Goal: Task Accomplishment & Management: Manage account settings

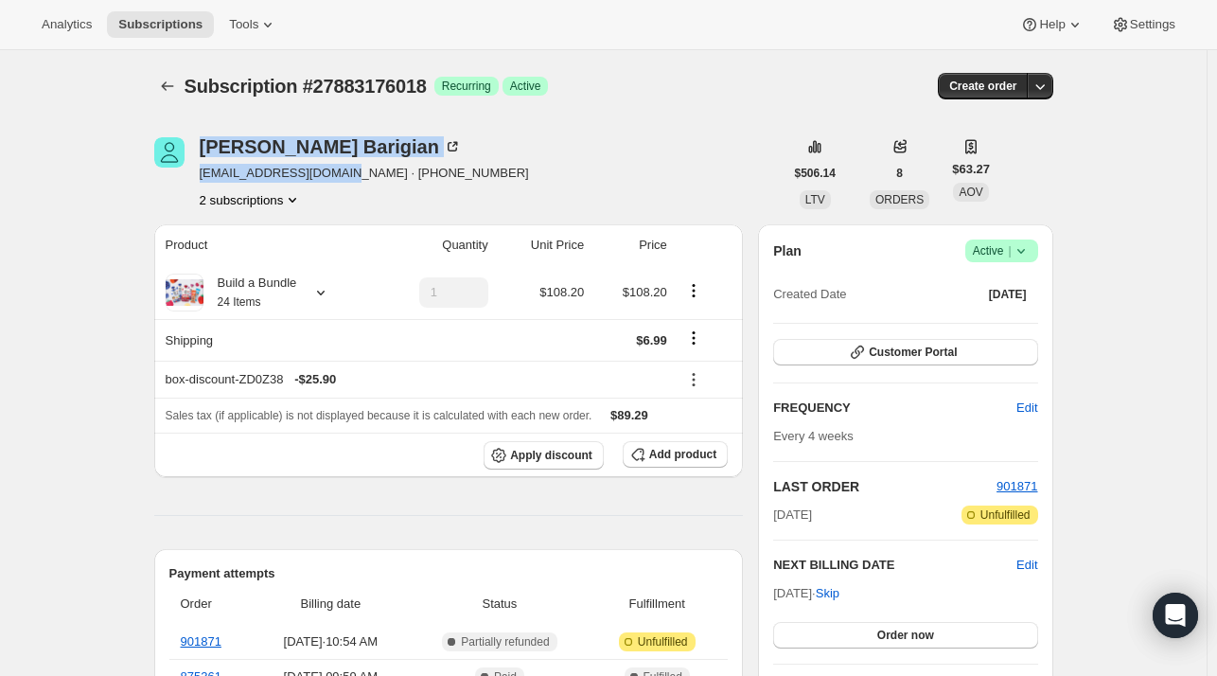
drag, startPoint x: 338, startPoint y: 176, endPoint x: 193, endPoint y: 170, distance: 144.9
click at [193, 170] on div "Heather Barigian hnbarigian1@gmail.com · +18313593961 2 subscriptions" at bounding box center [468, 173] width 629 height 72
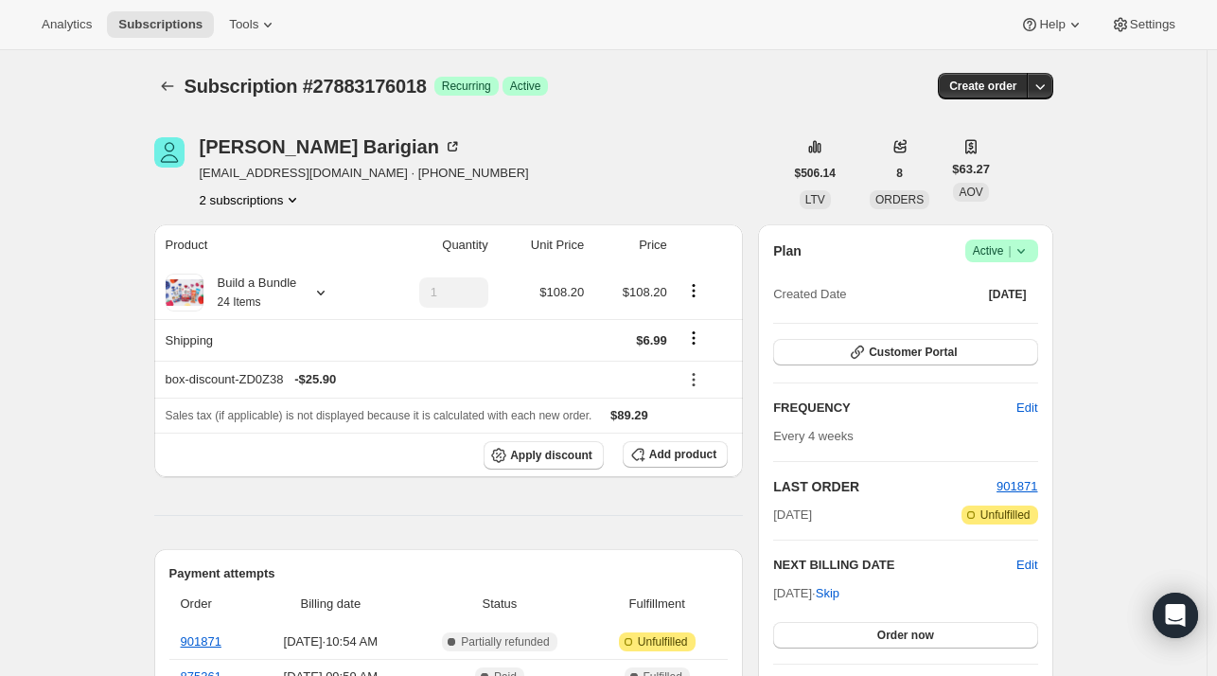
click at [321, 192] on div "2 subscriptions" at bounding box center [364, 199] width 329 height 19
drag, startPoint x: 277, startPoint y: 175, endPoint x: 218, endPoint y: 179, distance: 59.7
click at [204, 181] on span "hnbarigian1@gmail.com · +18313593961" at bounding box center [364, 173] width 329 height 19
copy span "hnbarigian1@gmail.com"
click at [177, 79] on icon "Subscriptions" at bounding box center [167, 86] width 19 height 19
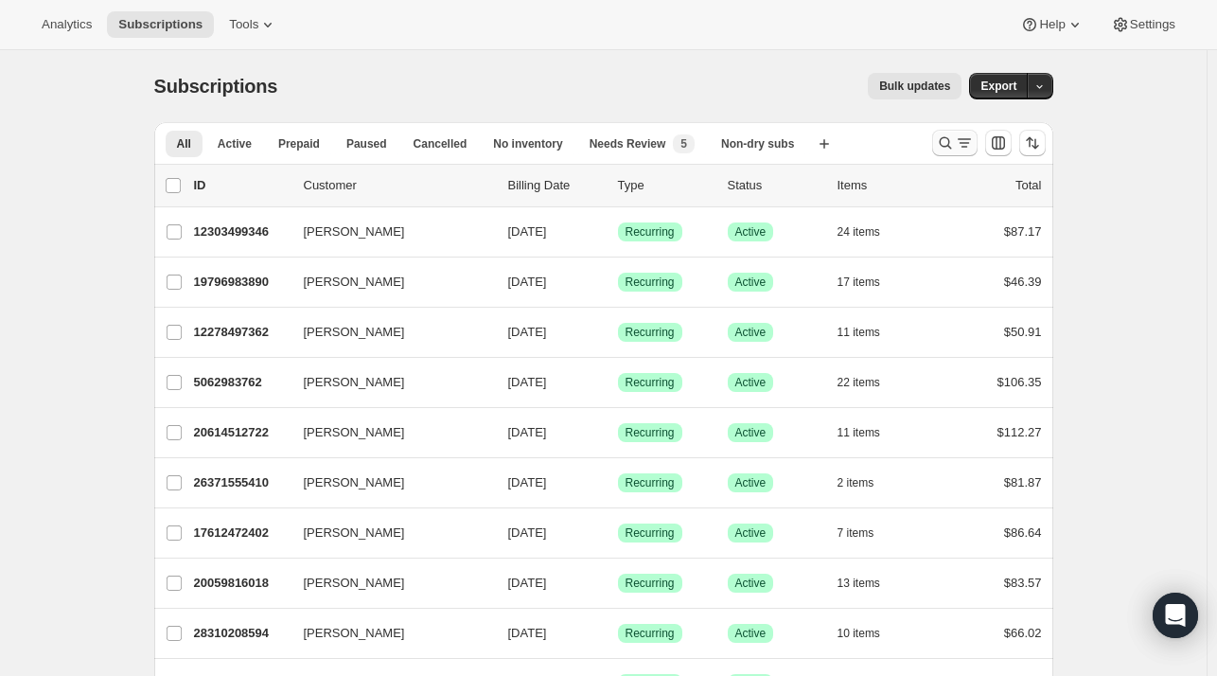
click at [951, 147] on icon "Search and filter results" at bounding box center [945, 143] width 12 height 12
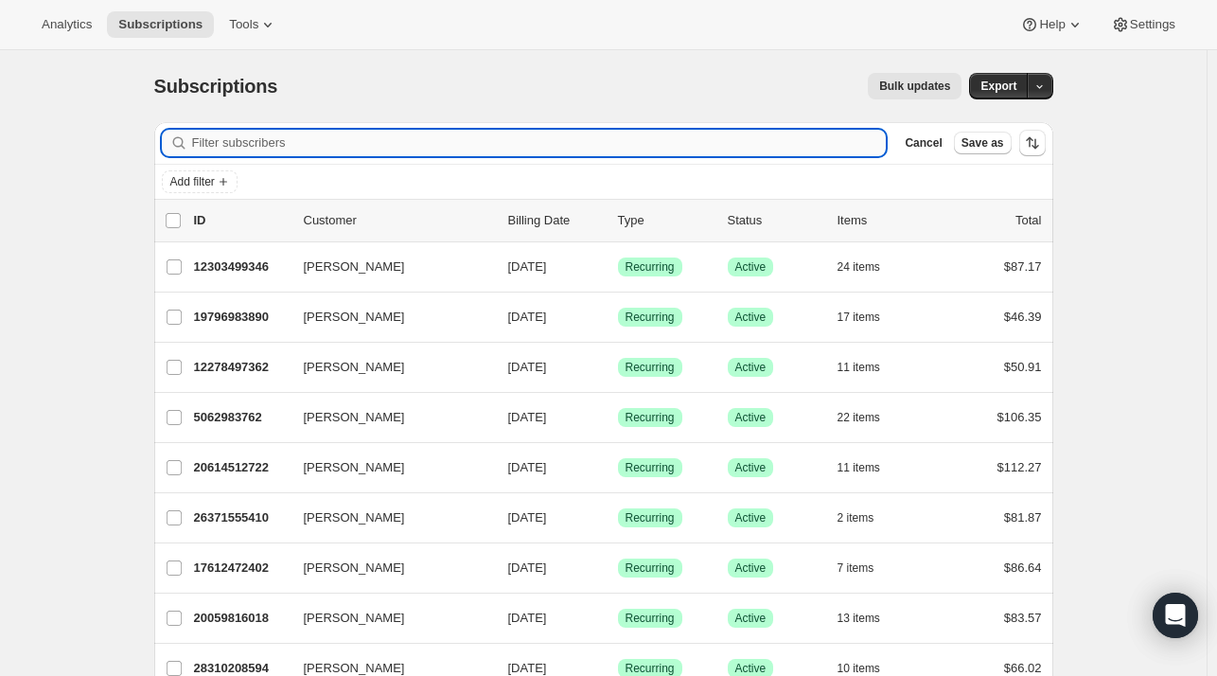
click at [686, 148] on input "Filter subscribers" at bounding box center [539, 143] width 695 height 26
paste input "ajbeame@gmail.com"
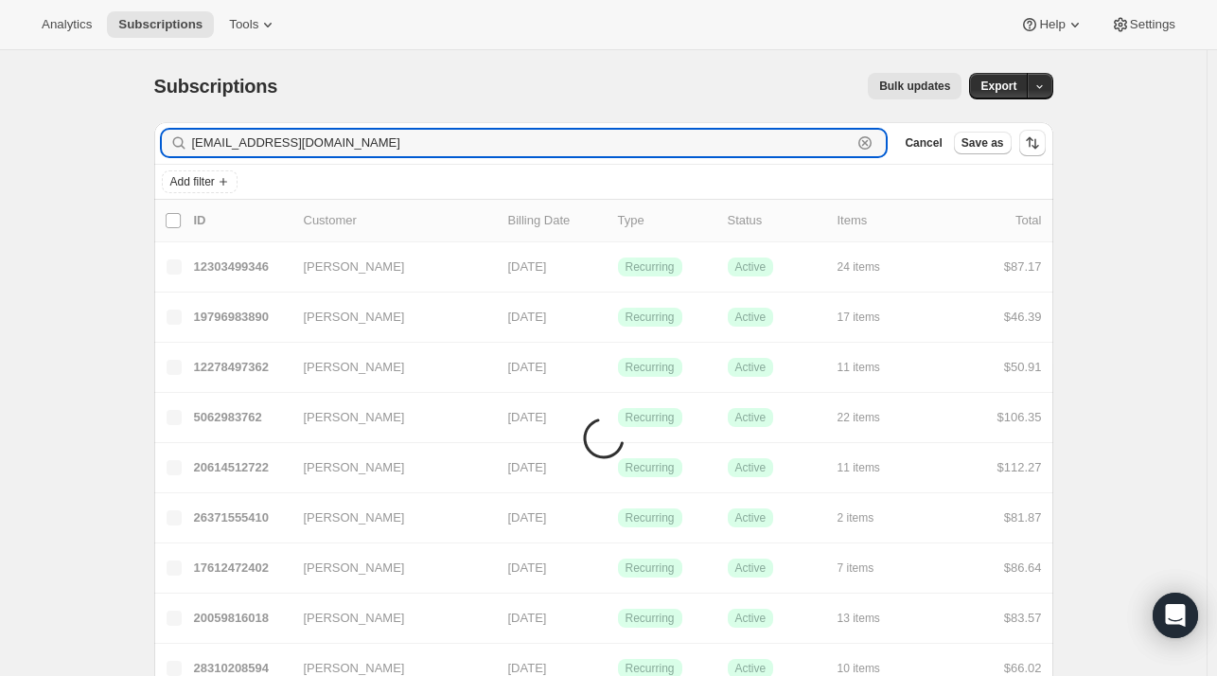
type input "ajbeame@gmail.com"
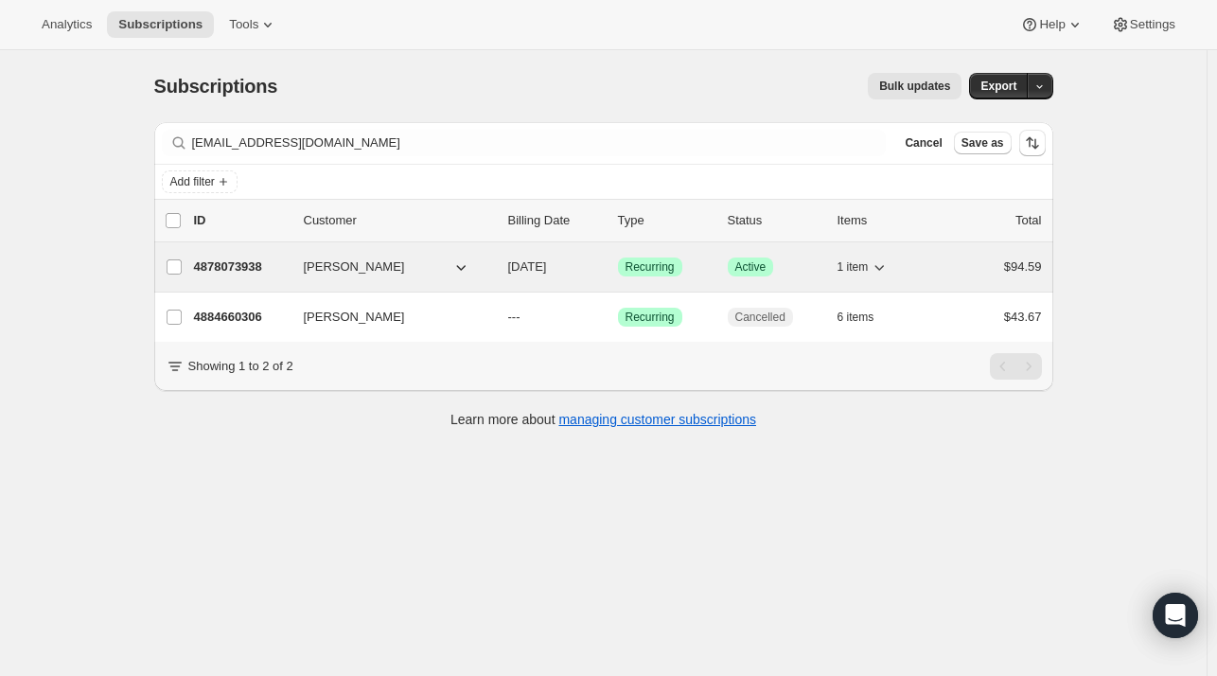
click at [204, 265] on p "4878073938" at bounding box center [241, 266] width 95 height 19
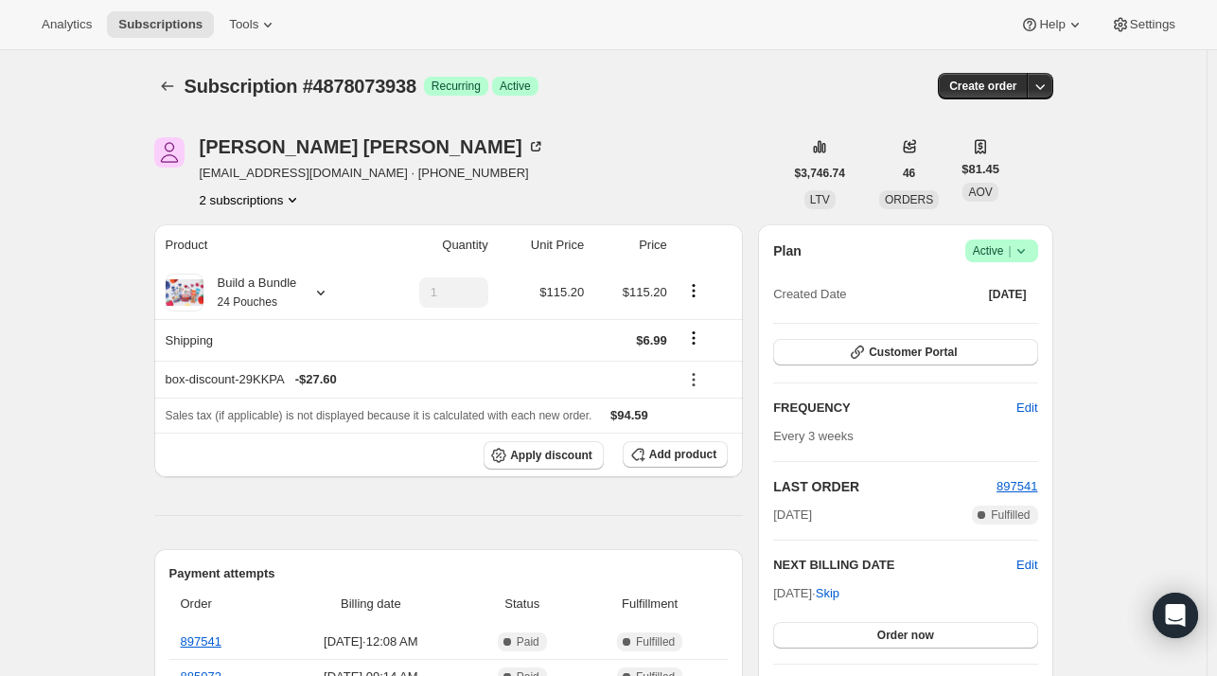
click at [273, 205] on button "2 subscriptions" at bounding box center [251, 199] width 103 height 19
click at [260, 263] on span "4884660306" at bounding box center [256, 266] width 125 height 19
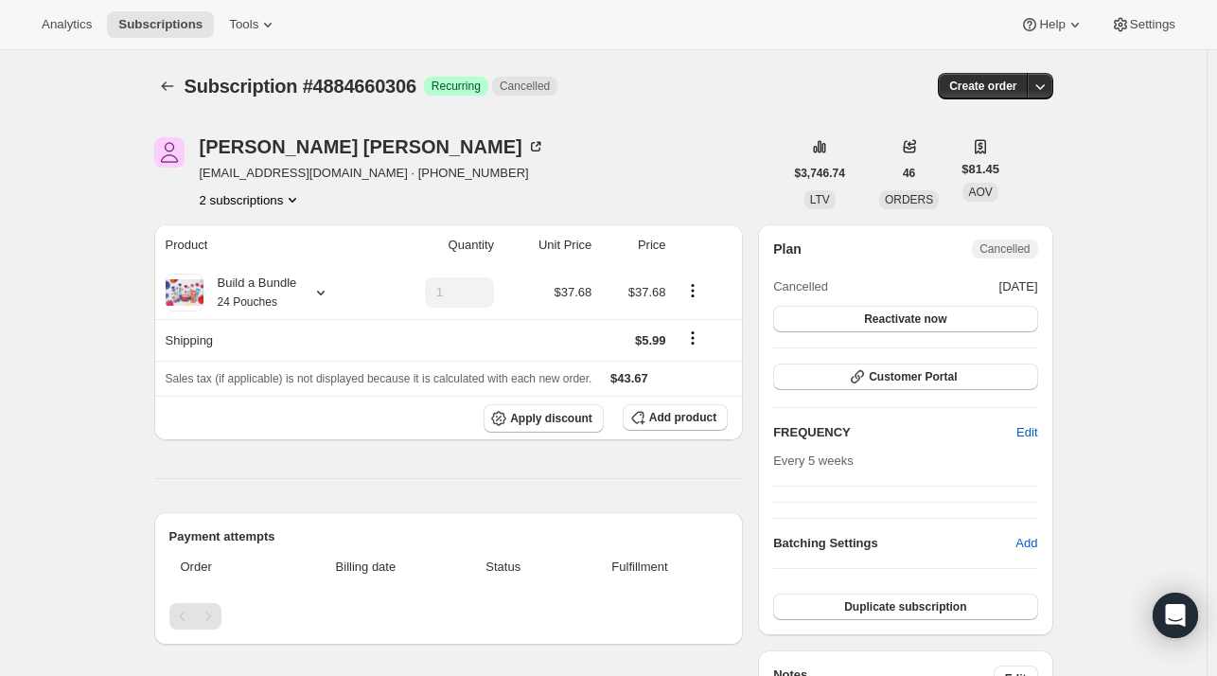
click at [242, 201] on button "2 subscriptions" at bounding box center [251, 199] width 103 height 19
click at [260, 225] on span "4878073938" at bounding box center [256, 234] width 125 height 19
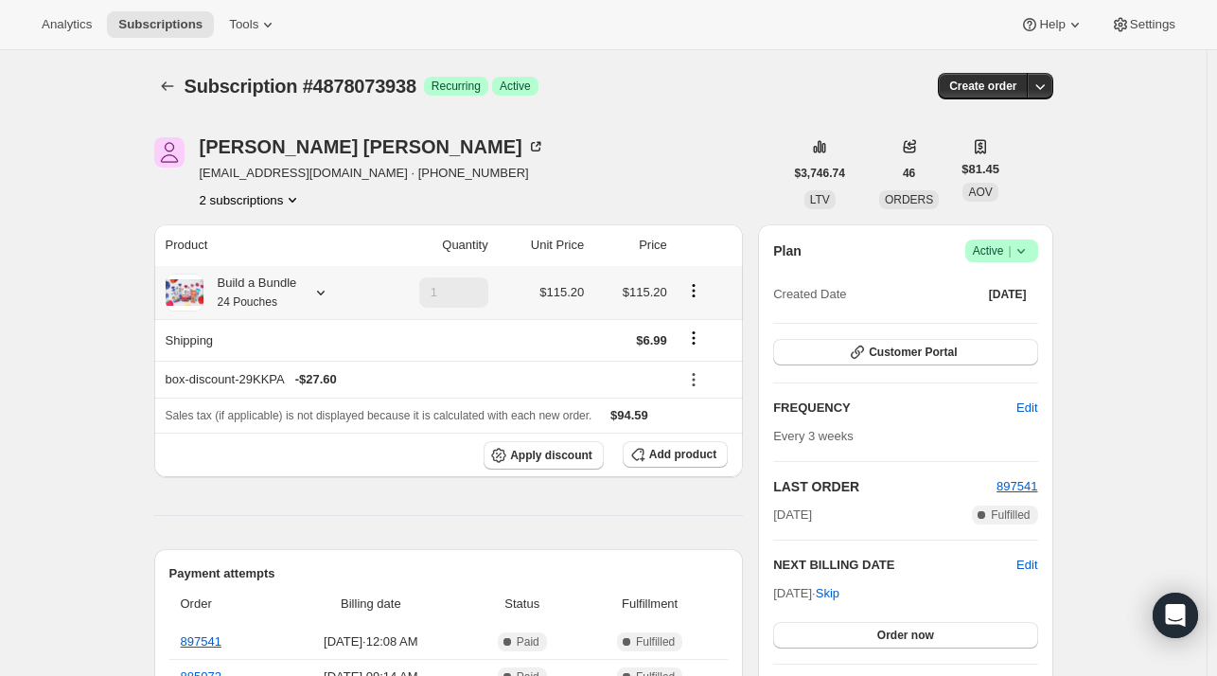
click at [325, 289] on icon at bounding box center [320, 292] width 19 height 19
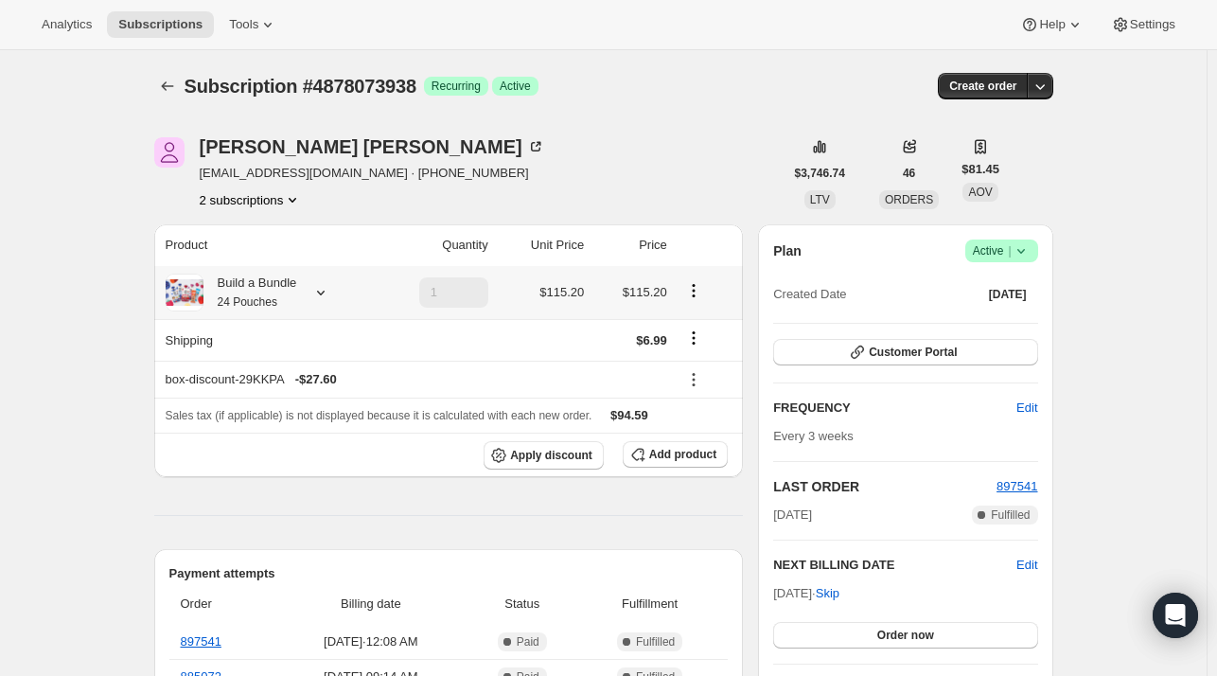
click at [327, 287] on icon at bounding box center [320, 292] width 19 height 19
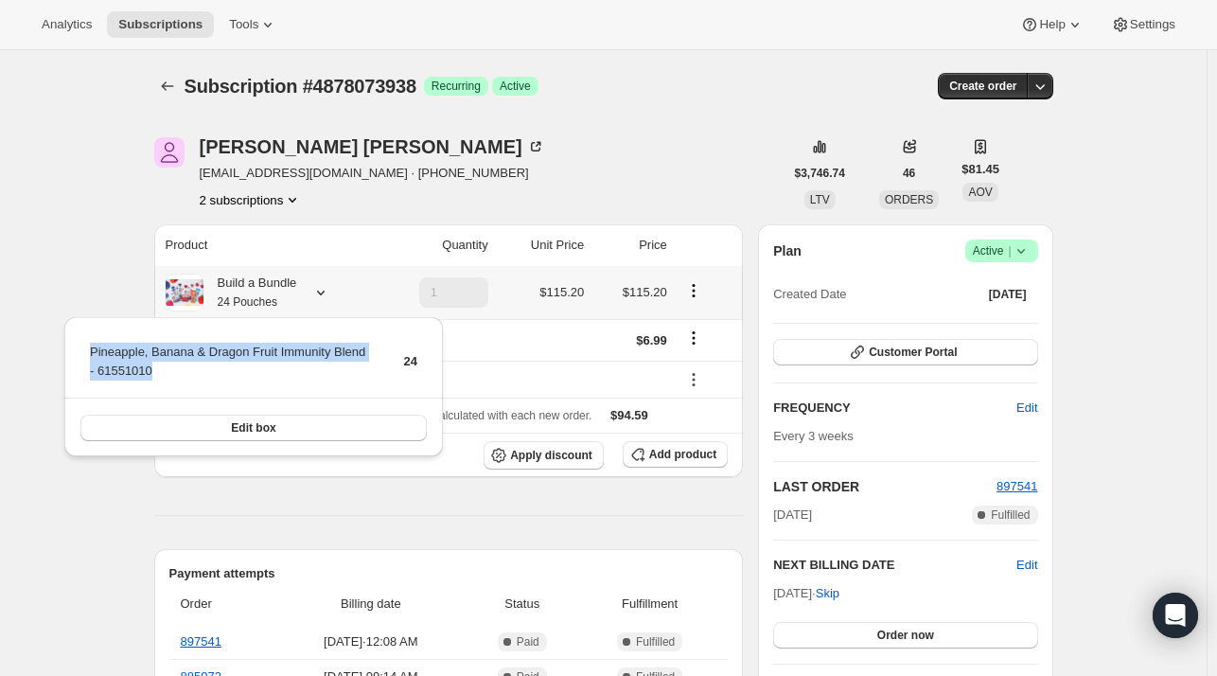
drag, startPoint x: 144, startPoint y: 379, endPoint x: 108, endPoint y: 362, distance: 39.8
click at [79, 342] on div "Pineapple, Banana & Dragon Fruit Immunity Blend - 61551010 24 Edit box" at bounding box center [253, 387] width 379 height 140
copy tbody "Pineapple, Banana & Dragon Fruit Immunity Blend - 61551010"
click at [665, 456] on span "Add product" at bounding box center [682, 454] width 67 height 15
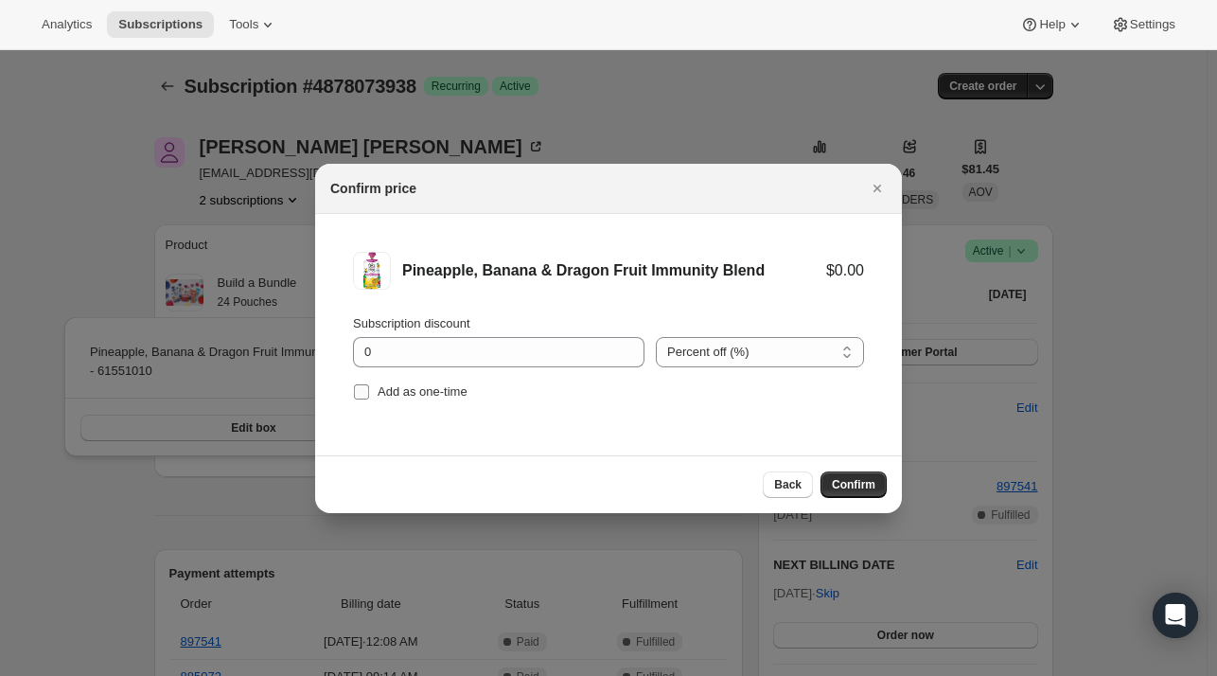
click at [409, 387] on span "Add as one-time" at bounding box center [423, 391] width 90 height 14
click at [369, 387] on input "Add as one-time" at bounding box center [361, 391] width 15 height 15
checkbox input "true"
click at [848, 482] on span "Confirm" at bounding box center [854, 484] width 44 height 15
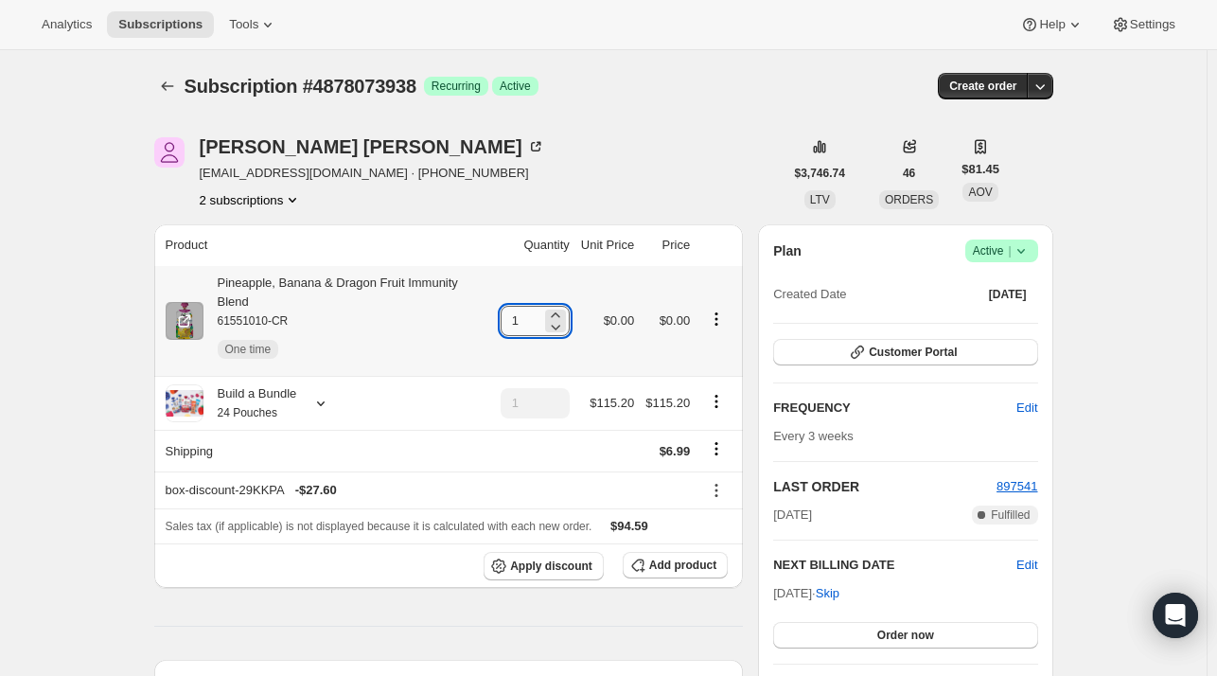
click at [530, 322] on input "1" at bounding box center [521, 321] width 41 height 30
type input "10"
click at [630, 203] on div "Amanda Secor ajbeame@gmail.com · +17862086509 2 subscriptions" at bounding box center [468, 173] width 629 height 72
click at [165, 81] on icon "Subscriptions" at bounding box center [167, 86] width 19 height 19
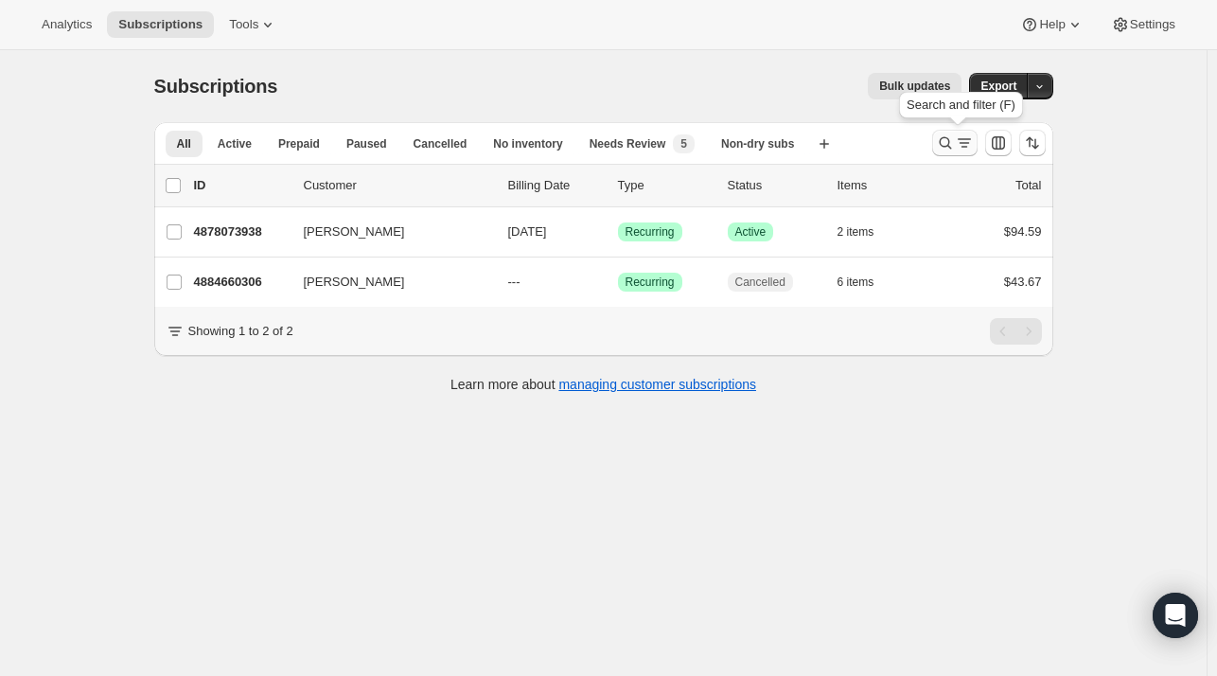
click at [944, 141] on icon "Search and filter results" at bounding box center [945, 143] width 12 height 12
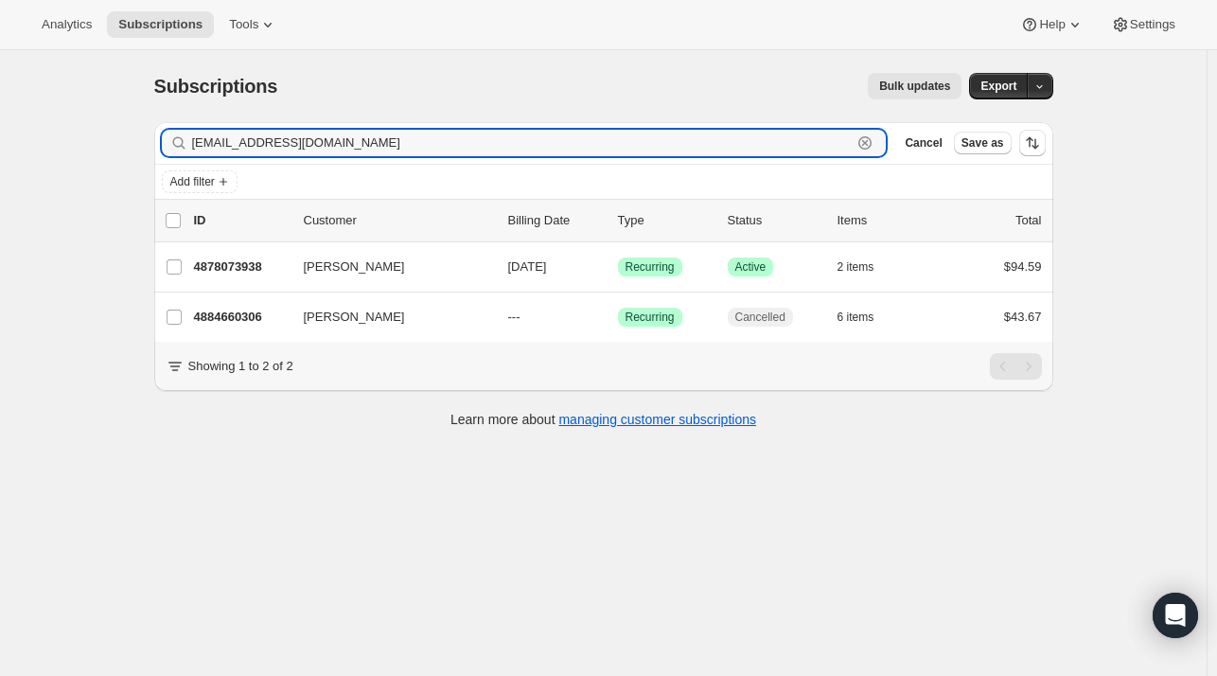
click at [874, 145] on icon "button" at bounding box center [865, 142] width 19 height 19
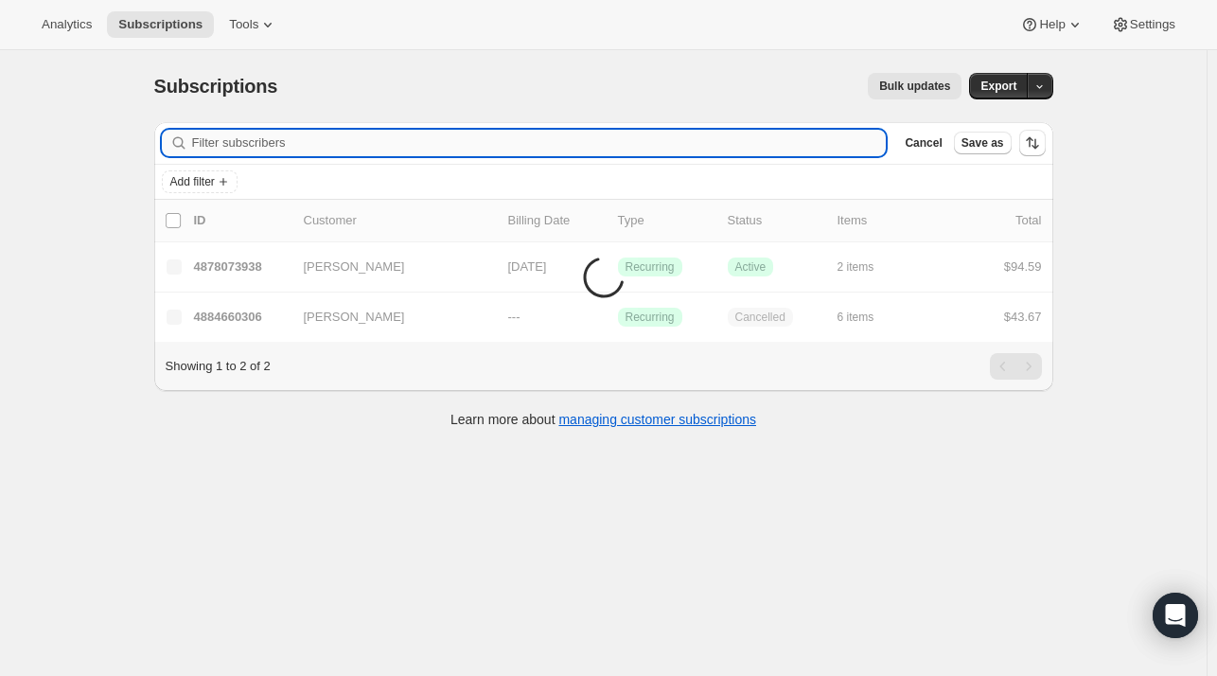
paste input "kaylarae2016@gmail.com"
type input "kaylarae2016@gmail.com"
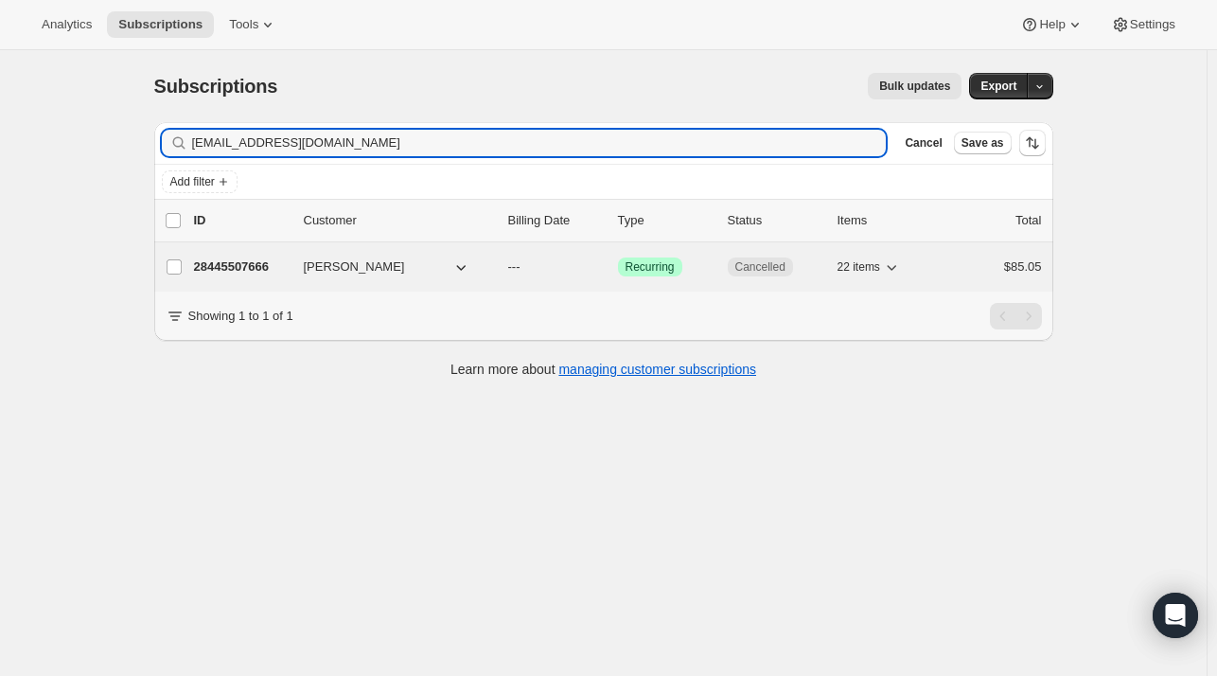
click at [261, 258] on p "28445507666" at bounding box center [241, 266] width 95 height 19
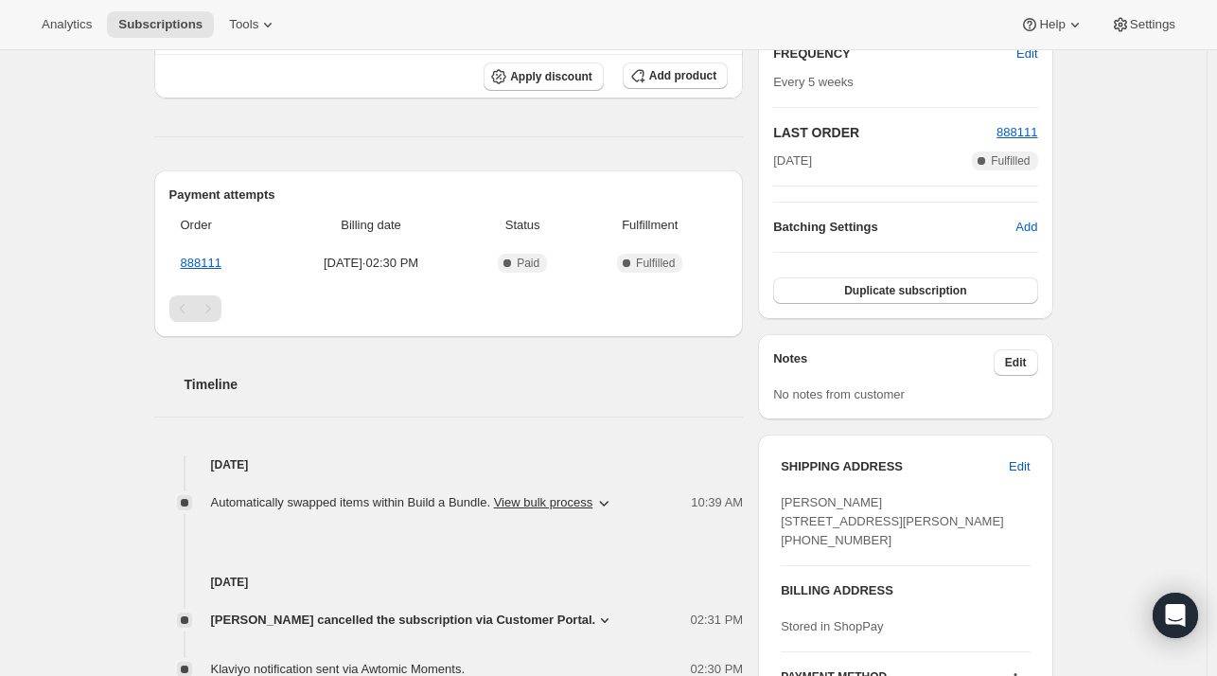
scroll to position [473, 0]
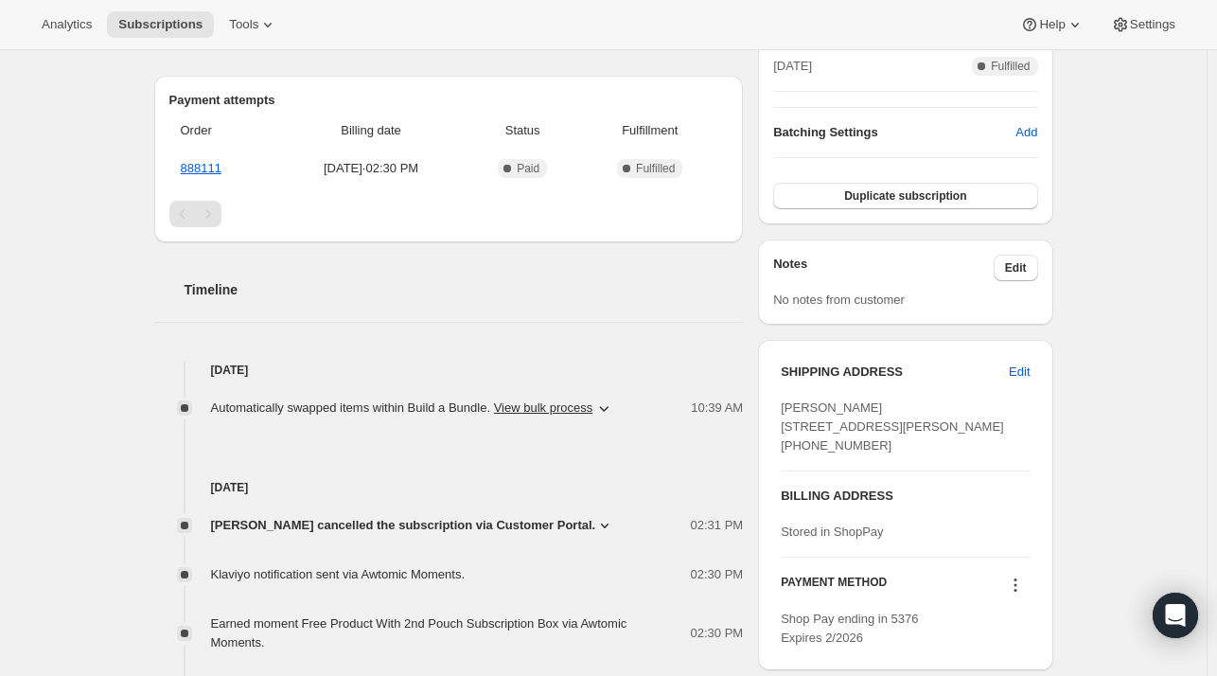
click at [454, 527] on span "Kayla Henkel cancelled the subscription via Customer Portal." at bounding box center [403, 525] width 385 height 19
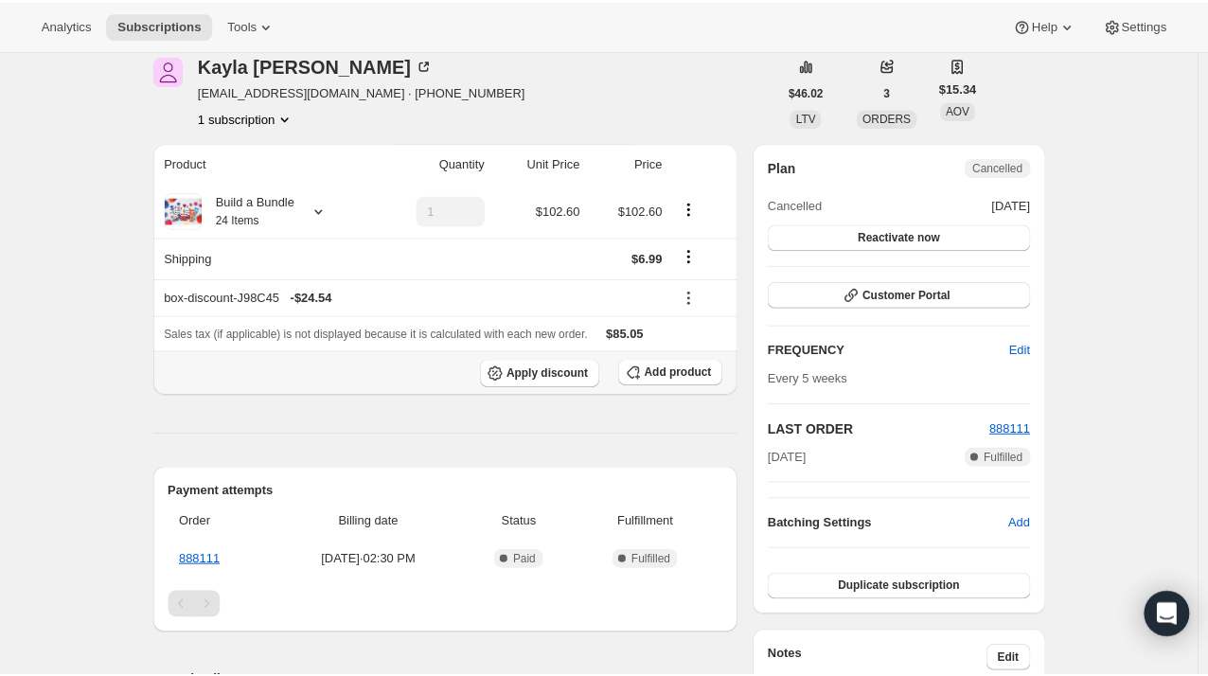
scroll to position [0, 0]
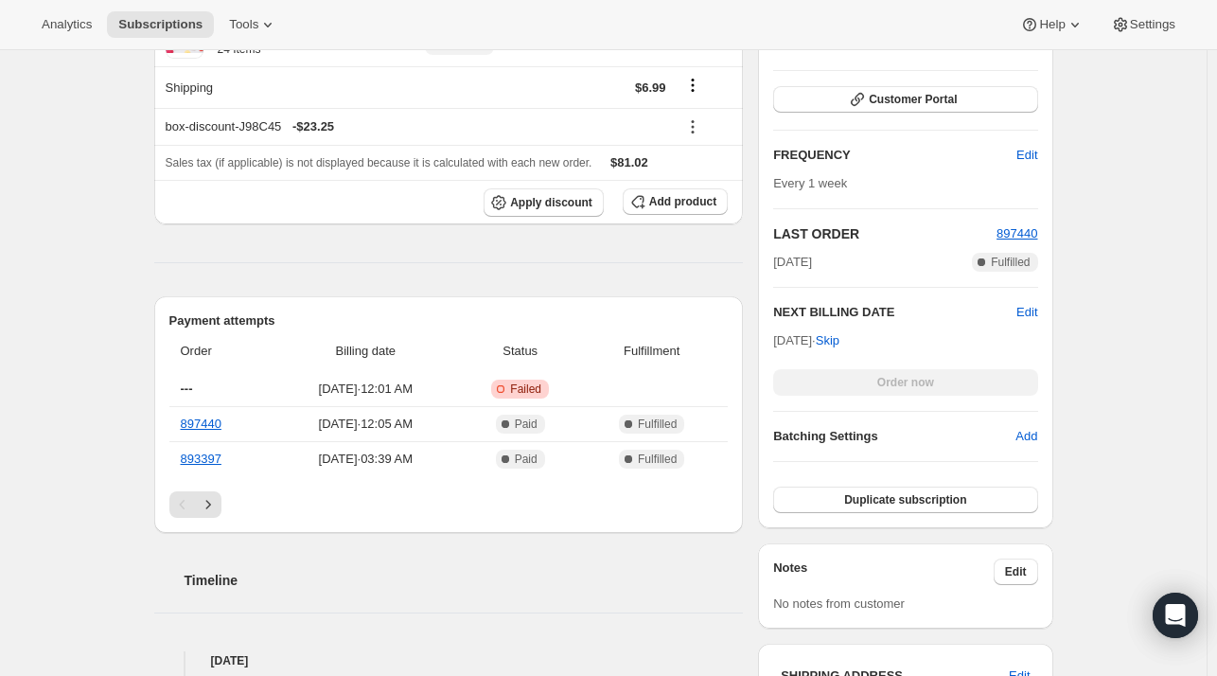
scroll to position [568, 0]
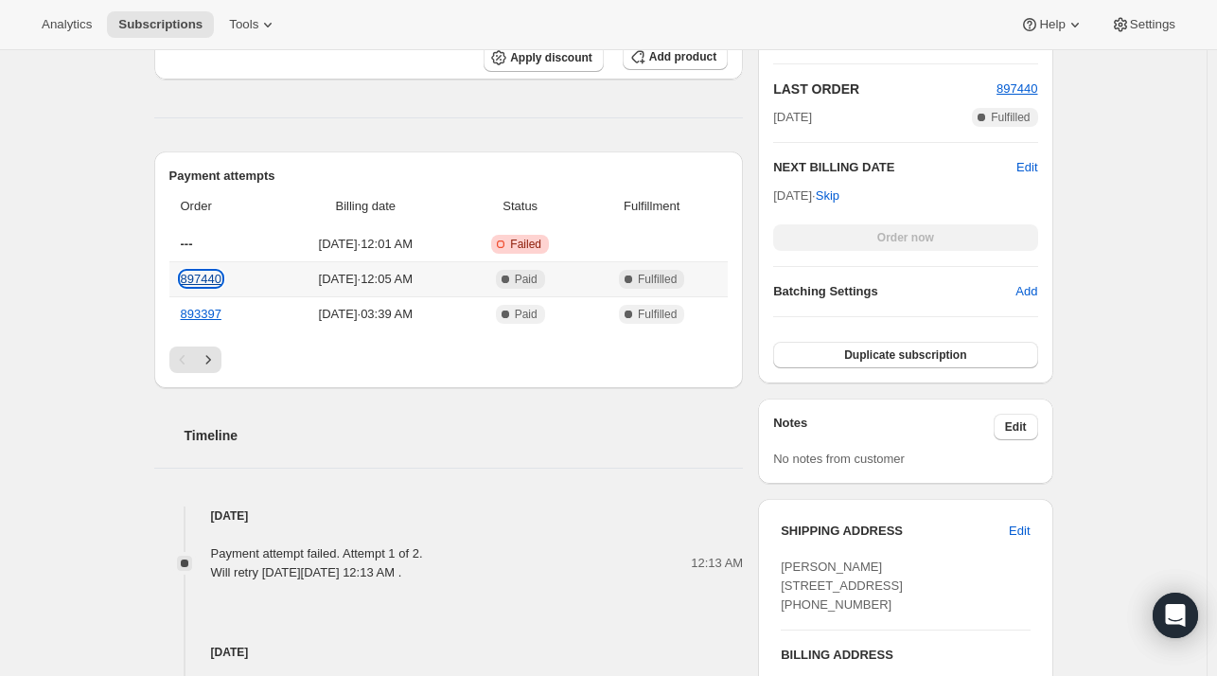
click at [220, 281] on link "897440" at bounding box center [201, 279] width 41 height 14
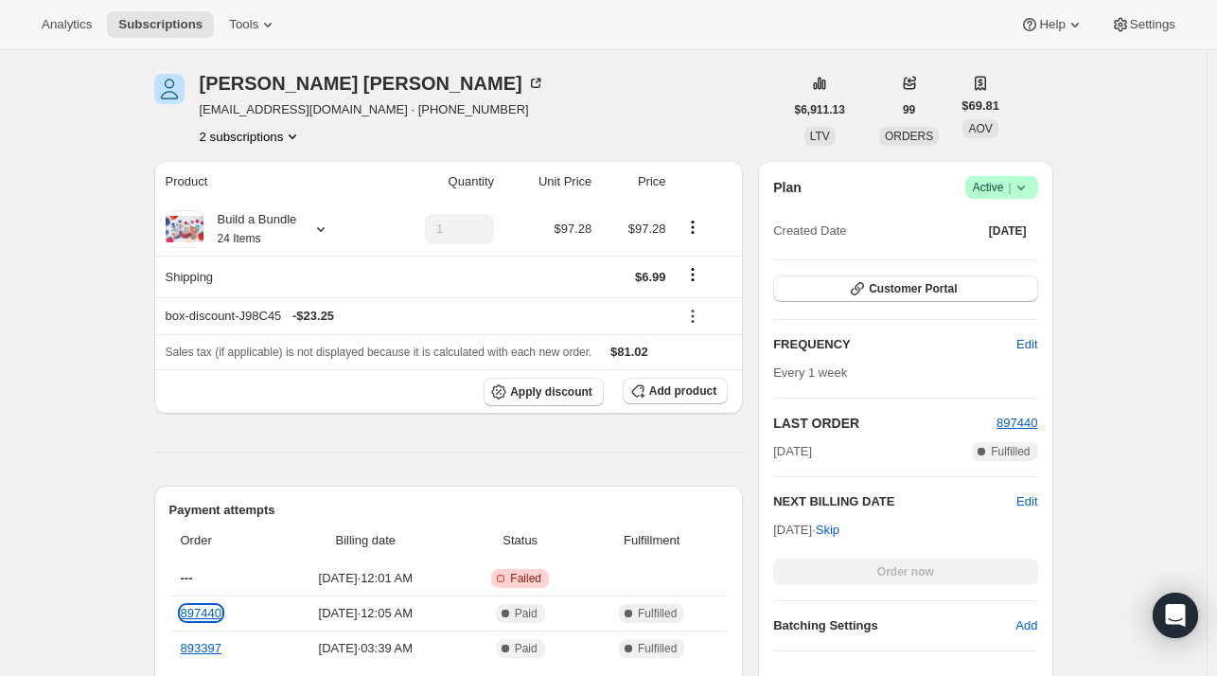
scroll to position [0, 0]
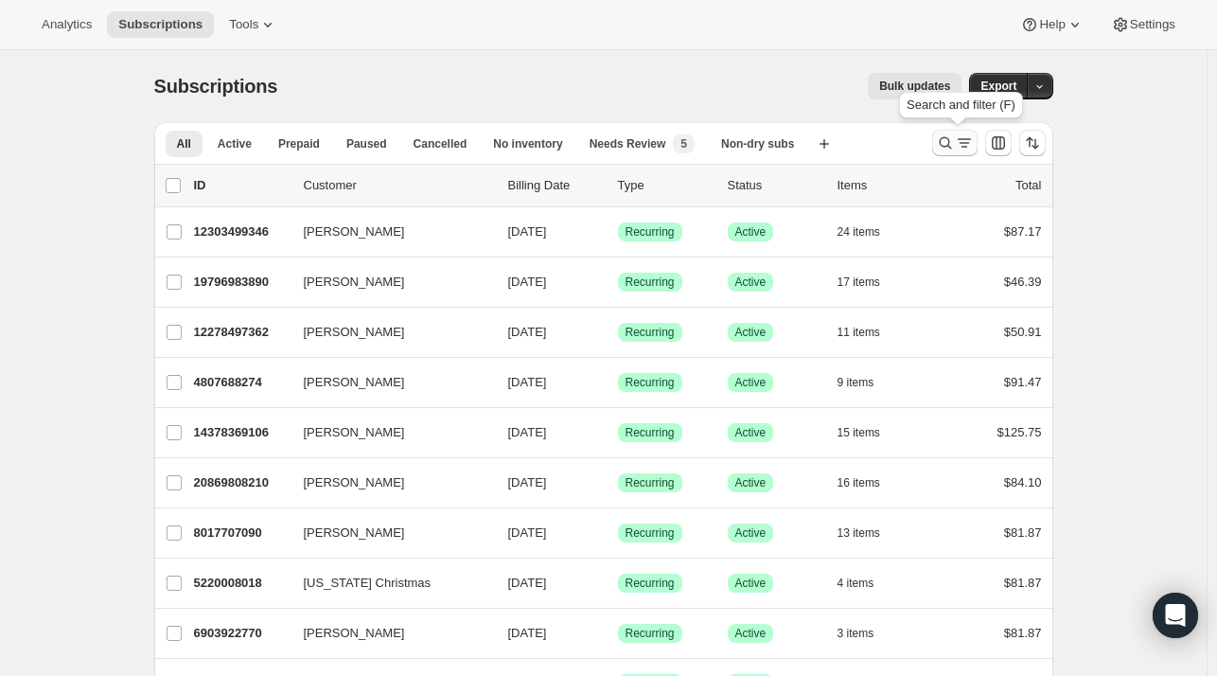
click at [941, 148] on icon "Search and filter results" at bounding box center [945, 142] width 19 height 19
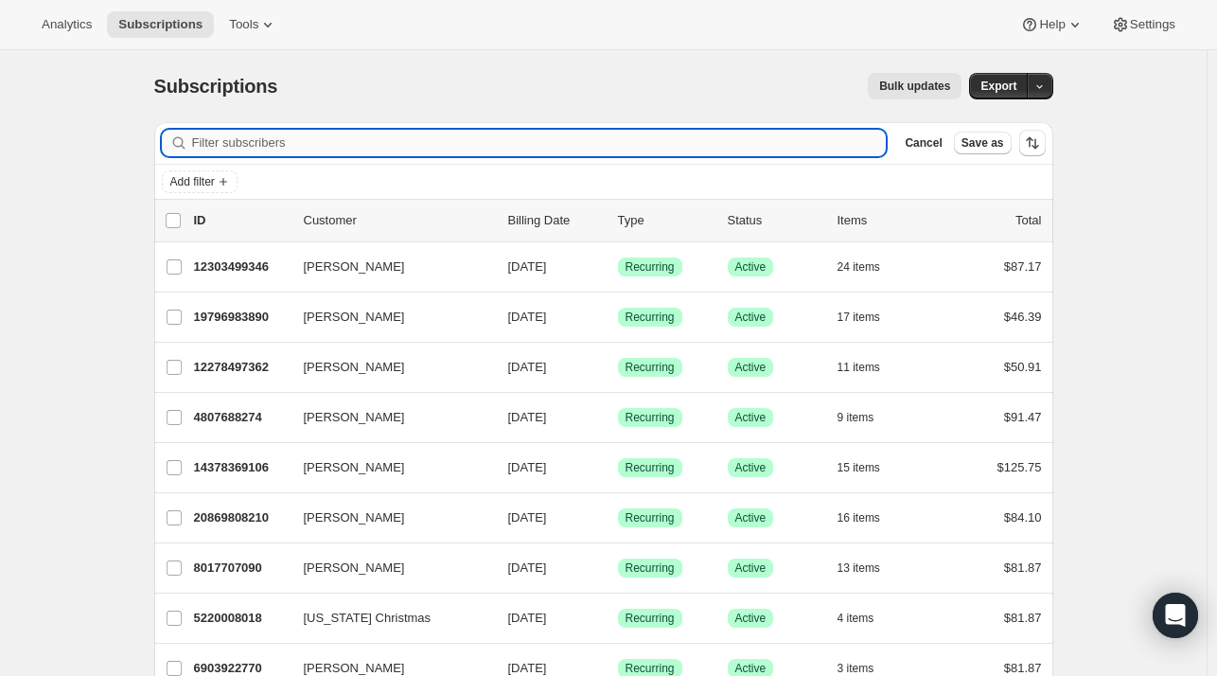
click at [452, 136] on input "Filter subscribers" at bounding box center [539, 143] width 695 height 26
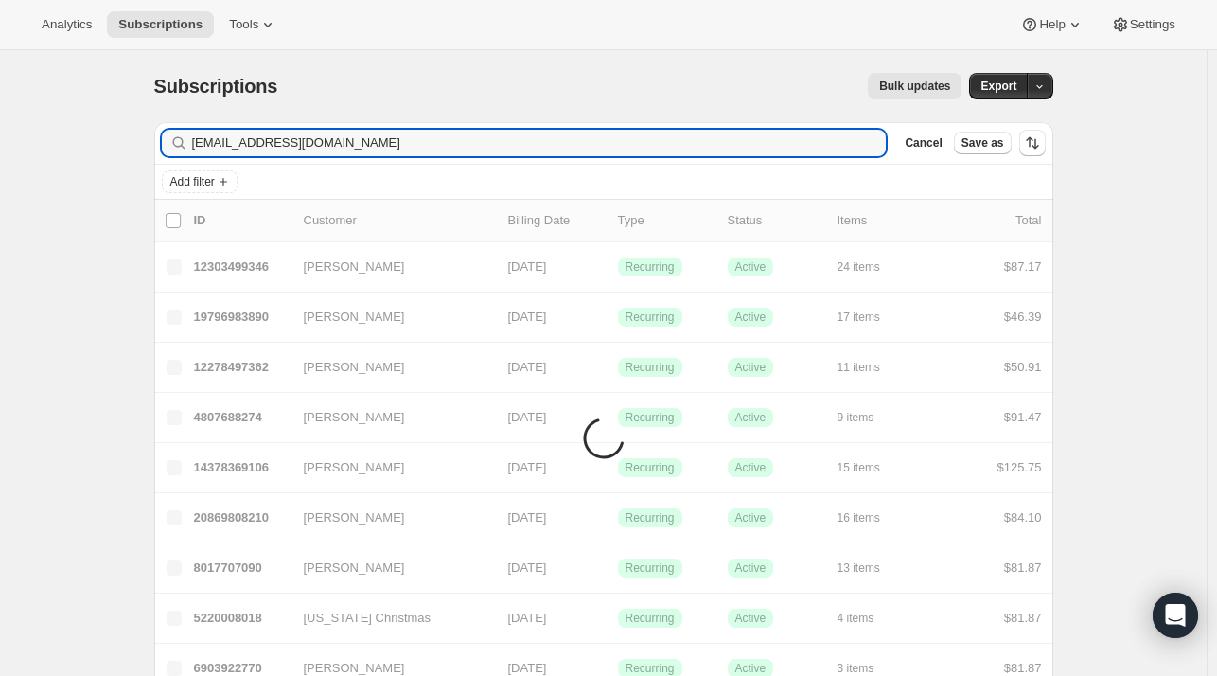
type input "pinksis14@aol.com"
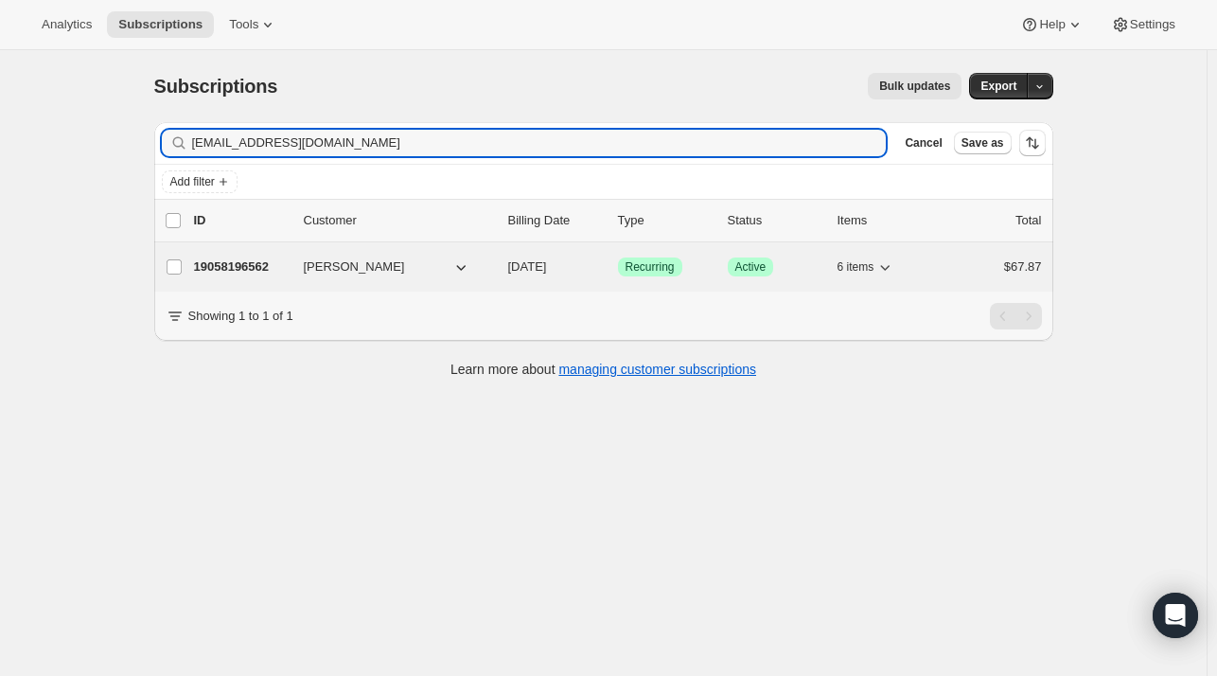
click at [278, 260] on div "19058196562 Makayla Mangram 09/26/2025 Success Recurring Success Active 6 items…" at bounding box center [618, 267] width 848 height 26
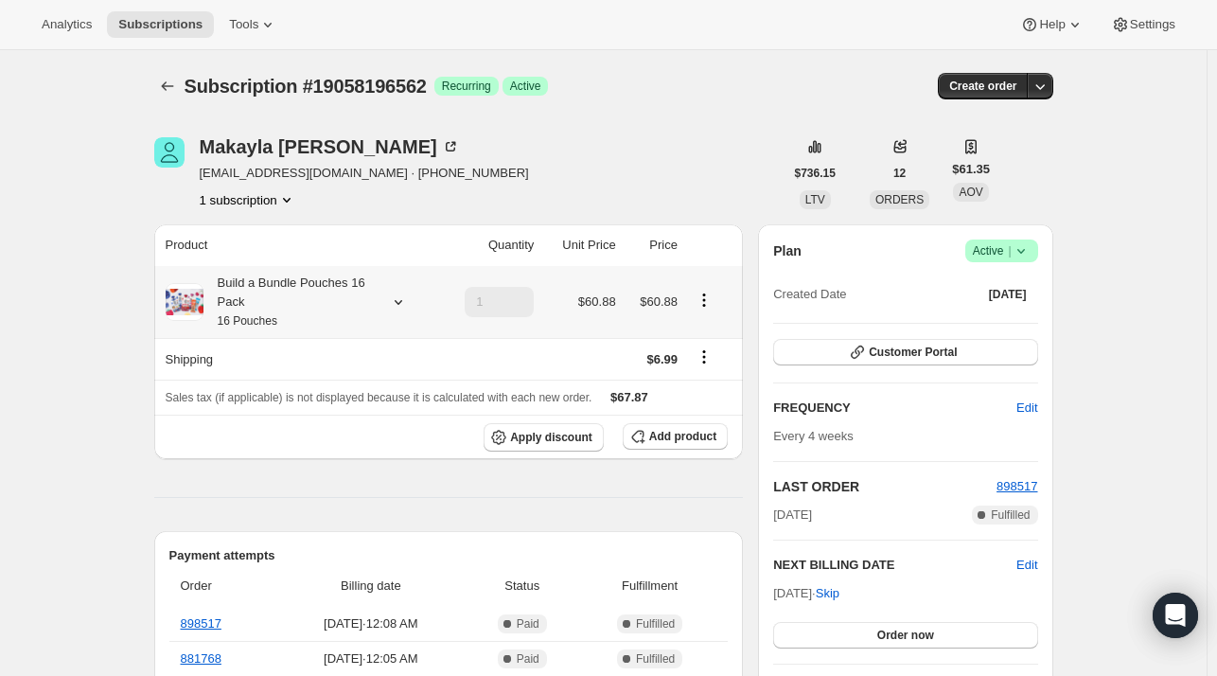
click at [395, 302] on icon at bounding box center [398, 301] width 19 height 19
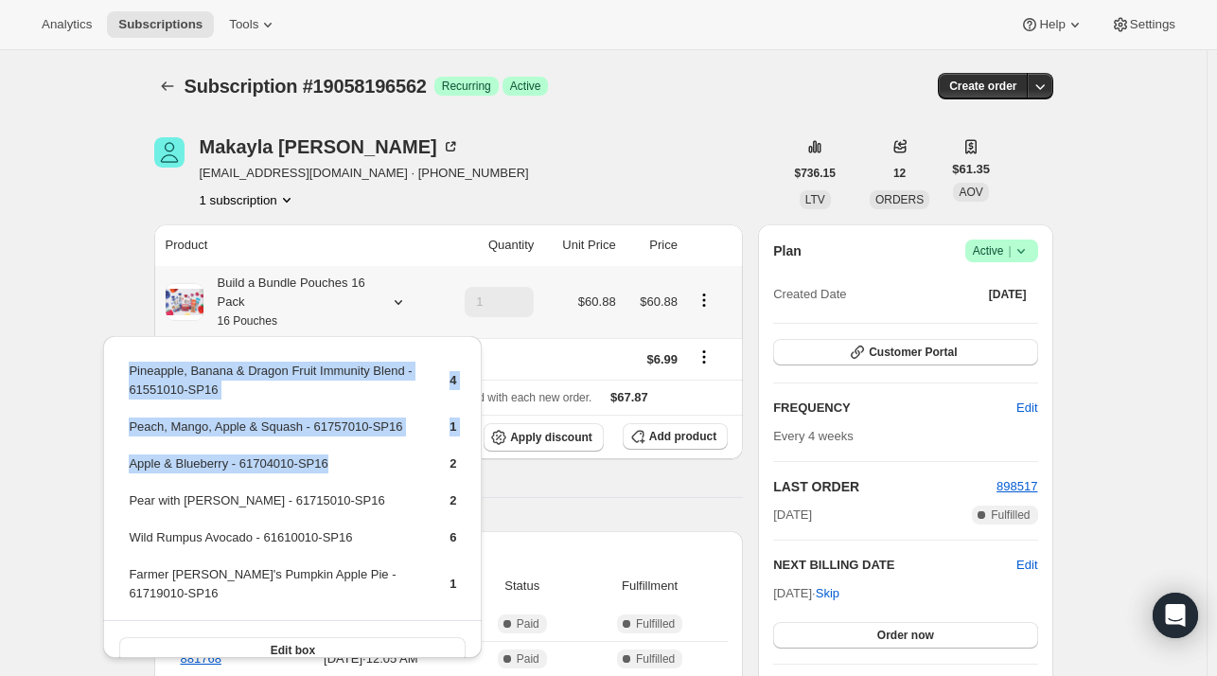
drag, startPoint x: 333, startPoint y: 466, endPoint x: 125, endPoint y: 467, distance: 208.2
click at [126, 467] on table "Pineapple, Banana & Dragon Fruit Immunity Blend - 61551010-SP16 4 Peach, Mango,…" at bounding box center [292, 489] width 333 height 261
click at [351, 470] on td "Apple & Blueberry - 61704010-SP16" at bounding box center [273, 470] width 290 height 35
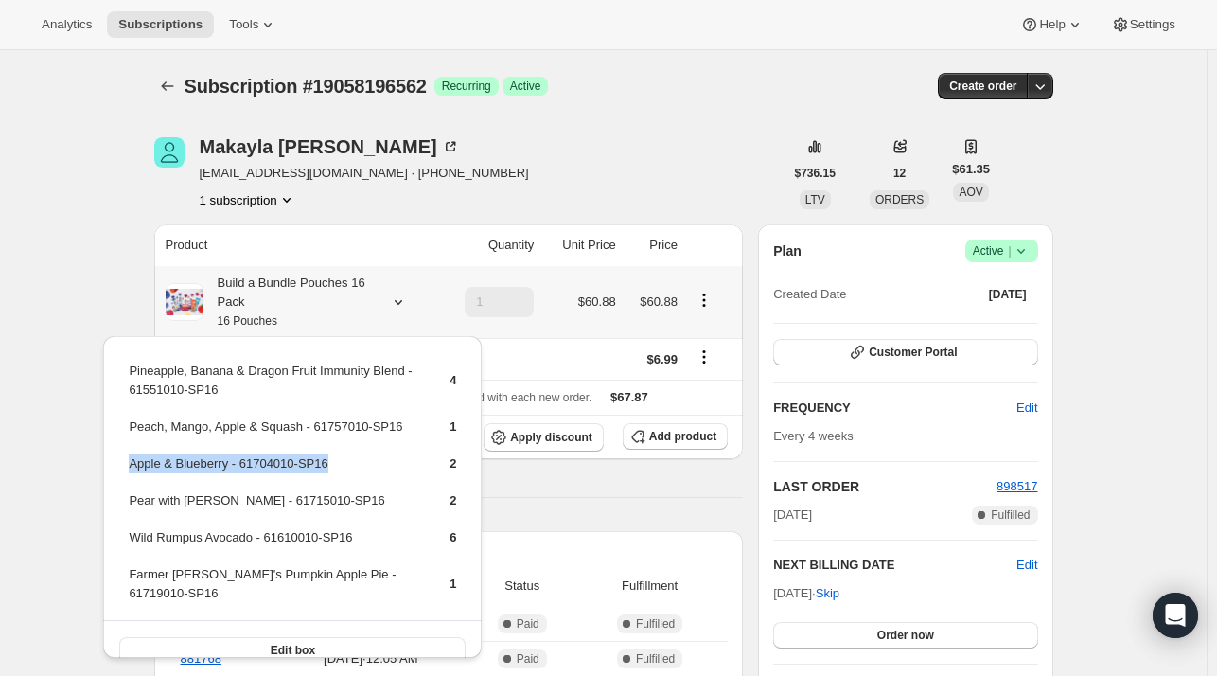
drag, startPoint x: 342, startPoint y: 456, endPoint x: 129, endPoint y: 465, distance: 213.1
click at [129, 465] on td "Apple & Blueberry - 61704010-SP16" at bounding box center [273, 470] width 290 height 35
copy td "Apple & Blueberry - 61704010-SP16"
click at [660, 436] on span "Add product" at bounding box center [682, 436] width 67 height 15
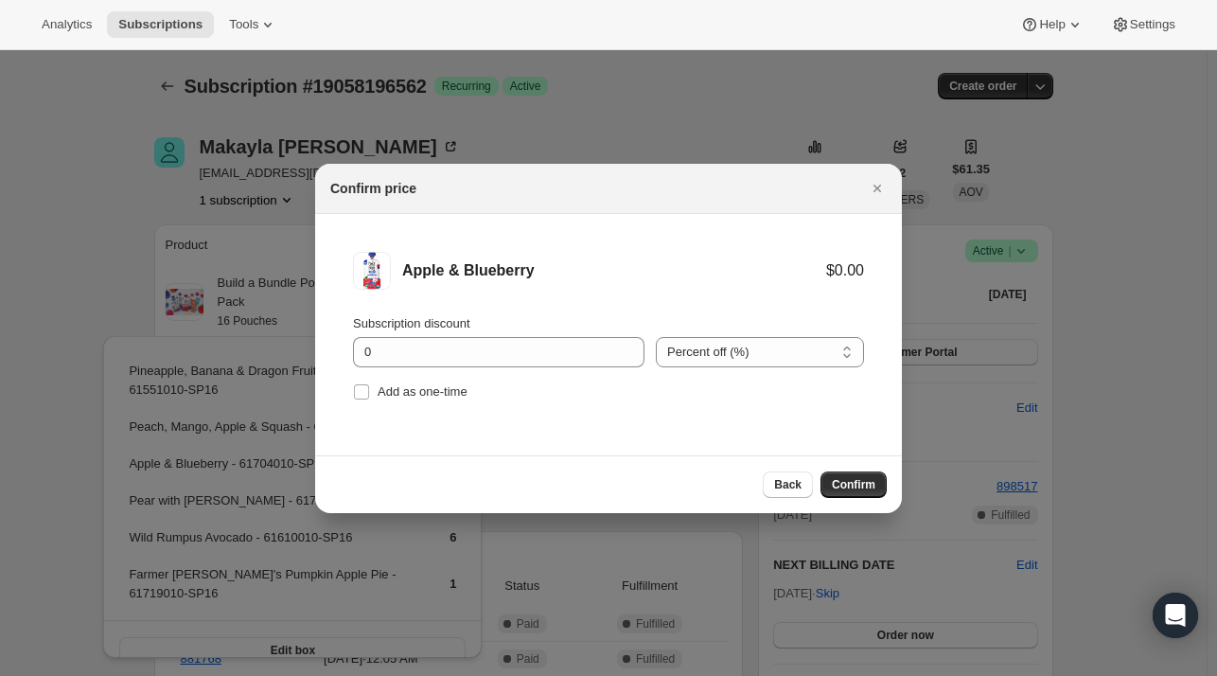
drag, startPoint x: 409, startPoint y: 390, endPoint x: 768, endPoint y: 444, distance: 363.7
click at [411, 392] on span "Add as one-time" at bounding box center [423, 391] width 90 height 14
click at [369, 392] on input "Add as one-time" at bounding box center [361, 391] width 15 height 15
checkbox input "true"
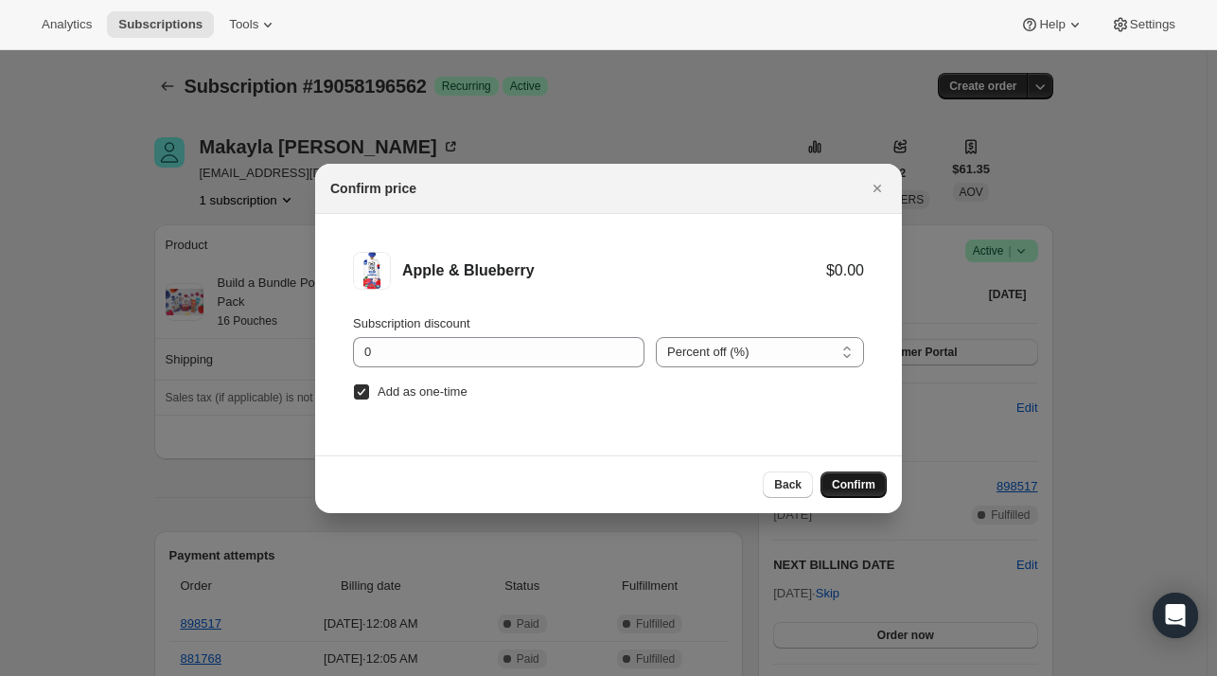
click at [854, 486] on span "Confirm" at bounding box center [854, 484] width 44 height 15
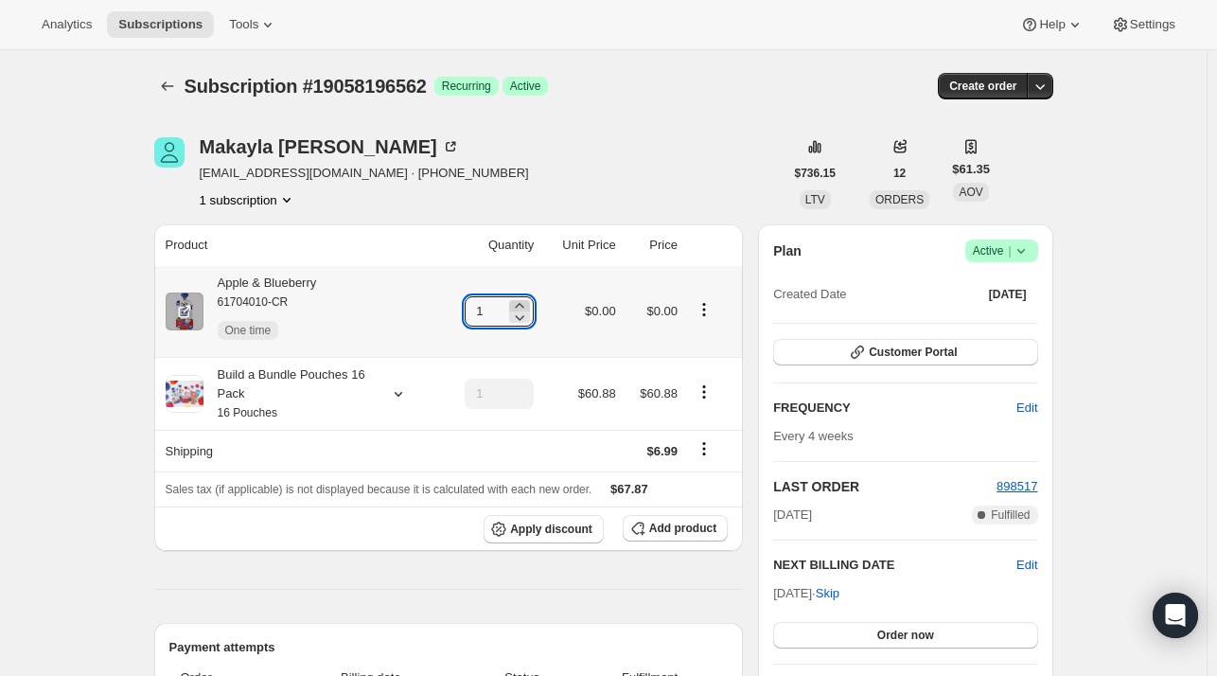
click at [526, 306] on icon at bounding box center [519, 305] width 19 height 19
click at [526, 307] on icon at bounding box center [519, 305] width 19 height 19
type input "4"
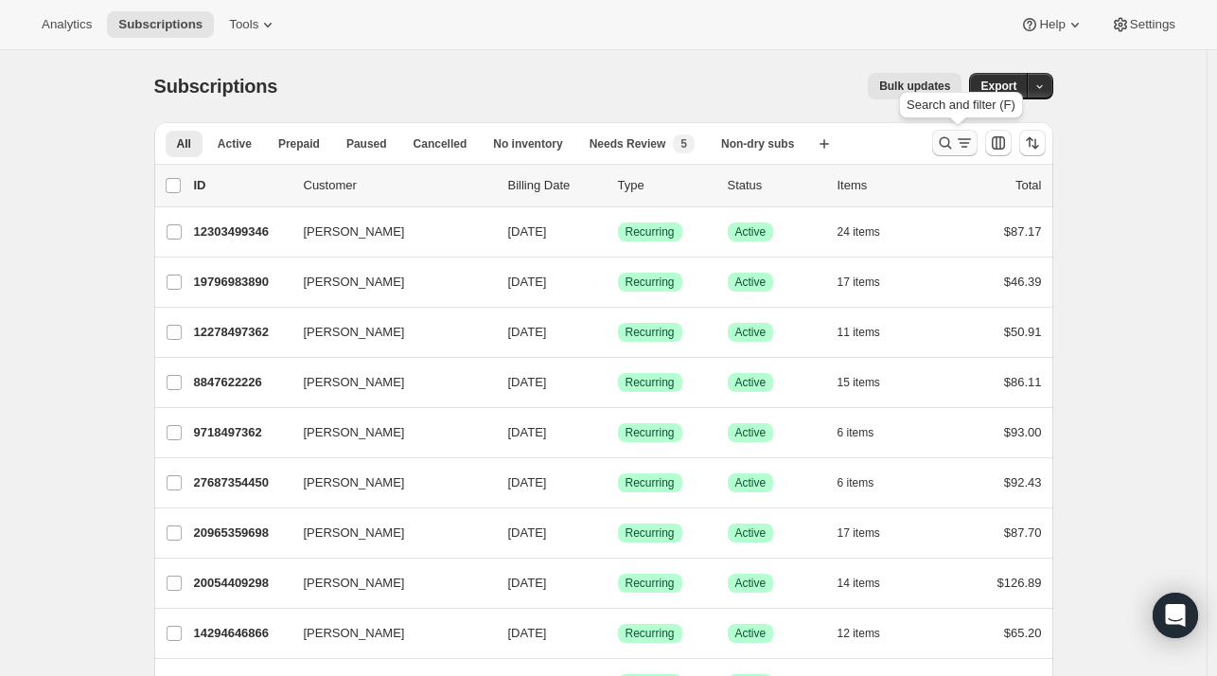
click at [954, 150] on icon "Search and filter results" at bounding box center [945, 142] width 19 height 19
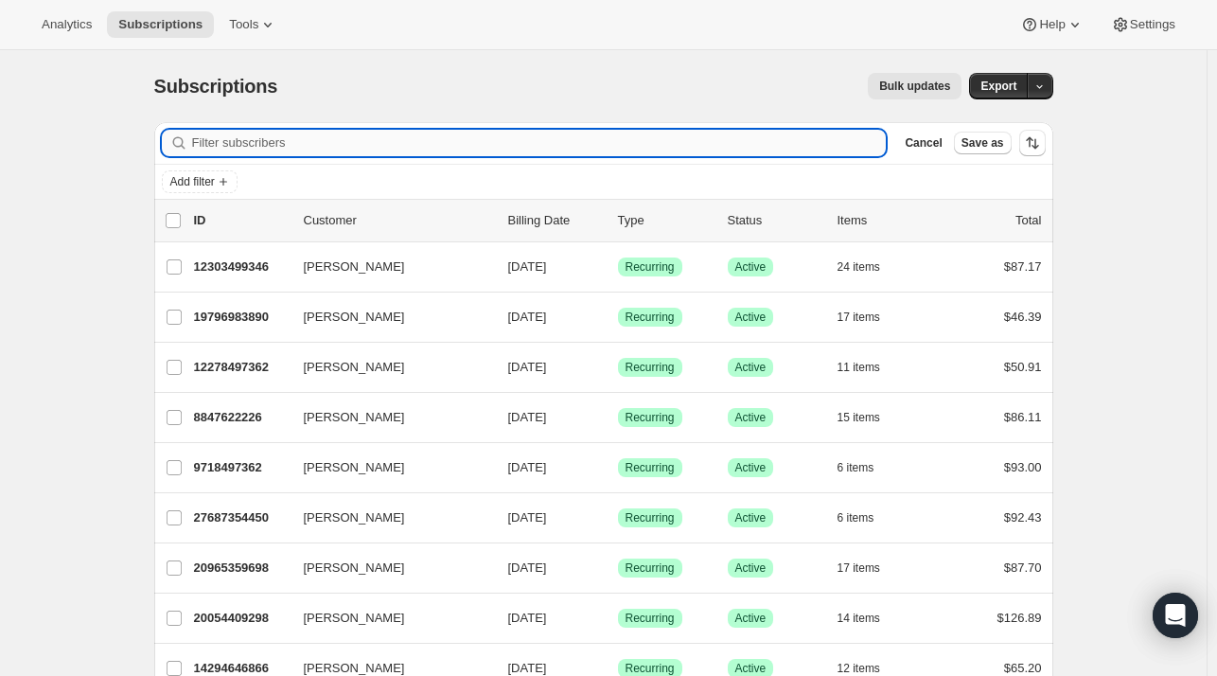
click at [498, 149] on input "Filter subscribers" at bounding box center [539, 143] width 695 height 26
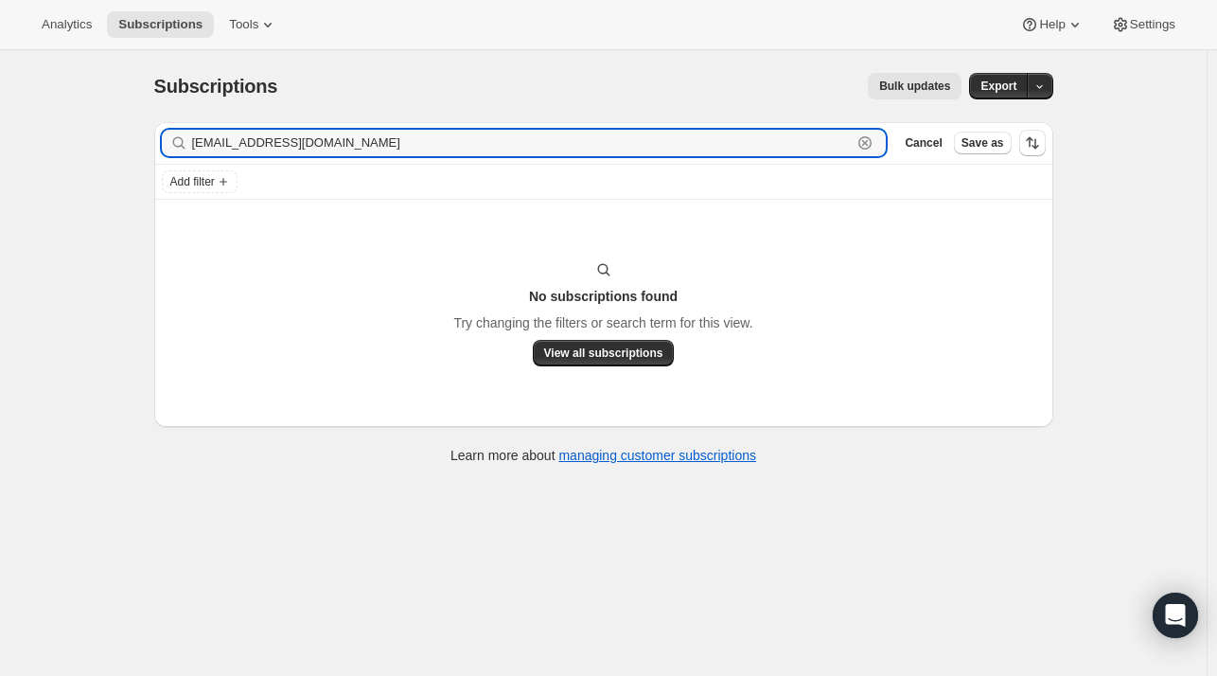
drag, startPoint x: 34, startPoint y: 161, endPoint x: -21, endPoint y: 159, distance: 54.9
click at [0, 159] on html "Analytics Subscriptions Tools Help Settings Skip to content Subscriptions. This…" at bounding box center [608, 338] width 1217 height 676
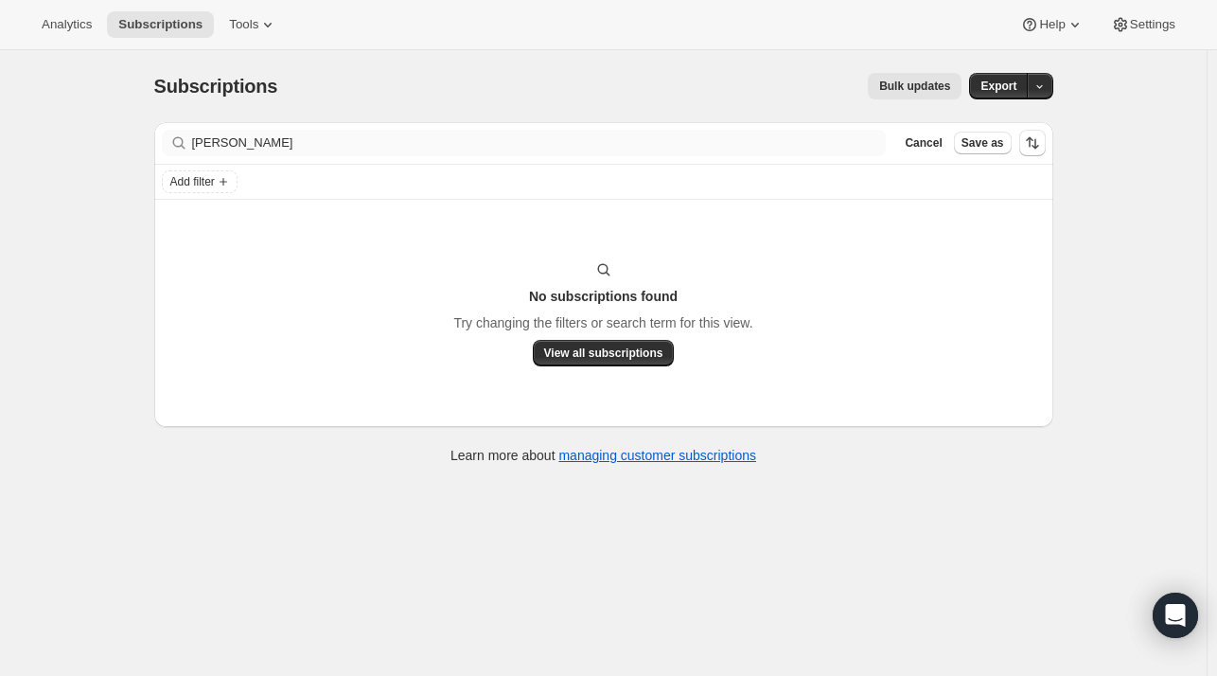
drag, startPoint x: 321, startPoint y: 132, endPoint x: 261, endPoint y: 152, distance: 63.2
click at [261, 152] on div "Filter subscribers harold thompson Clear Cancel Save as" at bounding box center [603, 143] width 899 height 42
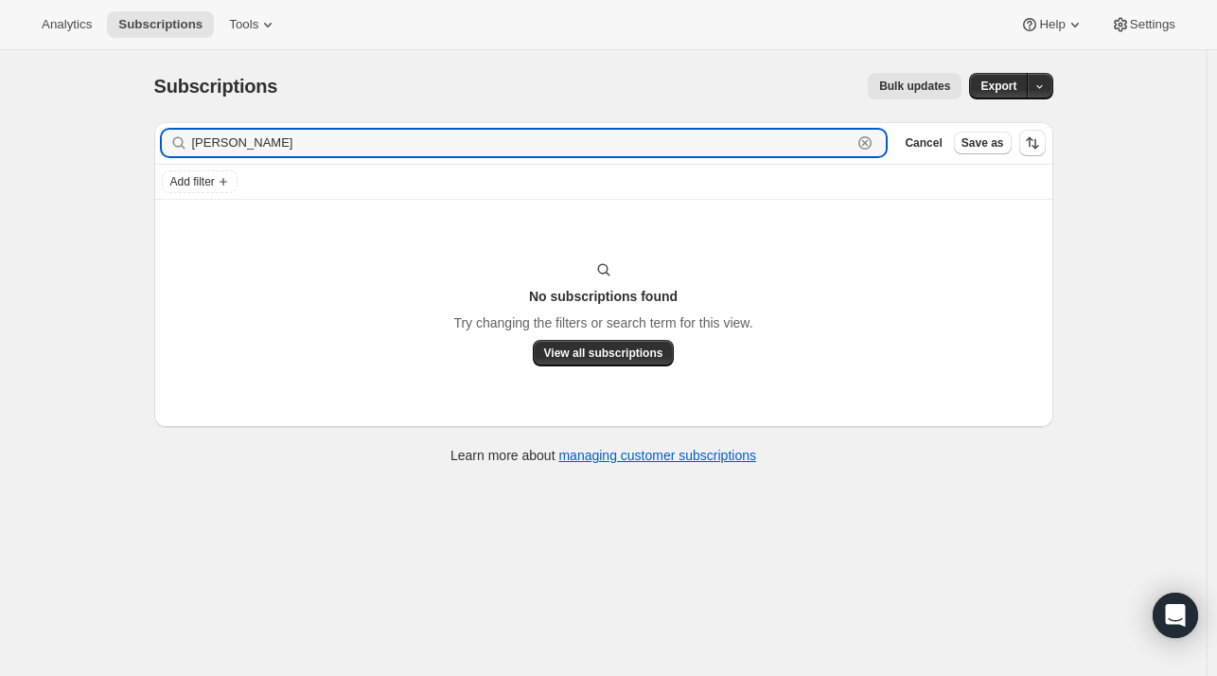
drag, startPoint x: 143, startPoint y: 139, endPoint x: 190, endPoint y: 138, distance: 47.3
click at [165, 138] on div "Filter subscribers harold thompson Clear Cancel Save as" at bounding box center [603, 143] width 899 height 42
paste input "leighnull93@gmail.com"
type input "[EMAIL_ADDRESS][DOMAIN_NAME]"
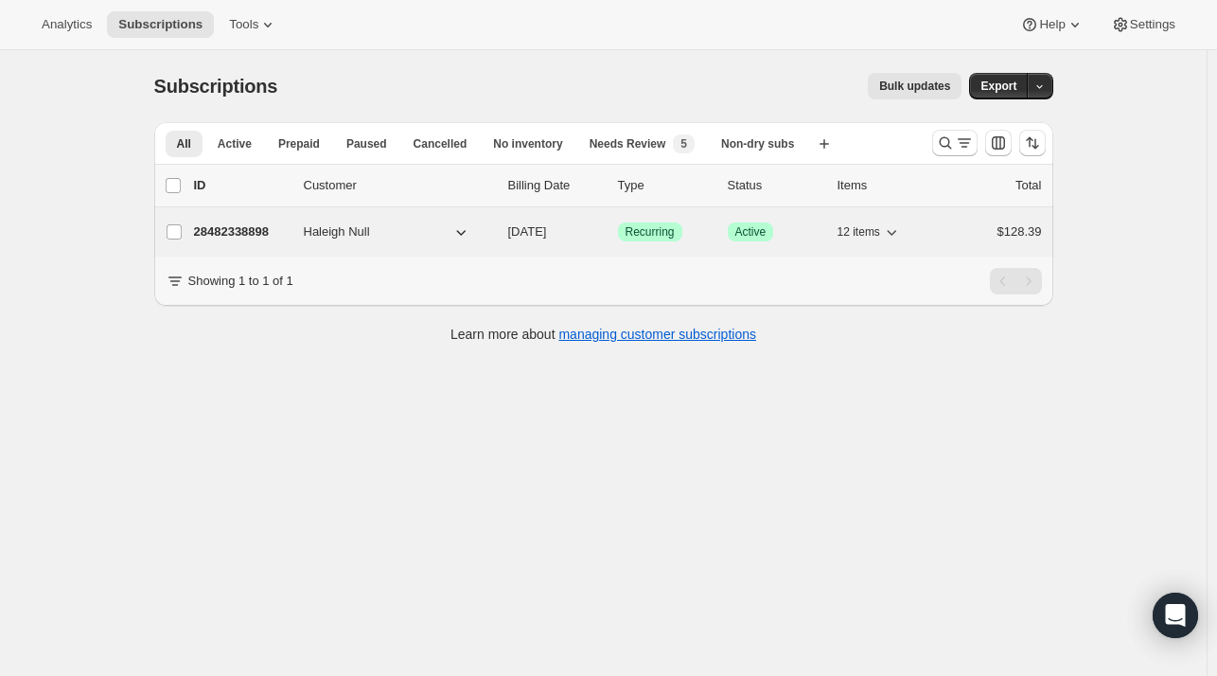
click at [248, 239] on p "28482338898" at bounding box center [241, 231] width 95 height 19
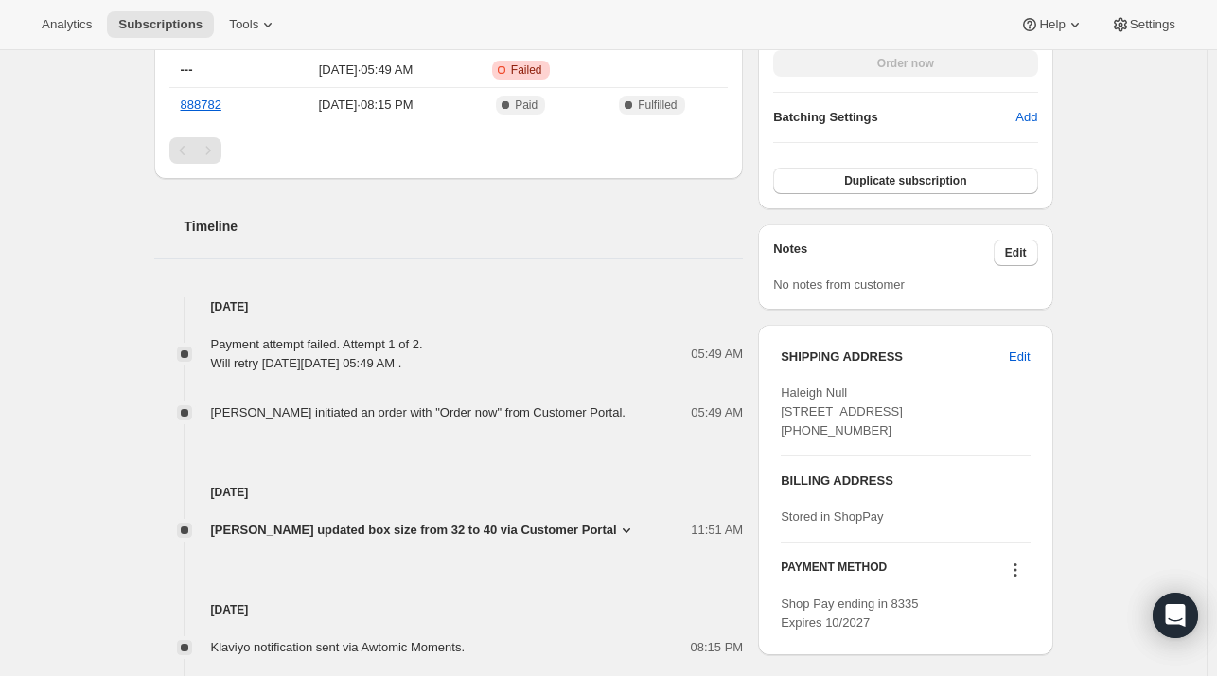
scroll to position [568, 0]
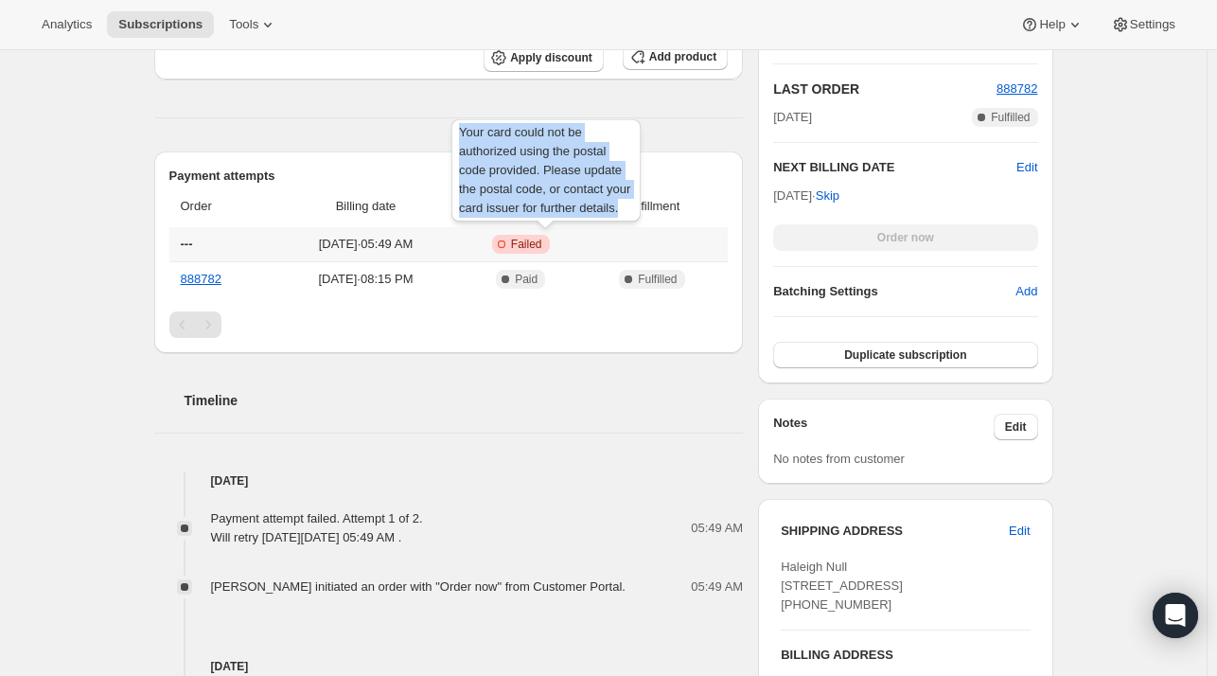
drag, startPoint x: 617, startPoint y: 209, endPoint x: 457, endPoint y: 136, distance: 175.8
click at [457, 136] on div "Your card could not be authorized using the postal code provided. Please update…" at bounding box center [546, 173] width 197 height 117
copy span "Your card could not be authorized using the postal code provided. Please update…"
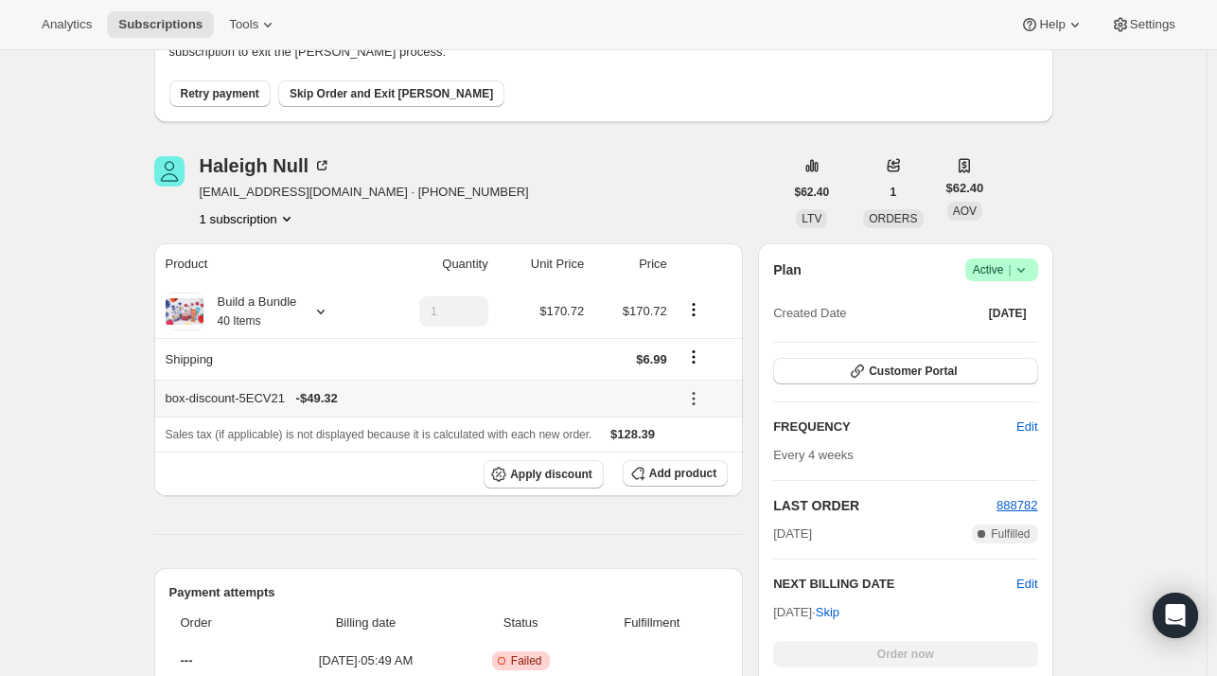
scroll to position [284, 0]
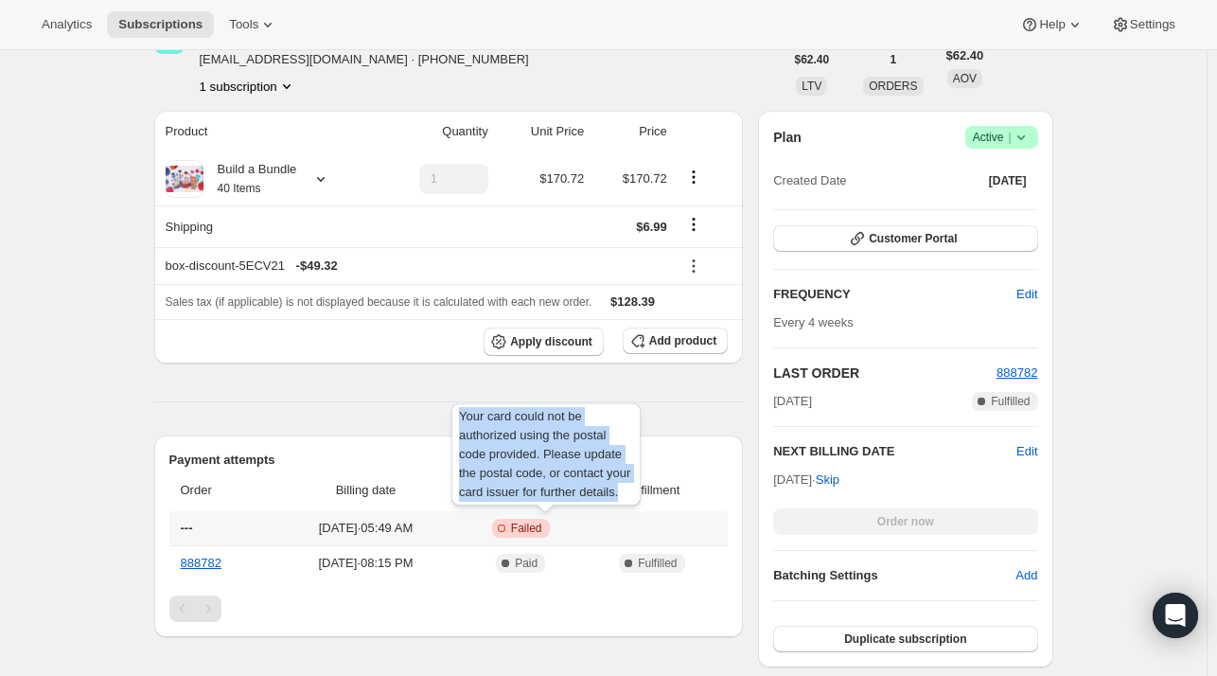
drag, startPoint x: 617, startPoint y: 486, endPoint x: 458, endPoint y: 420, distance: 172.2
click at [458, 420] on div "Your card could not be authorized using the postal code provided. Please update…" at bounding box center [546, 457] width 197 height 117
copy span "Your card could not be authorized using the postal code provided. Please update…"
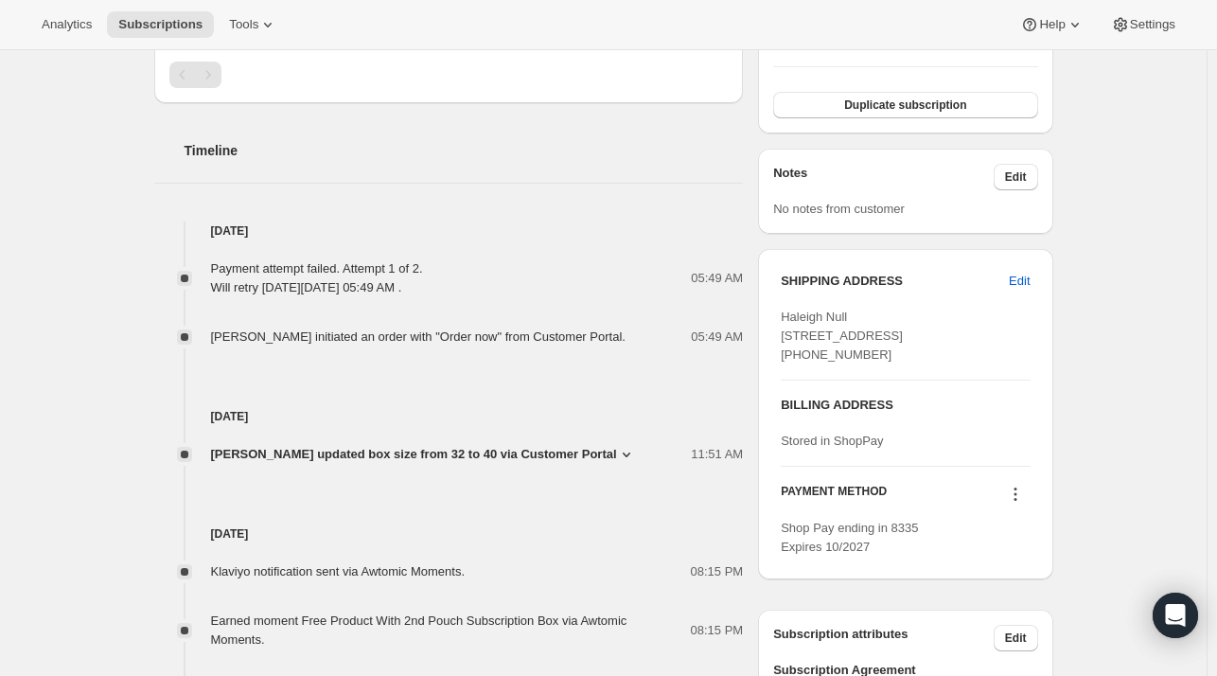
scroll to position [852, 0]
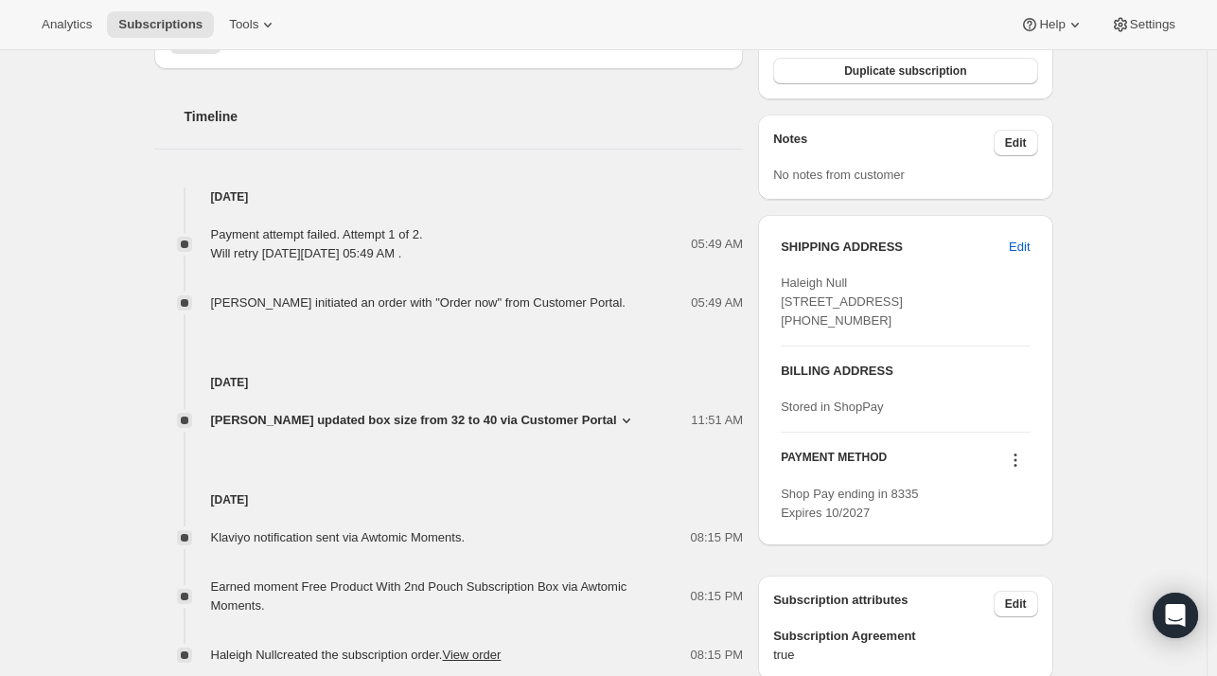
click at [1016, 469] on icon at bounding box center [1015, 459] width 19 height 19
click at [1007, 534] on span "Send link to update card" at bounding box center [1019, 531] width 132 height 14
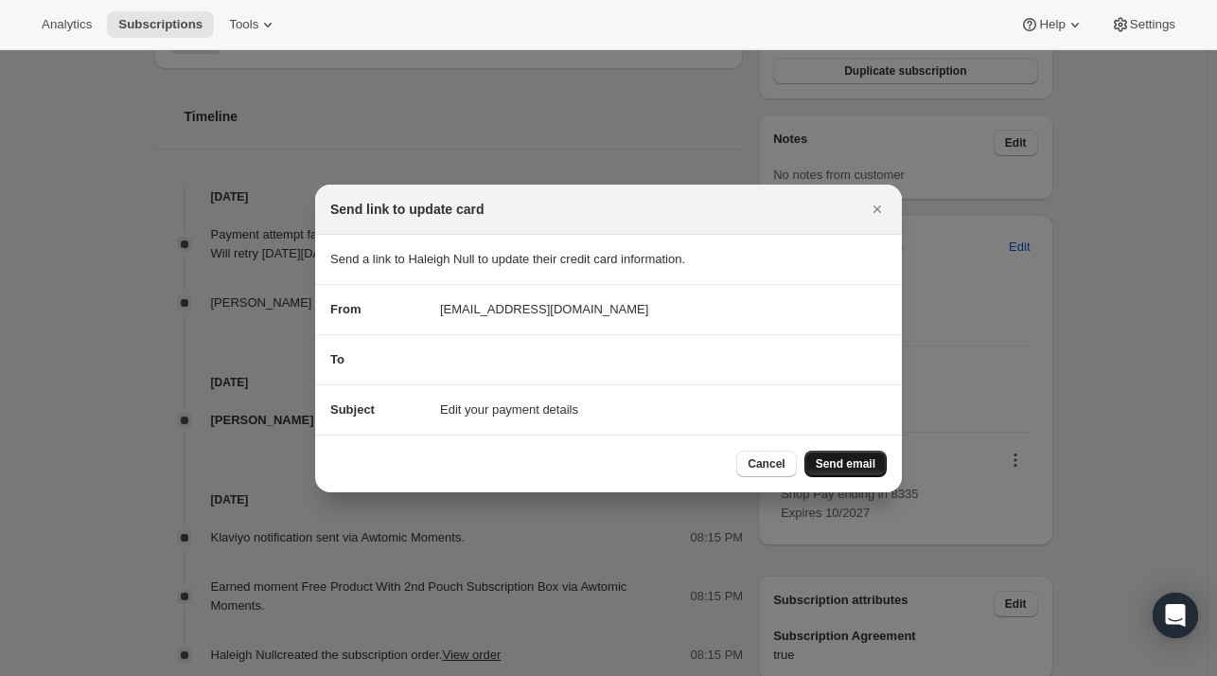
click at [859, 472] on button "Send email" at bounding box center [845, 463] width 82 height 26
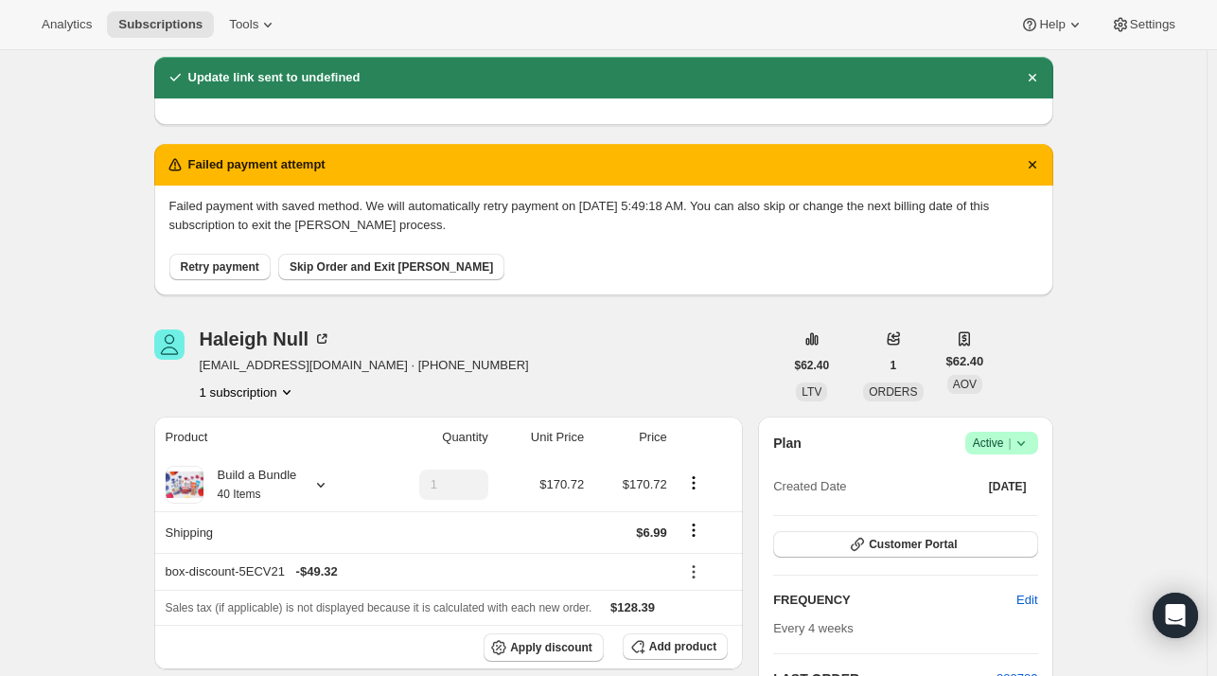
scroll to position [0, 0]
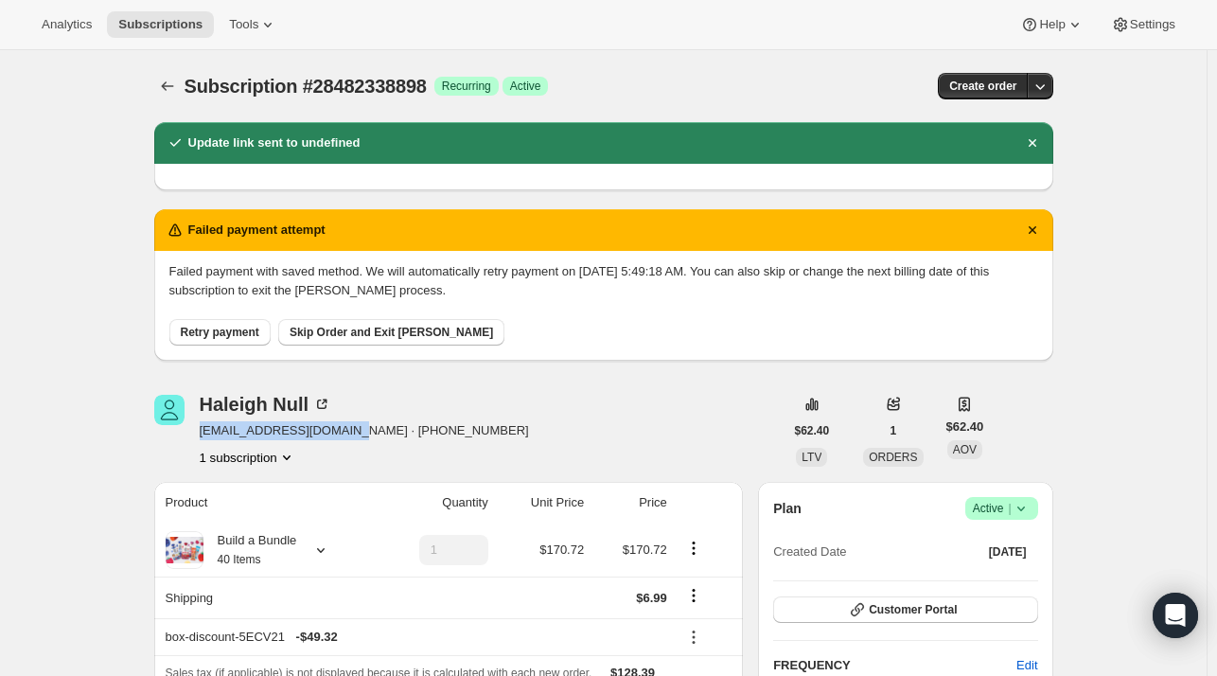
drag, startPoint x: 344, startPoint y: 436, endPoint x: 203, endPoint y: 436, distance: 141.0
click at [203, 436] on span "[EMAIL_ADDRESS][DOMAIN_NAME] · [PHONE_NUMBER]" at bounding box center [364, 430] width 329 height 19
copy span "[EMAIL_ADDRESS][DOMAIN_NAME]"
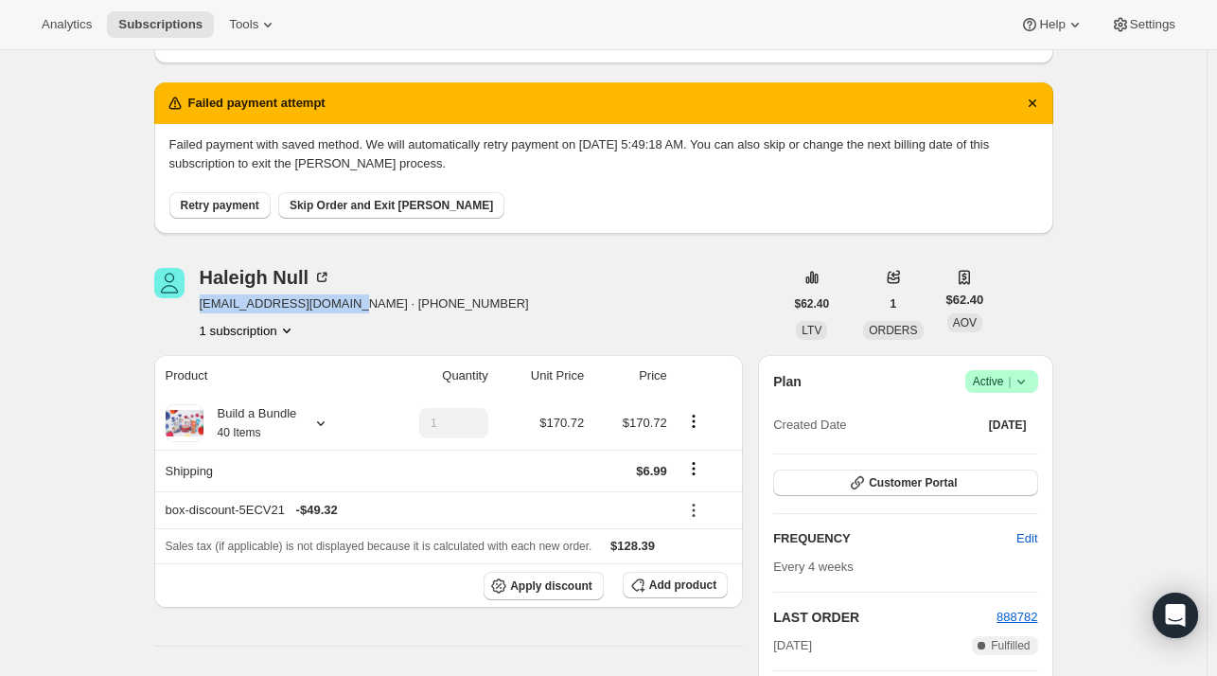
scroll to position [95, 0]
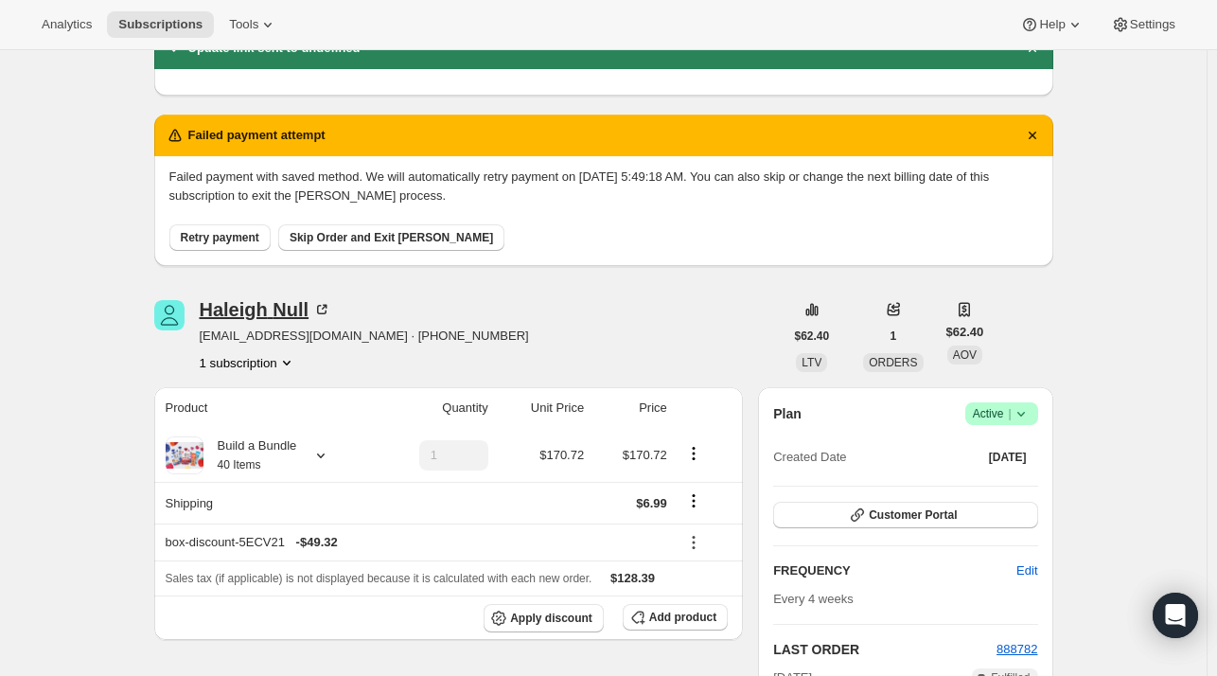
click at [264, 305] on div "Haleigh Null" at bounding box center [266, 309] width 132 height 19
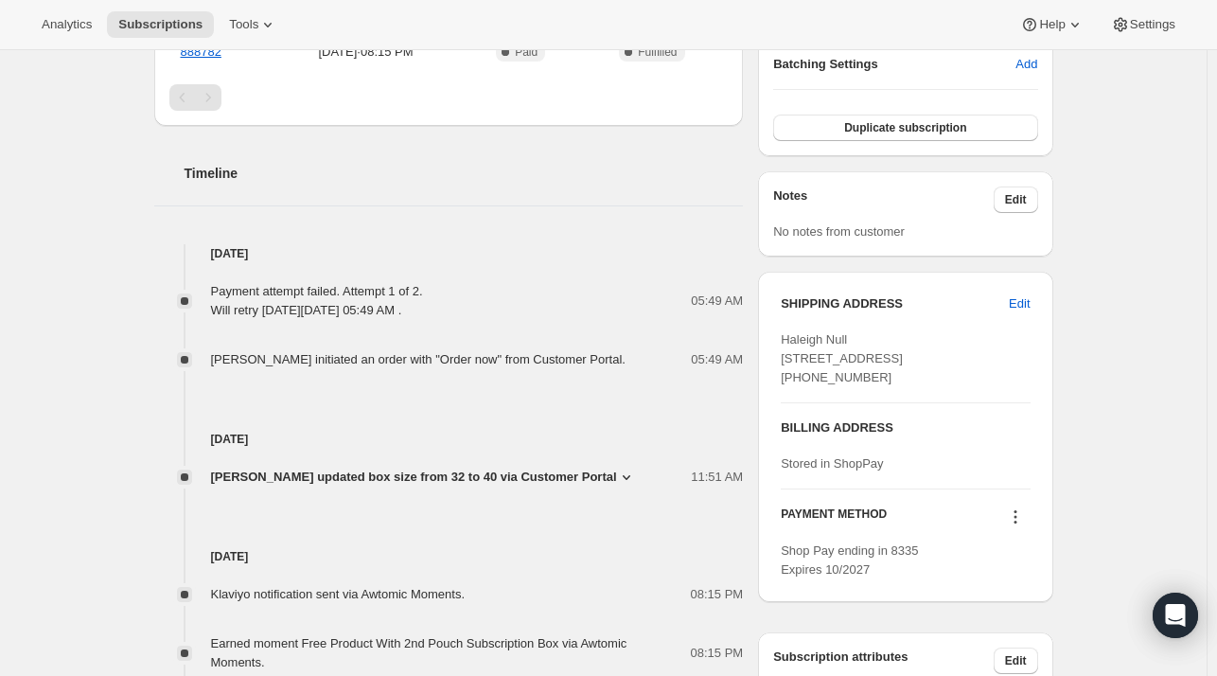
scroll to position [1033, 0]
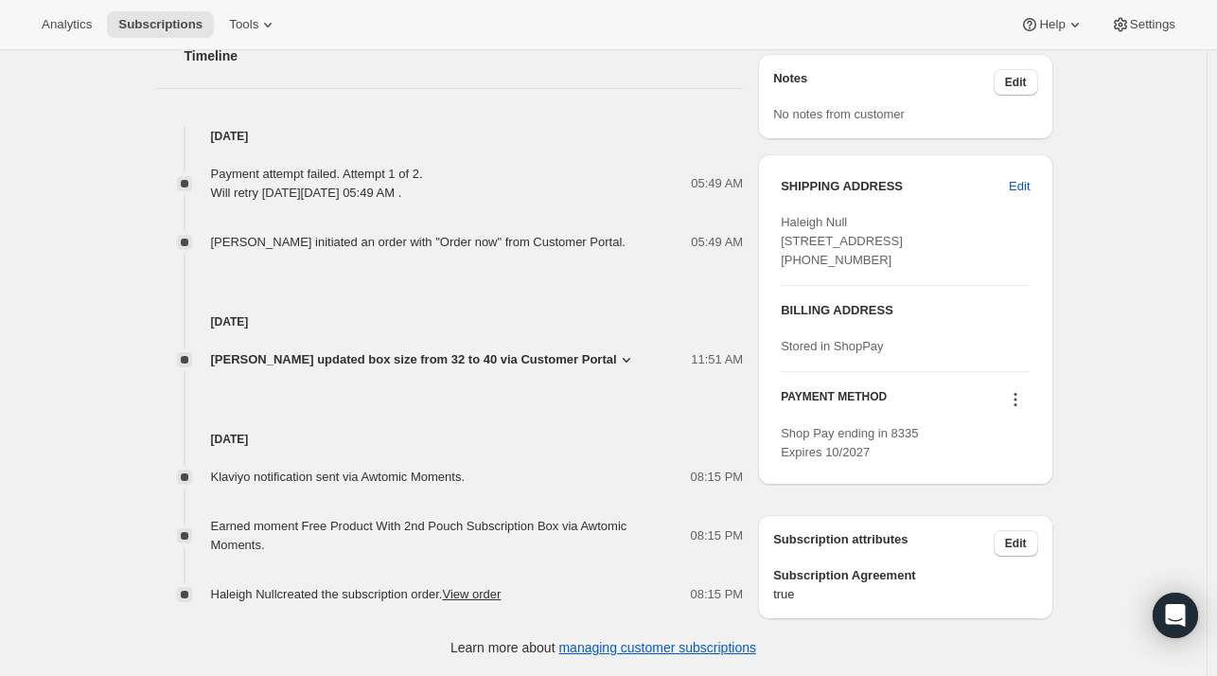
click at [1016, 405] on icon at bounding box center [1015, 399] width 19 height 19
click at [1049, 464] on span "Send link to update card" at bounding box center [1019, 471] width 132 height 14
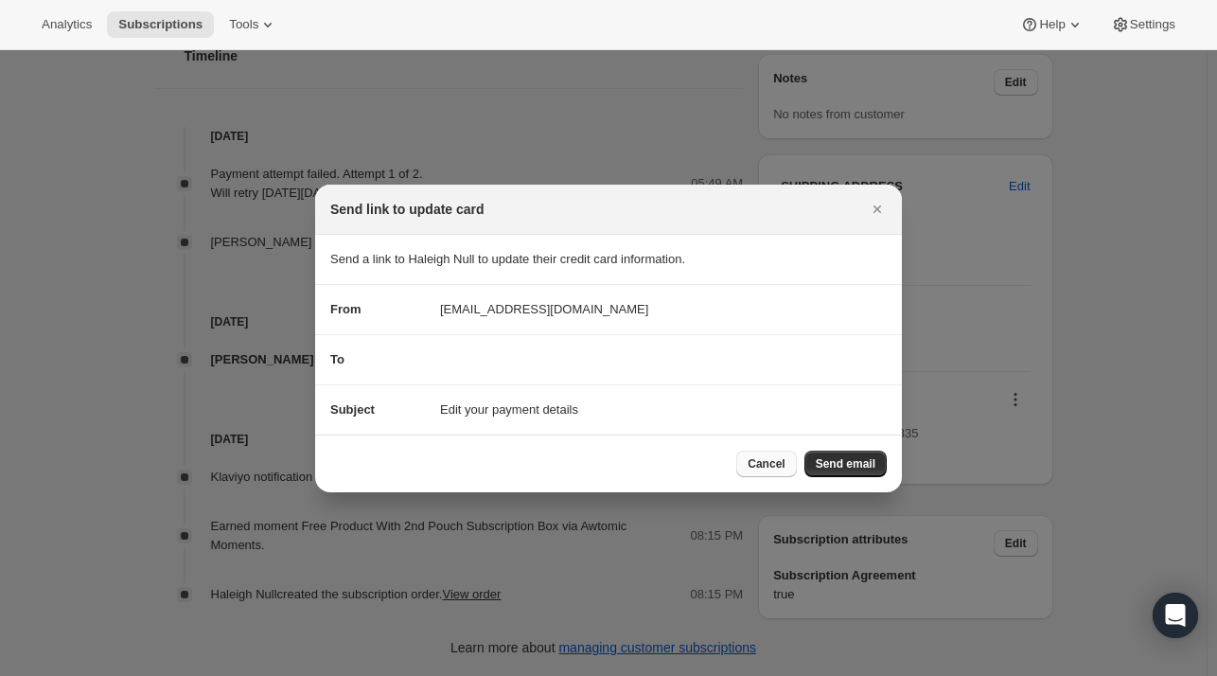
click at [766, 463] on span "Cancel" at bounding box center [766, 463] width 37 height 15
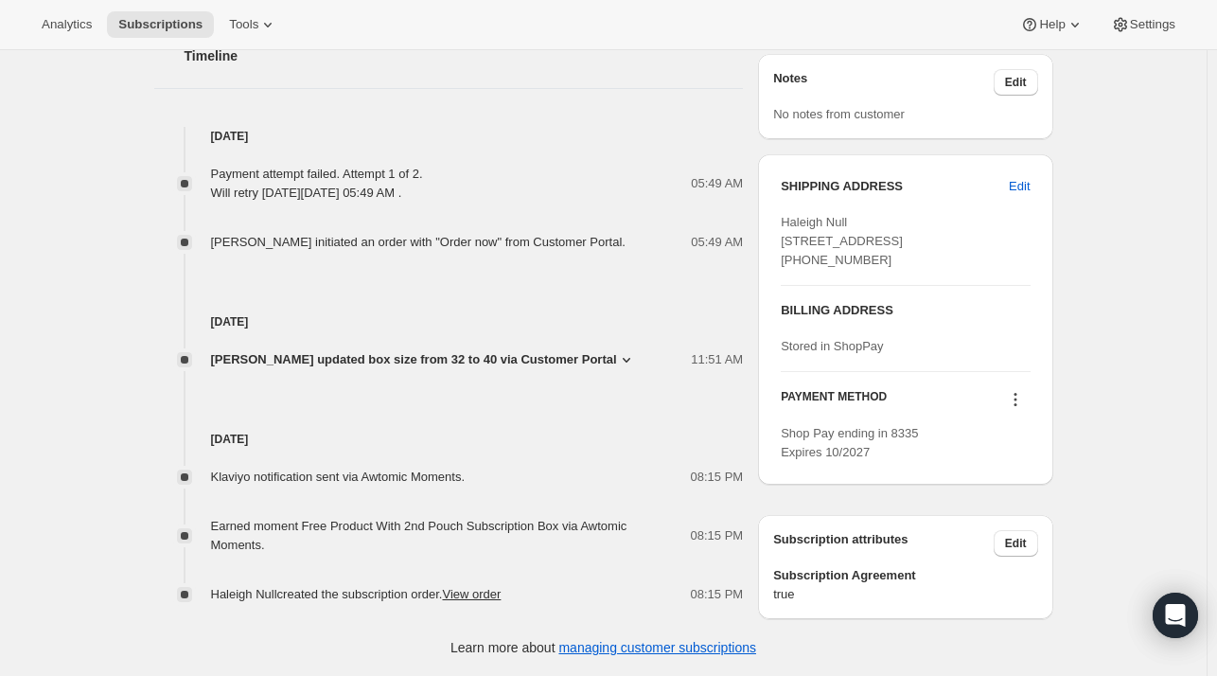
click at [1015, 402] on icon at bounding box center [1015, 399] width 19 height 19
click at [1052, 464] on span "Send link to update card" at bounding box center [1019, 471] width 132 height 14
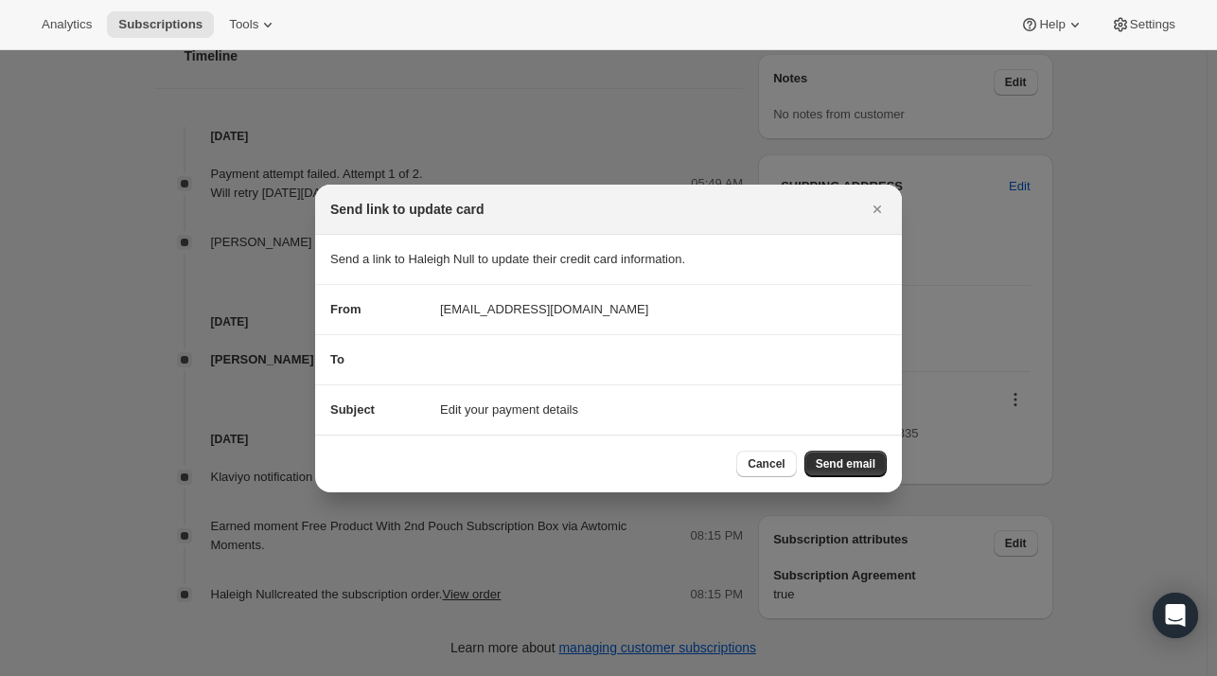
scroll to position [0, 0]
click at [864, 213] on button "Close" at bounding box center [877, 209] width 26 height 26
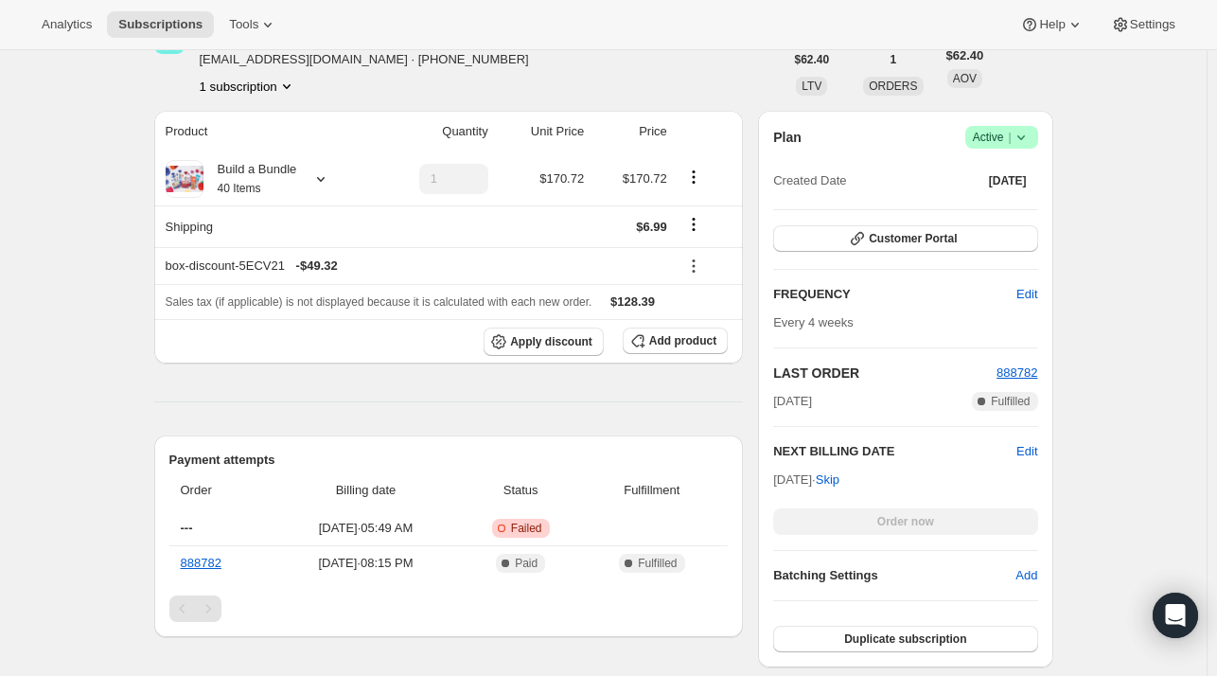
scroll to position [182, 0]
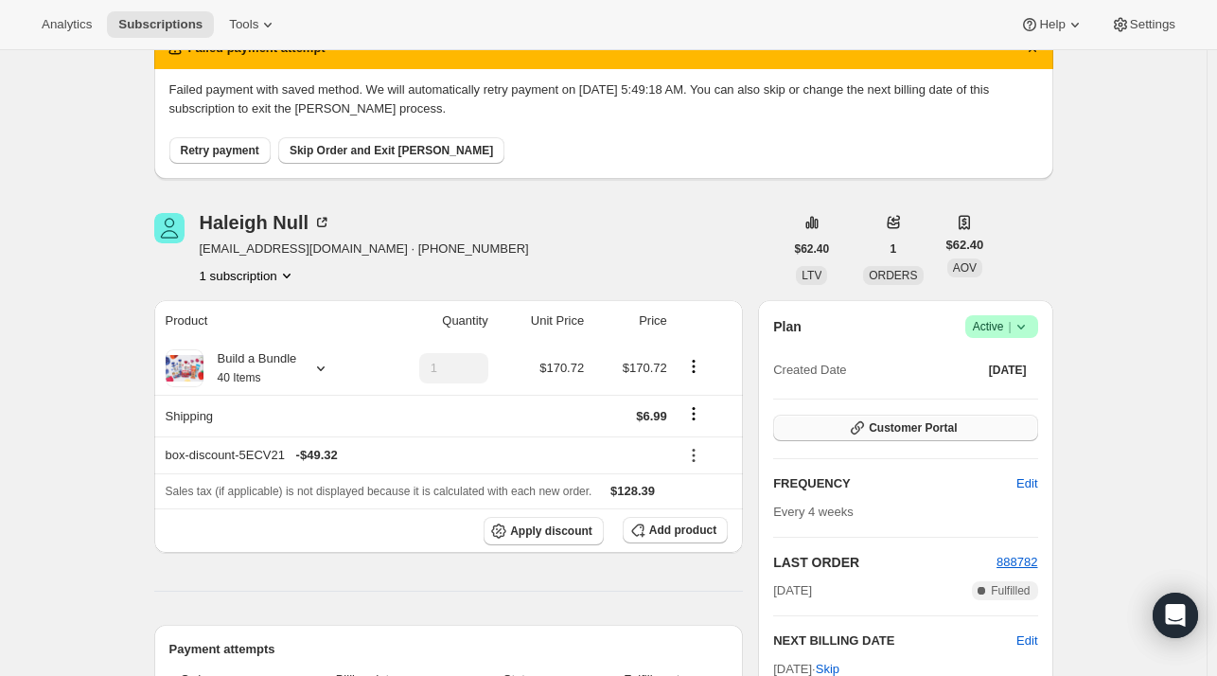
click at [916, 428] on span "Customer Portal" at bounding box center [913, 427] width 88 height 15
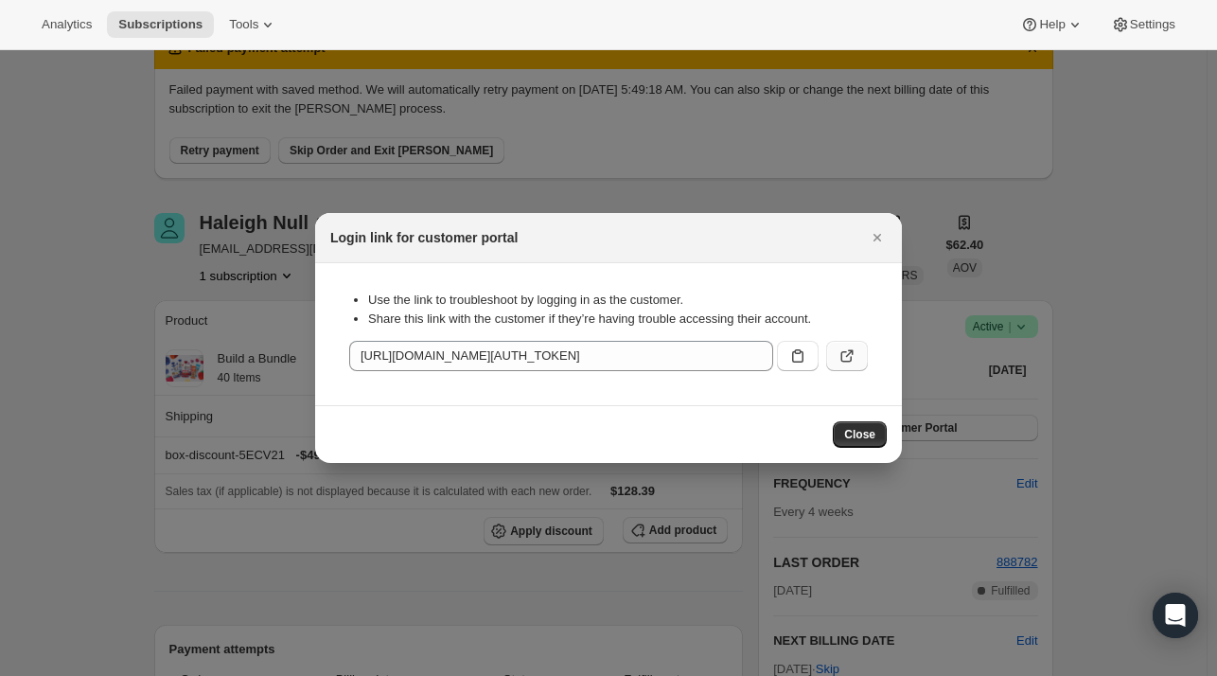
click at [846, 361] on icon ":r2n:" at bounding box center [846, 356] width 11 height 11
drag, startPoint x: 861, startPoint y: 244, endPoint x: 877, endPoint y: 239, distance: 16.8
click at [867, 244] on div "Login link for customer portal" at bounding box center [608, 237] width 556 height 19
click at [877, 239] on icon "Close" at bounding box center [877, 237] width 19 height 19
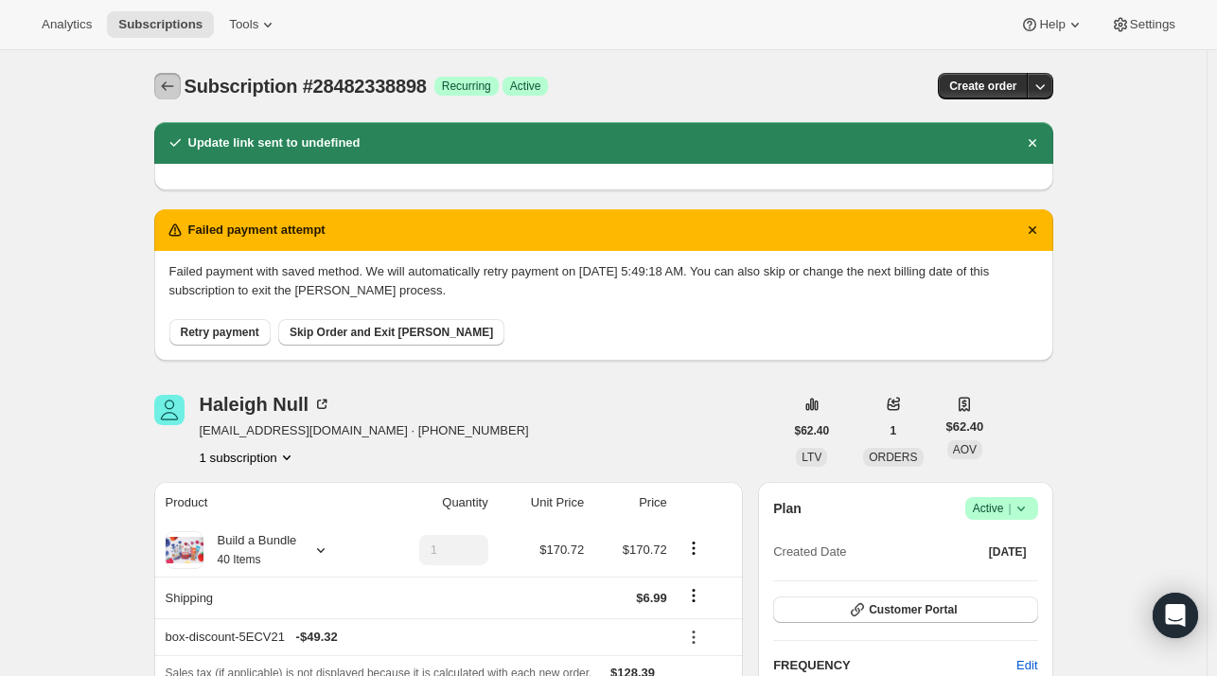
click at [181, 79] on button "Subscriptions" at bounding box center [167, 86] width 26 height 26
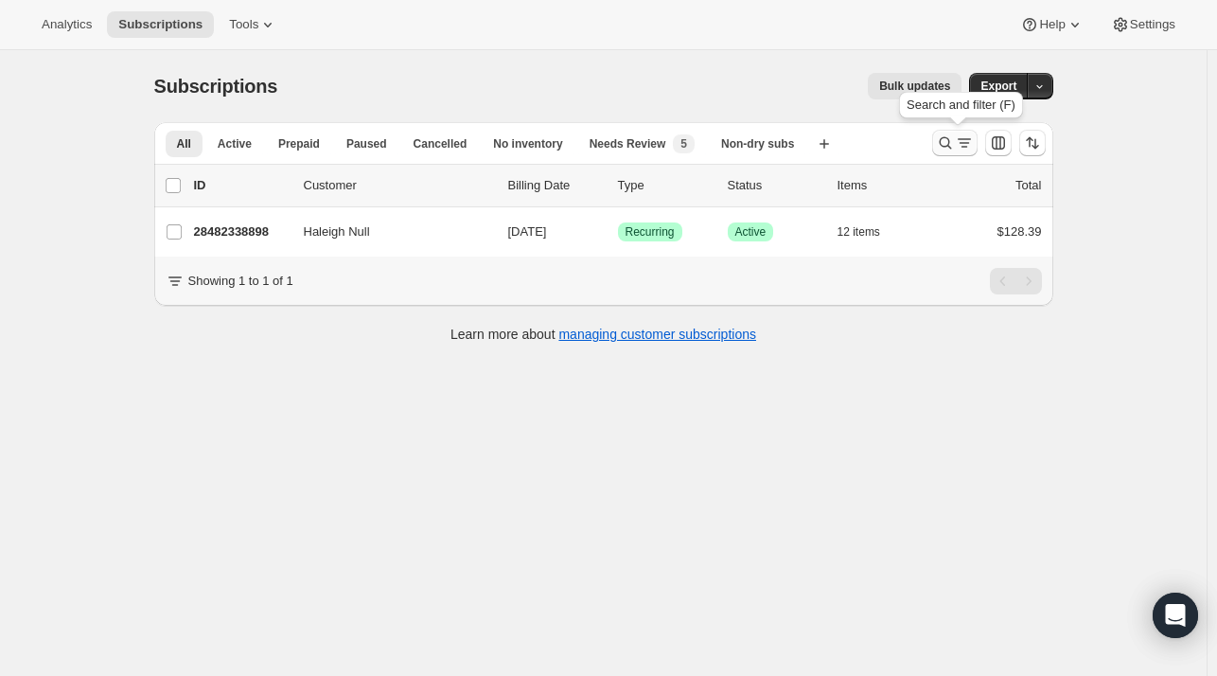
click at [969, 145] on icon "Search and filter results" at bounding box center [964, 142] width 19 height 19
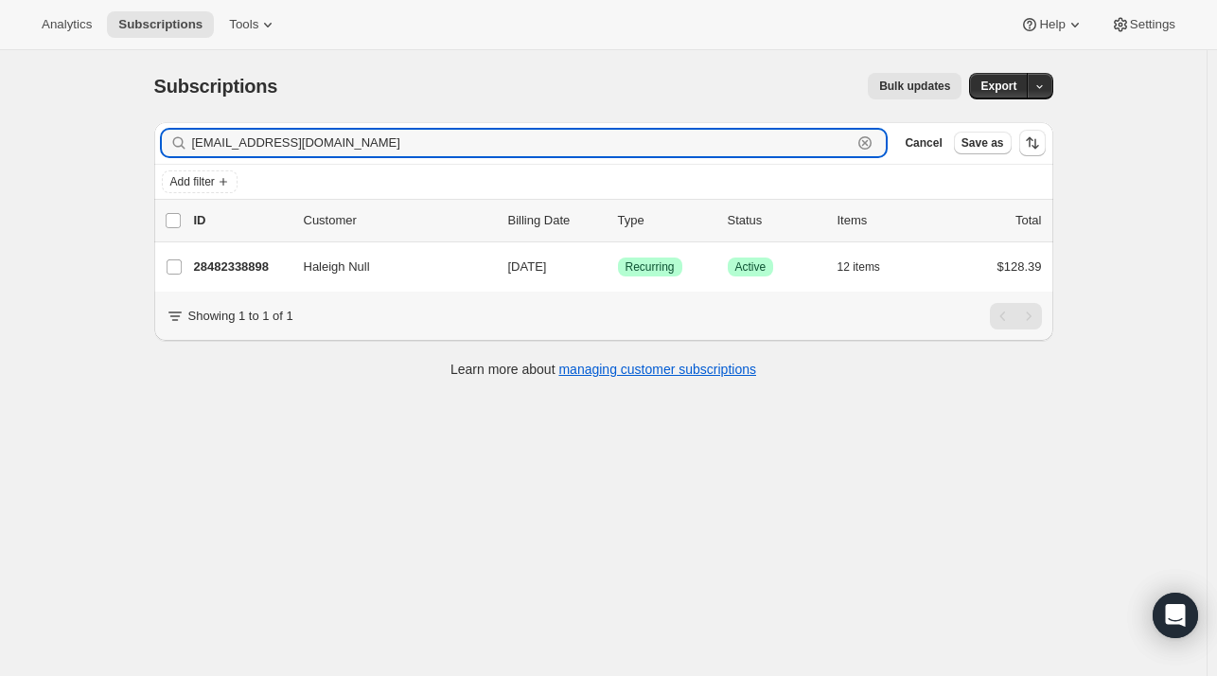
click at [869, 142] on icon "button" at bounding box center [865, 142] width 19 height 19
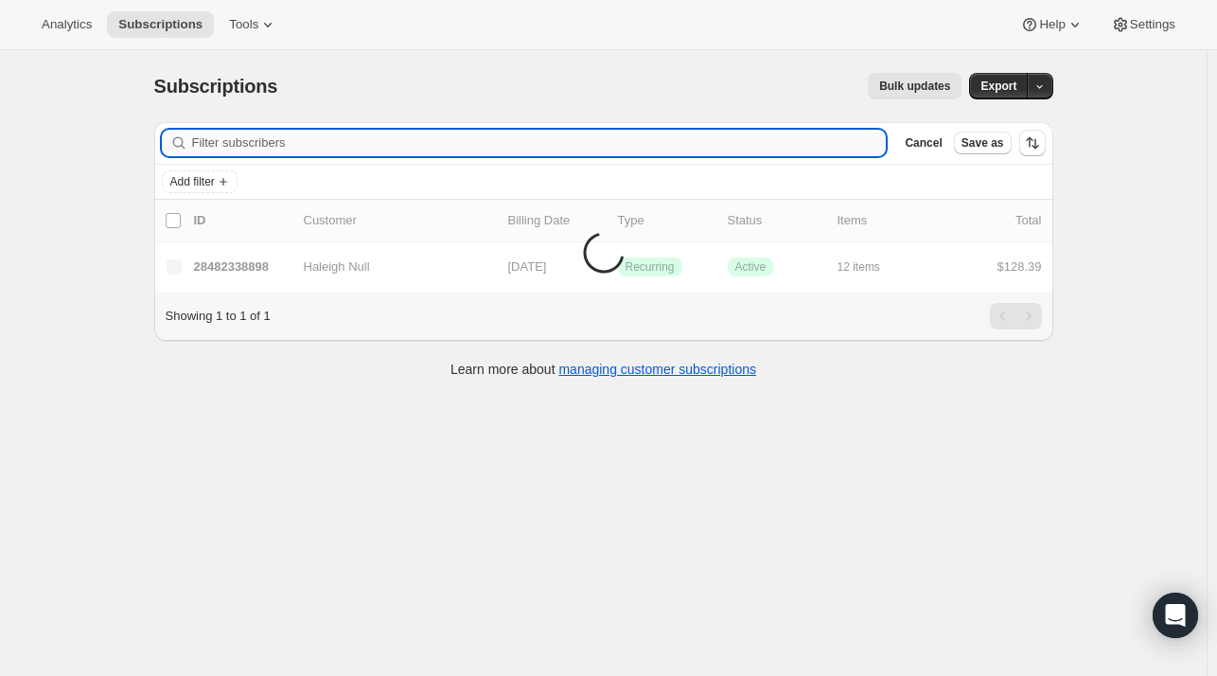
paste input "[PERSON_NAME]"
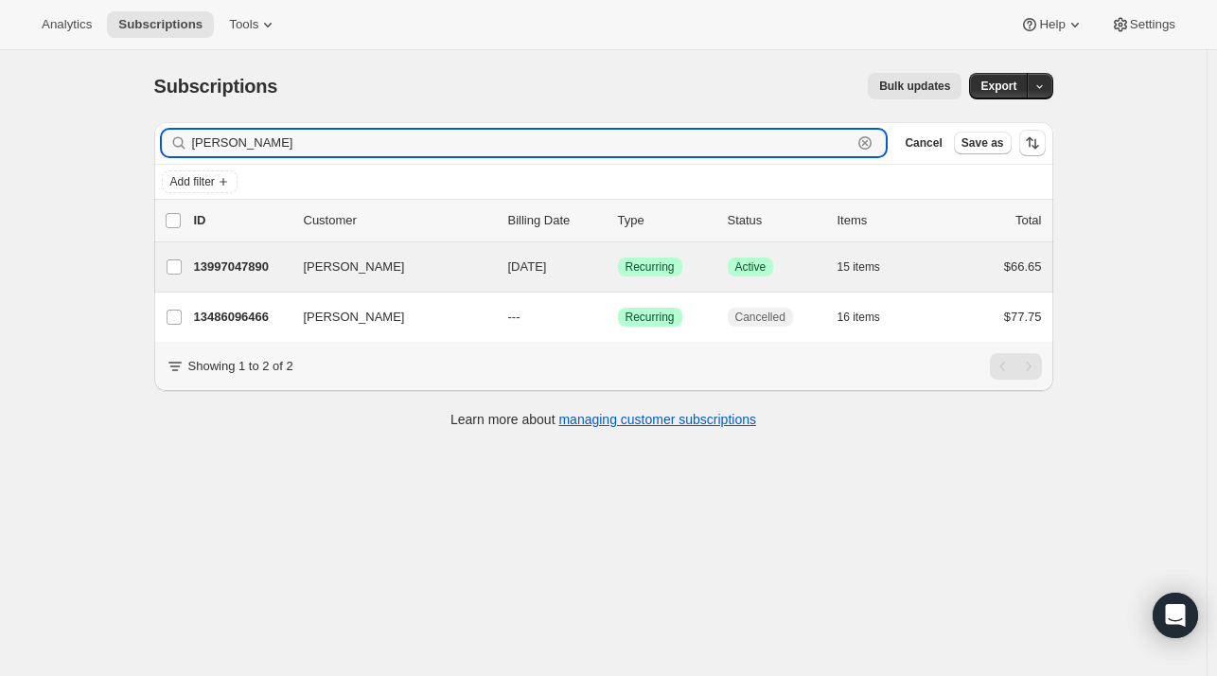
type input "[PERSON_NAME]"
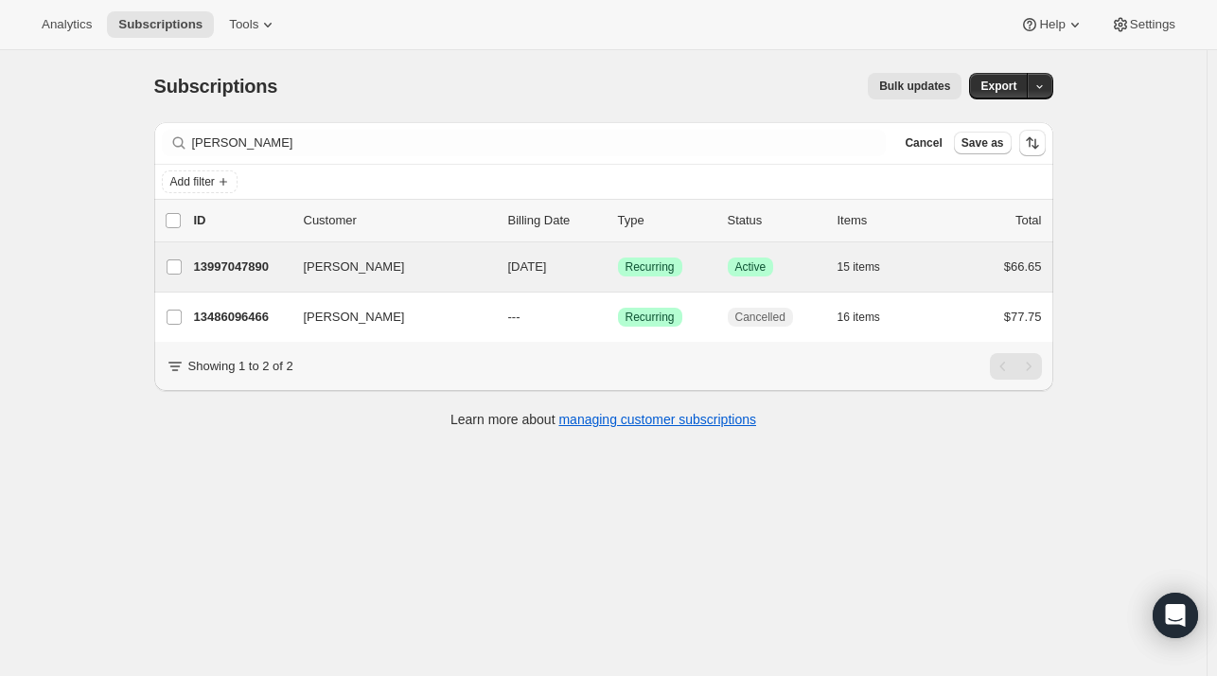
click at [290, 283] on div "[PERSON_NAME] 13997047890 [PERSON_NAME] [DATE] Success Recurring Success Active…" at bounding box center [603, 266] width 899 height 49
click at [289, 274] on p "13997047890" at bounding box center [241, 266] width 95 height 19
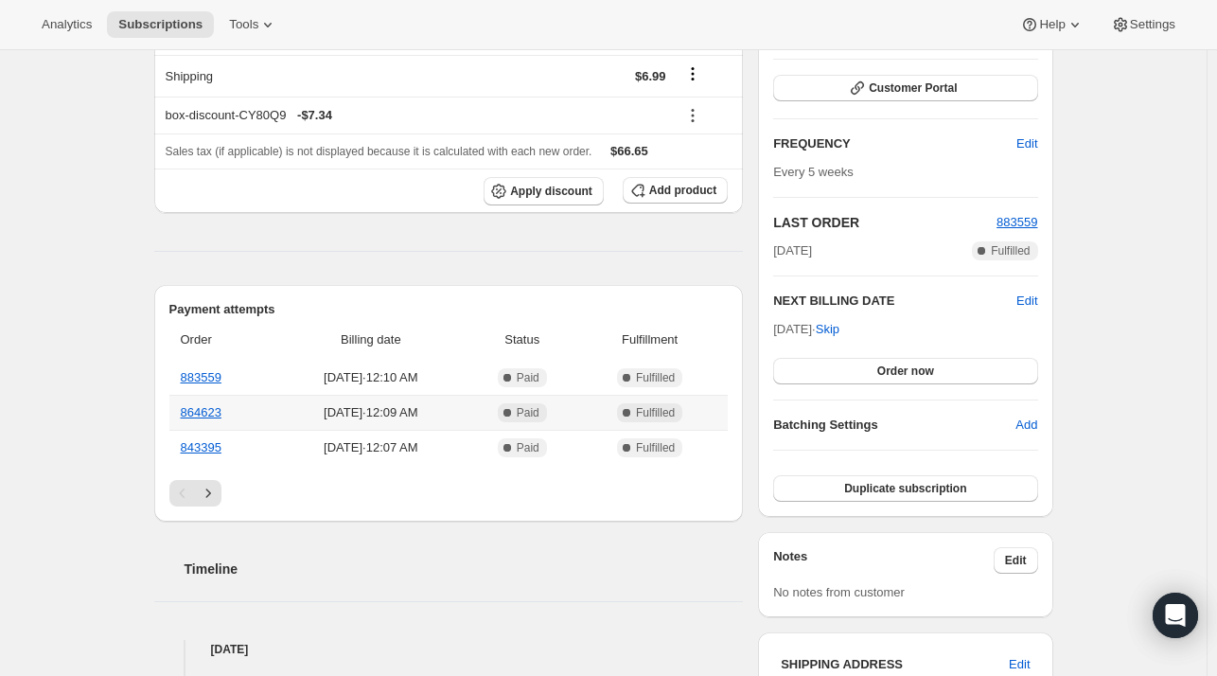
scroll to position [473, 0]
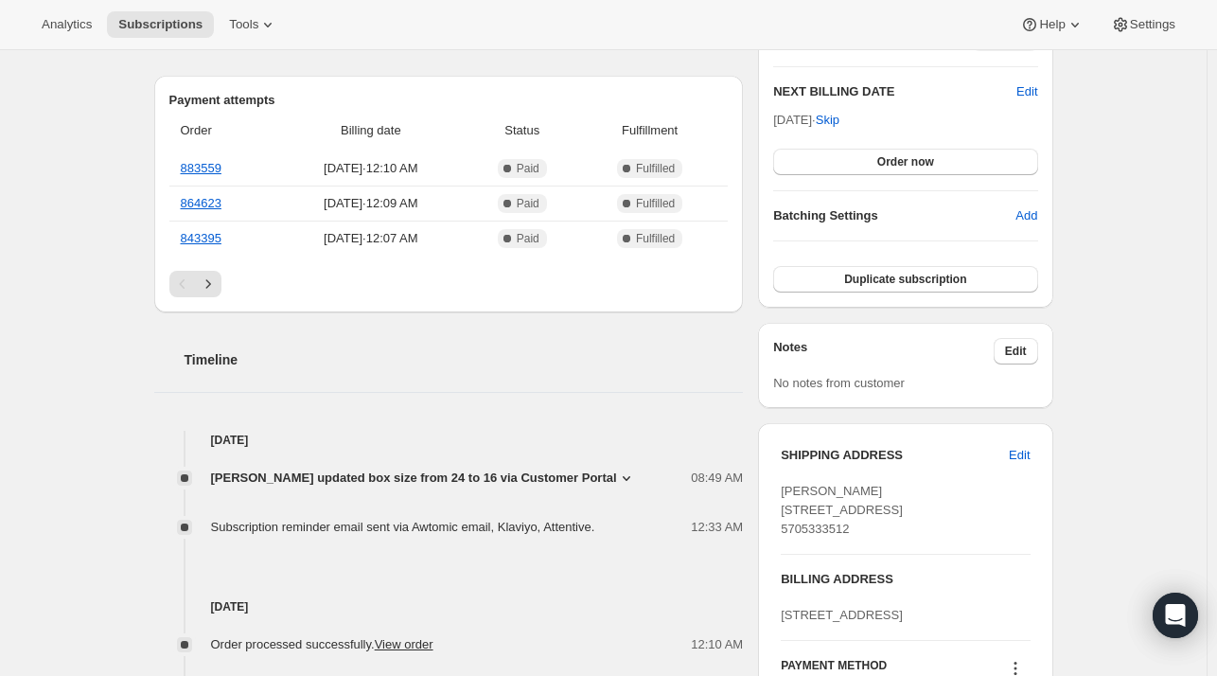
click at [564, 470] on span "[PERSON_NAME] updated box size from 24 to 16 via Customer Portal" at bounding box center [414, 477] width 406 height 19
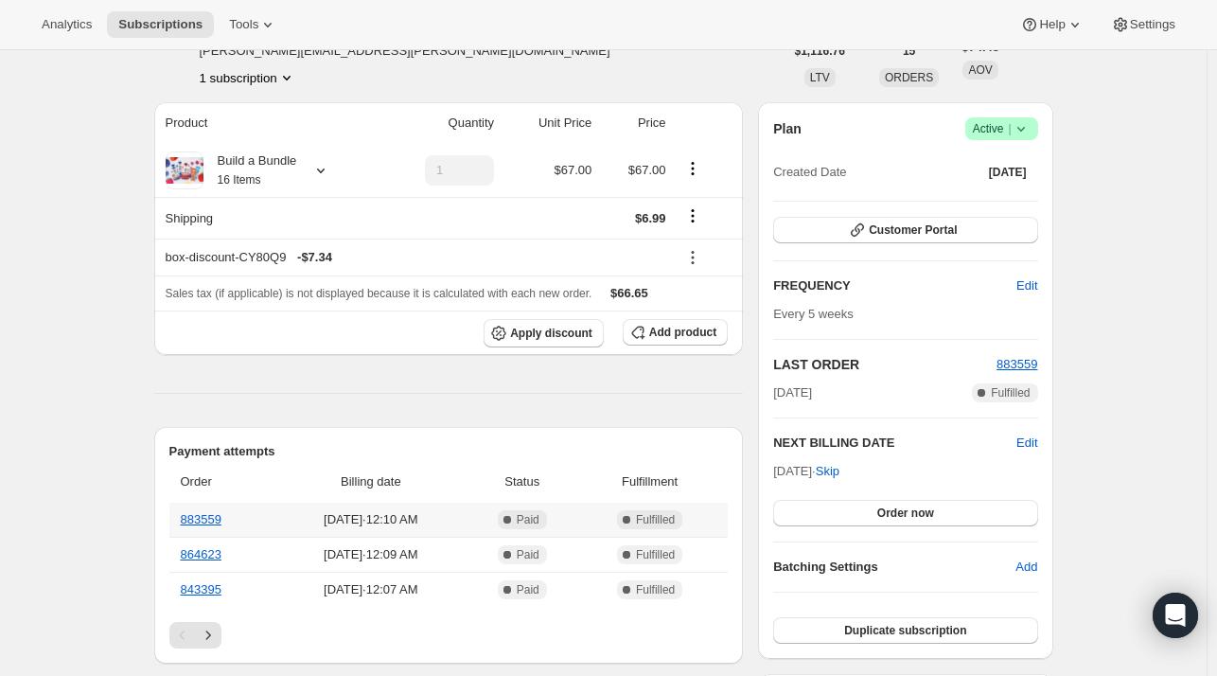
scroll to position [0, 0]
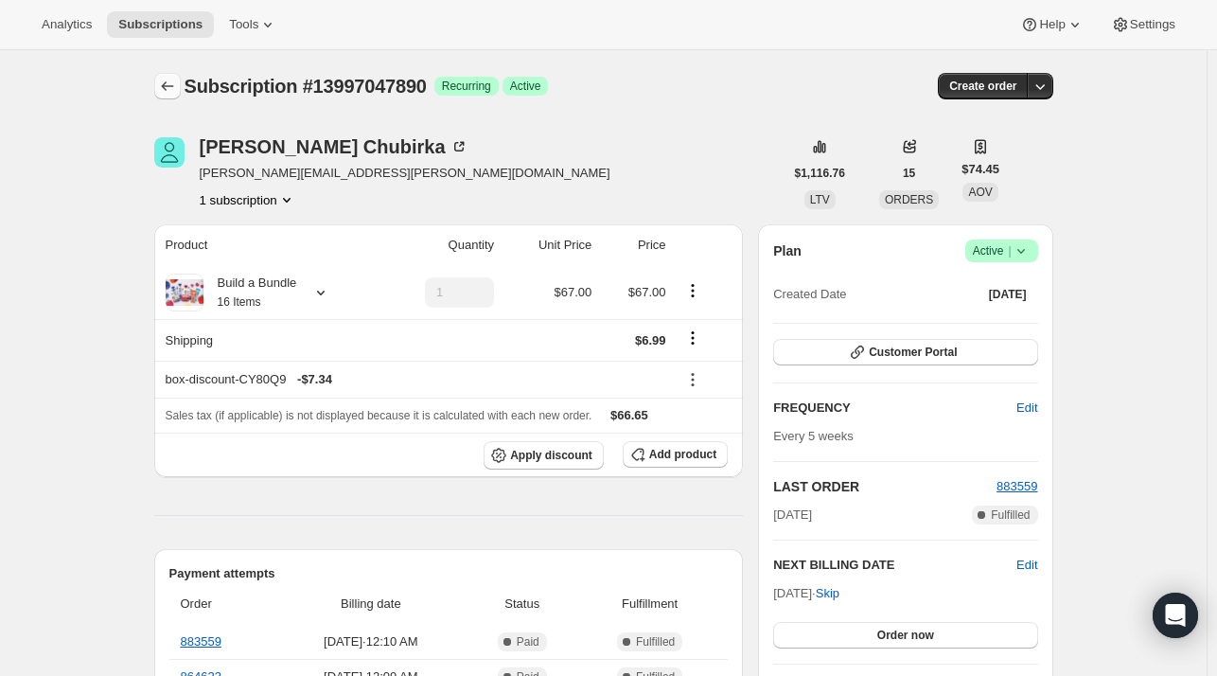
click at [168, 79] on icon "Subscriptions" at bounding box center [167, 86] width 19 height 19
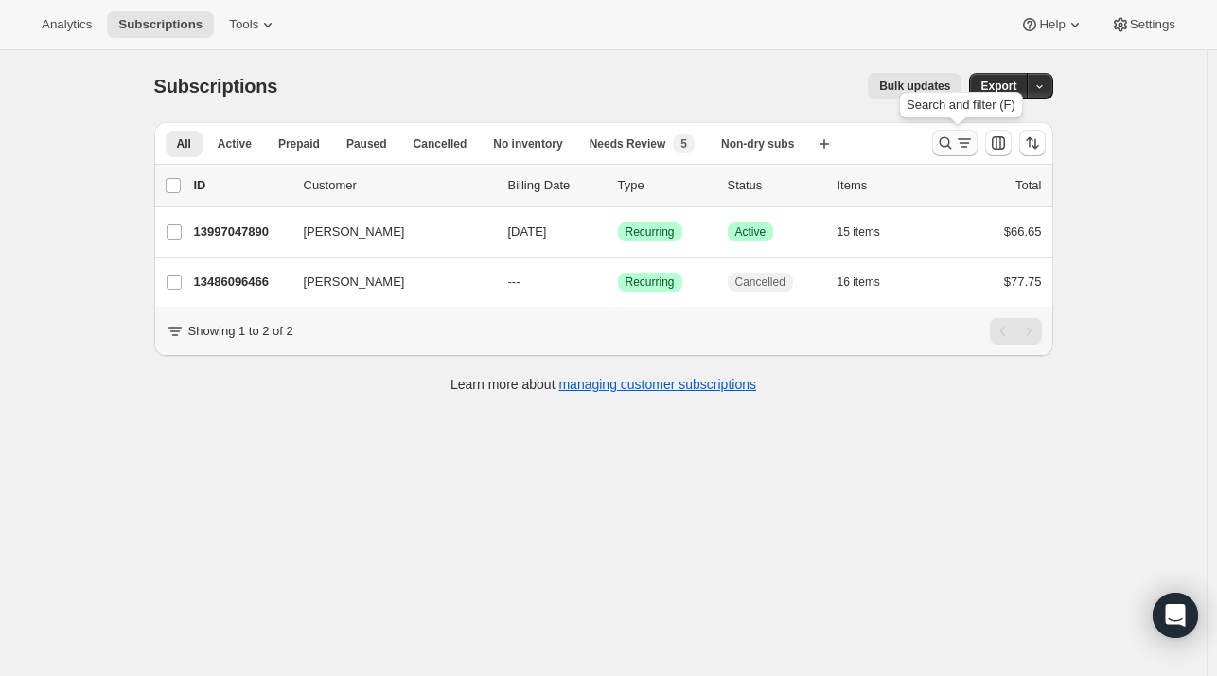
click at [945, 138] on icon "Search and filter results" at bounding box center [945, 142] width 19 height 19
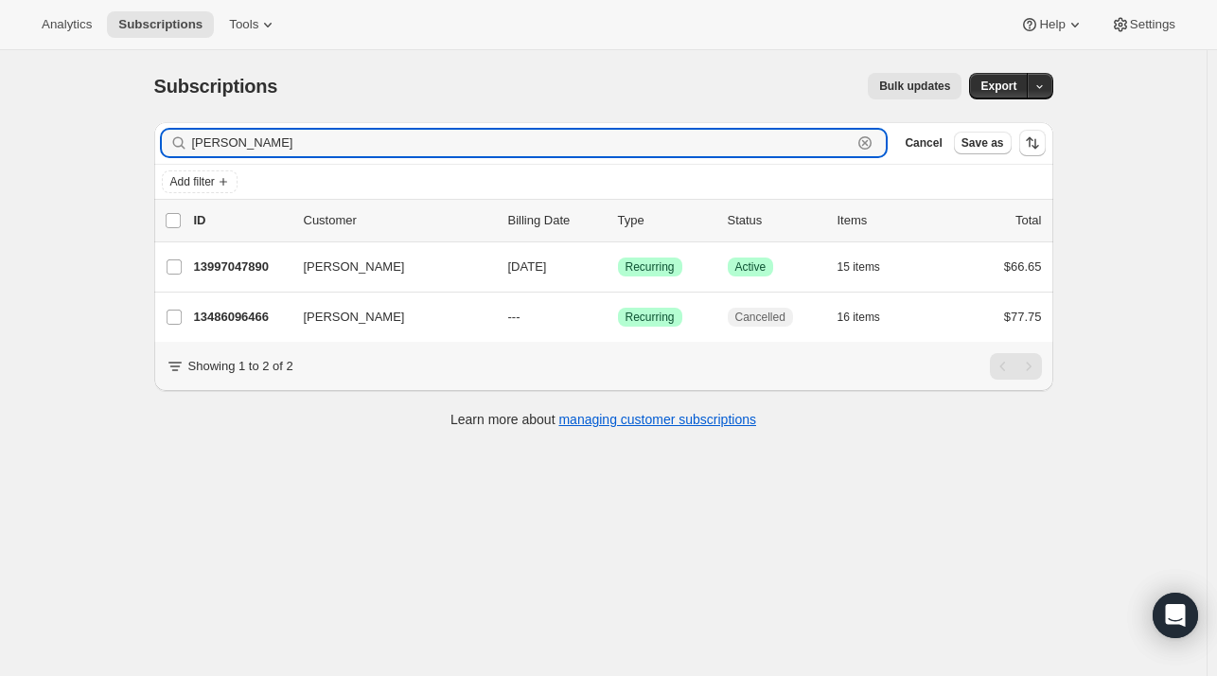
click at [874, 145] on icon "button" at bounding box center [865, 142] width 19 height 19
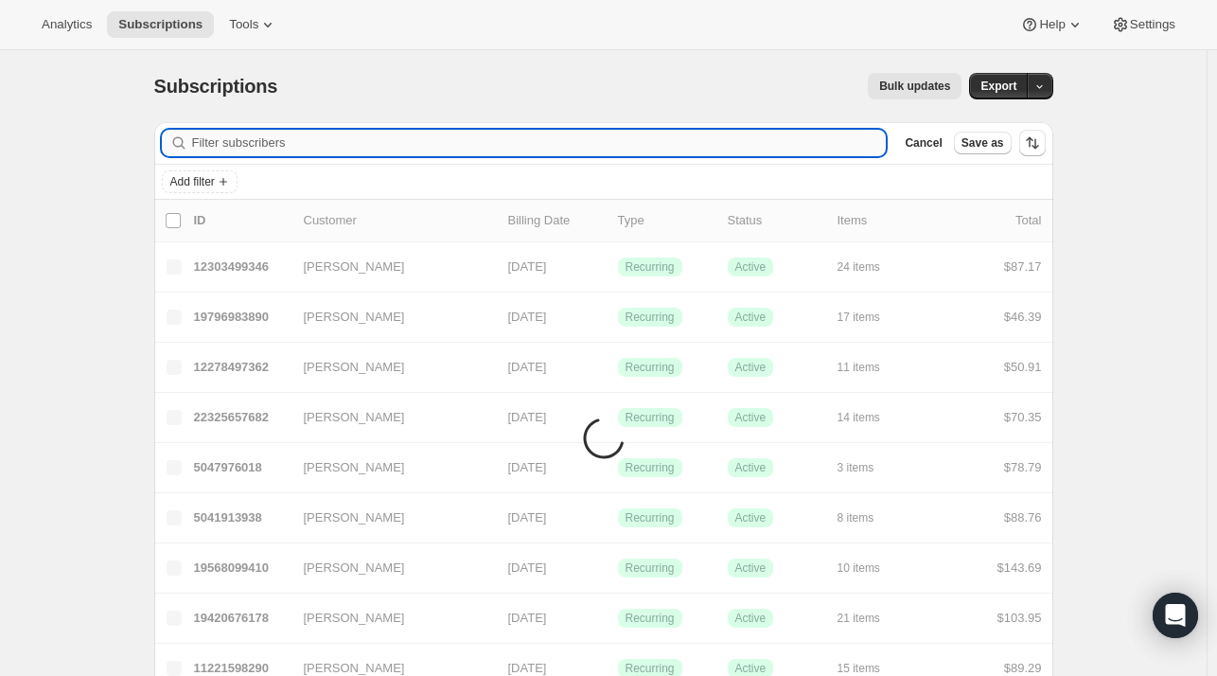
paste input "[EMAIL_ADDRESS][DOMAIN_NAME]"
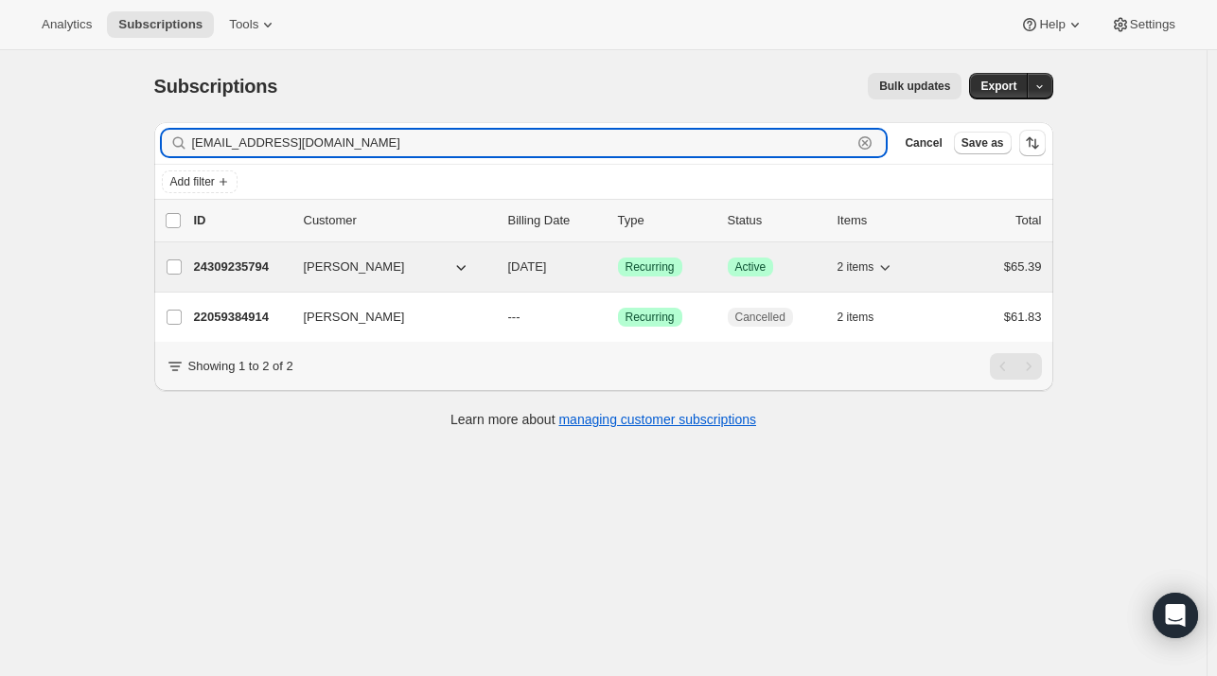
type input "[EMAIL_ADDRESS][DOMAIN_NAME]"
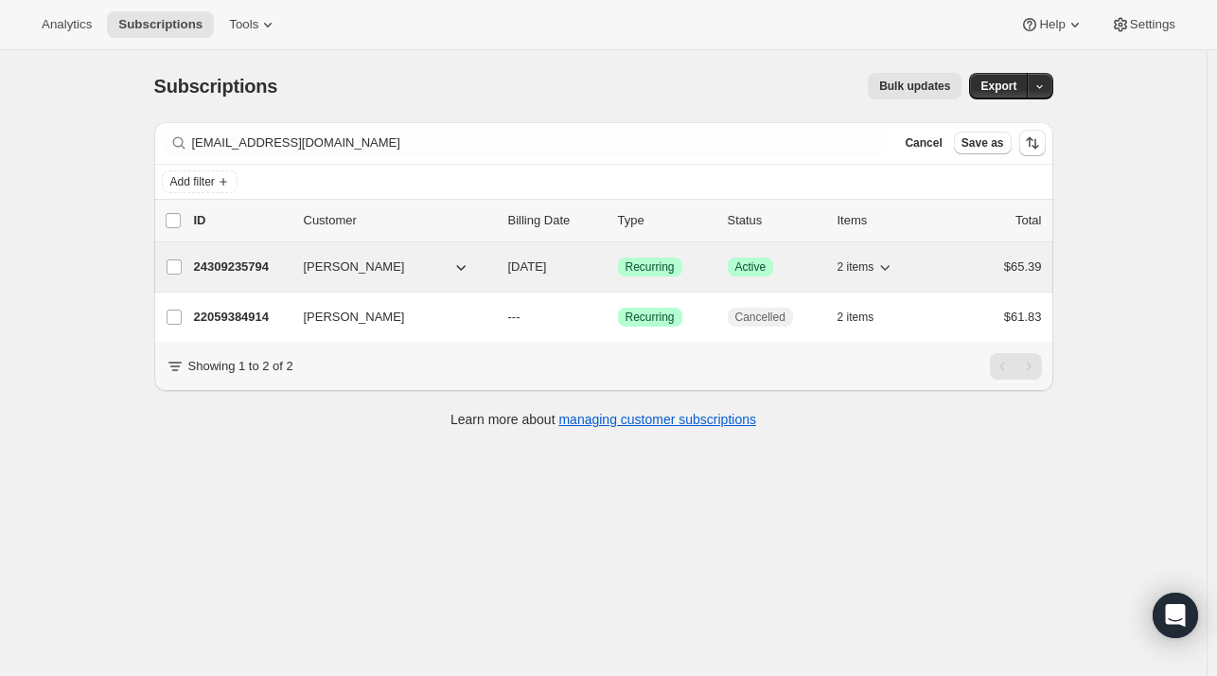
click at [257, 278] on div "24309235794 [PERSON_NAME] [DATE] Success Recurring Success Active 2 items $65.39" at bounding box center [618, 267] width 848 height 26
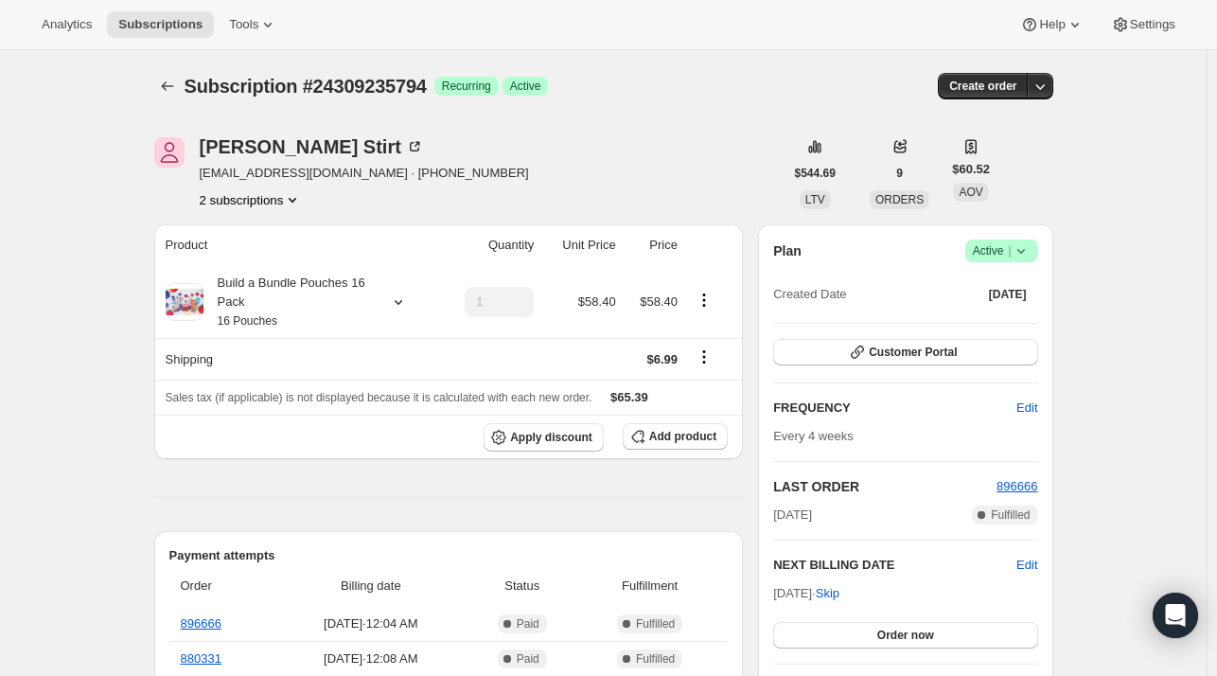
click at [283, 205] on button "2 subscriptions" at bounding box center [251, 199] width 103 height 19
click at [278, 224] on button "22059384914" at bounding box center [256, 235] width 143 height 30
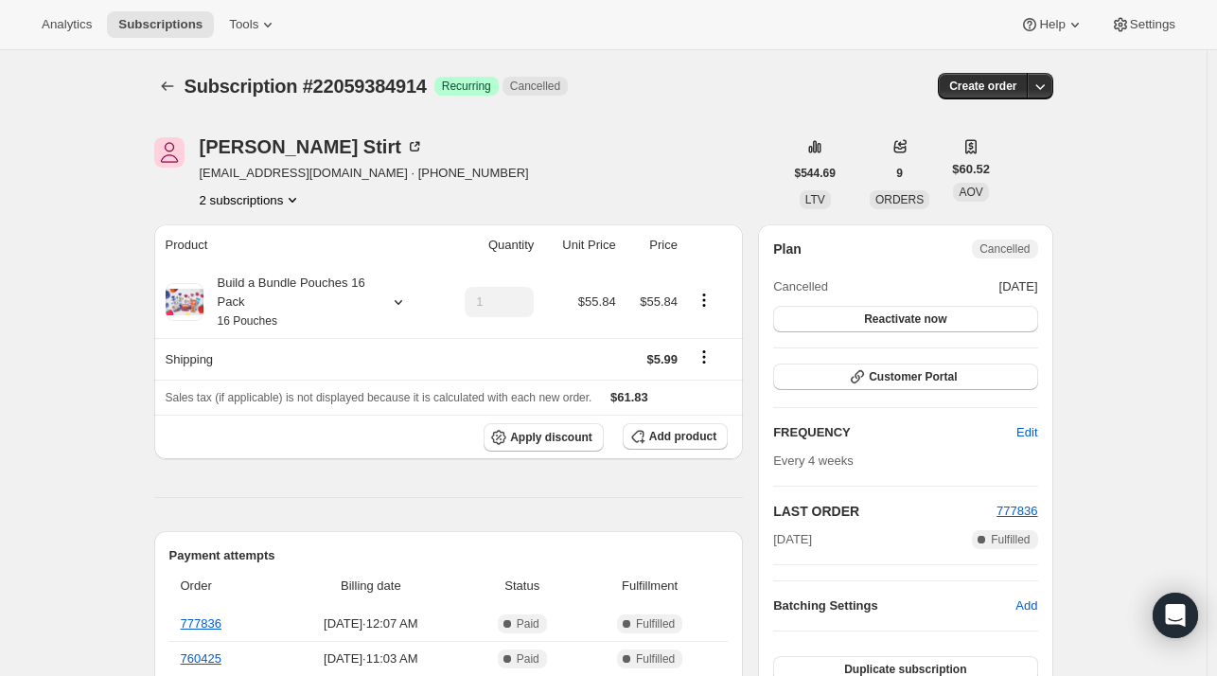
click at [276, 198] on button "2 subscriptions" at bounding box center [251, 199] width 103 height 19
click at [272, 263] on span "24309235794" at bounding box center [256, 266] width 132 height 19
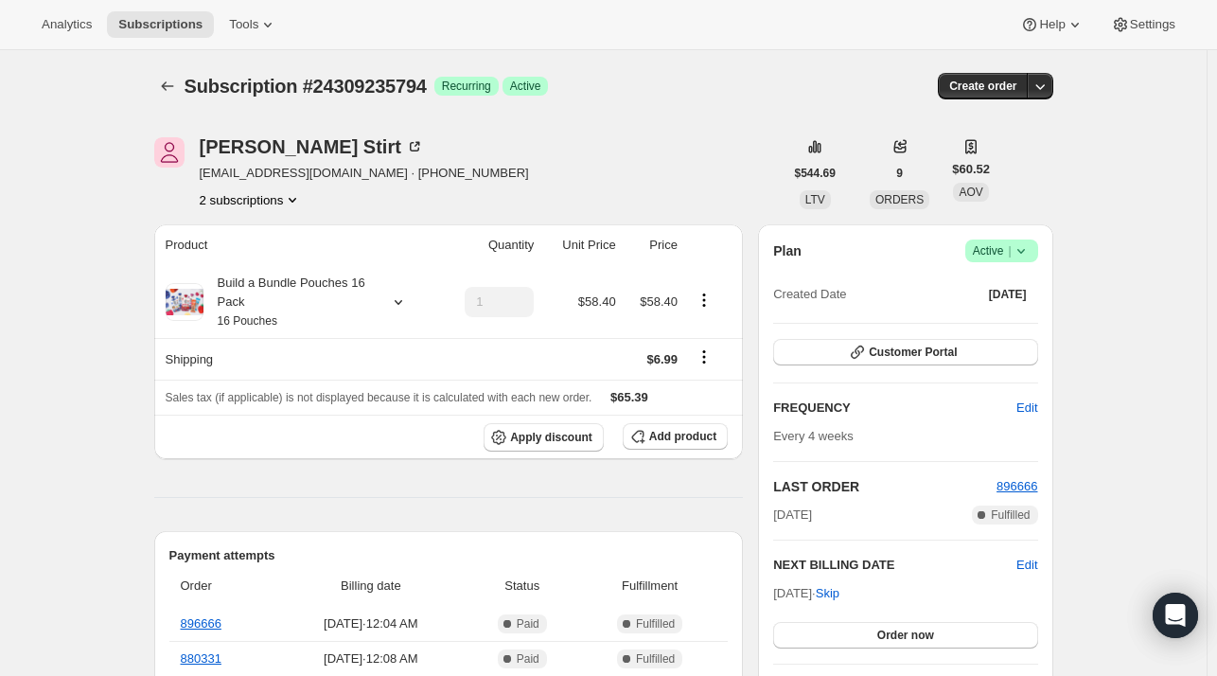
click at [269, 198] on button "2 subscriptions" at bounding box center [251, 199] width 103 height 19
click at [282, 223] on button "22059384914" at bounding box center [256, 235] width 143 height 30
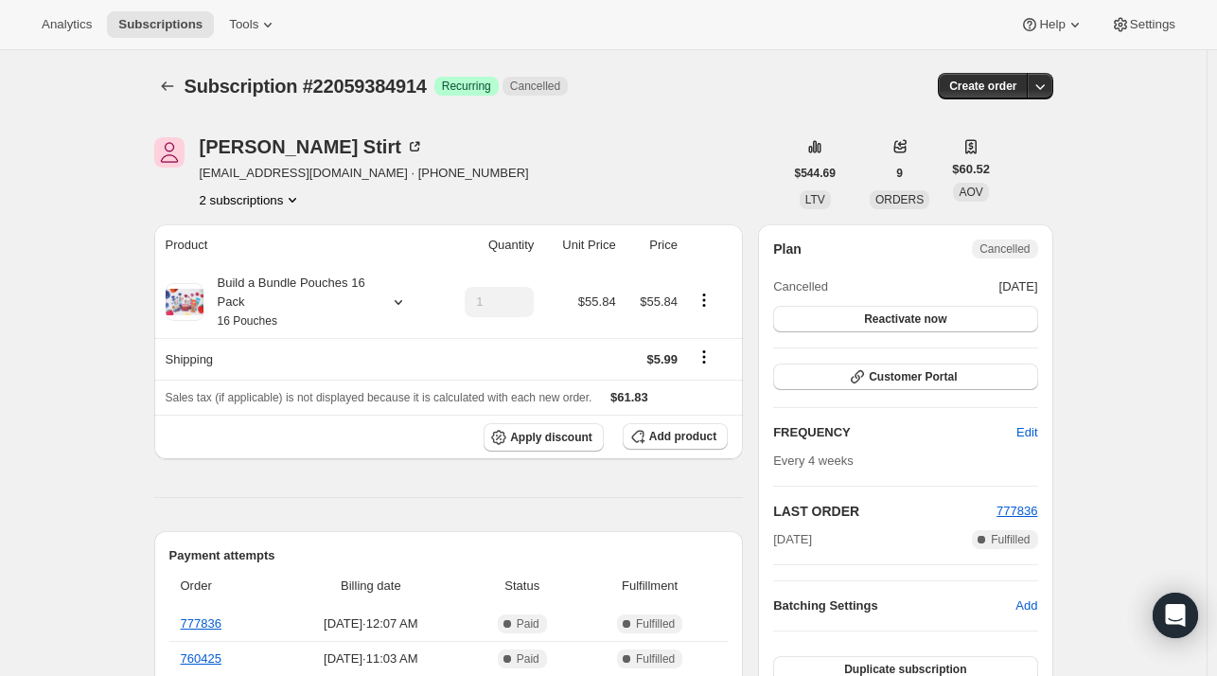
click at [263, 202] on button "2 subscriptions" at bounding box center [251, 199] width 103 height 19
click at [273, 256] on button "24309235794" at bounding box center [256, 267] width 143 height 30
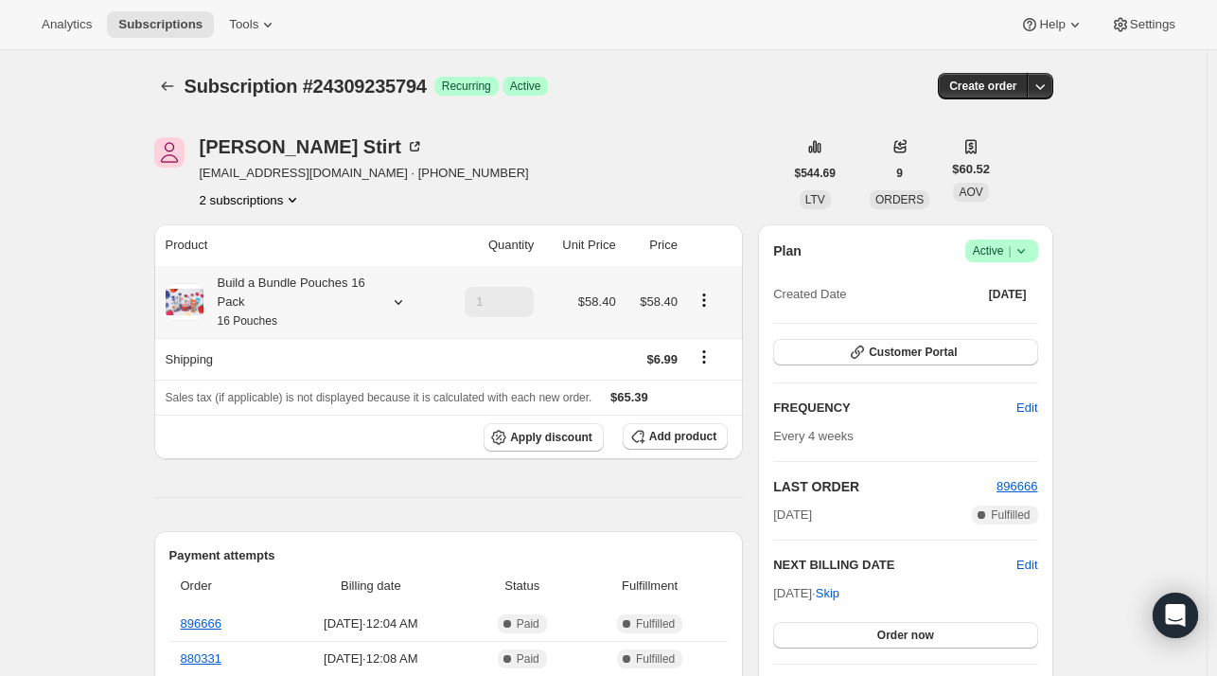
click at [397, 307] on icon at bounding box center [398, 301] width 19 height 19
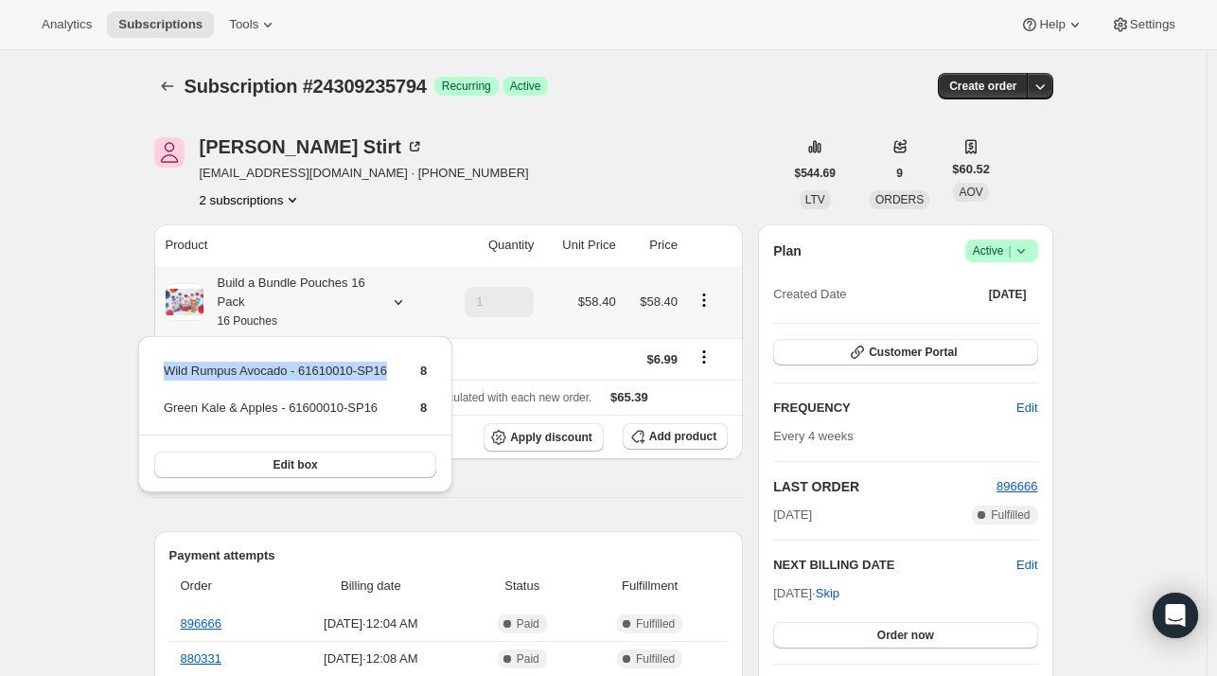
drag, startPoint x: 390, startPoint y: 371, endPoint x: 167, endPoint y: 367, distance: 223.4
click at [167, 367] on tr "Wild Rumpus Avocado - 61610010-SP16 8" at bounding box center [295, 378] width 265 height 35
copy td "Wild Rumpus Avocado - 61610010-SP16"
click at [706, 440] on span "Add product" at bounding box center [682, 436] width 67 height 15
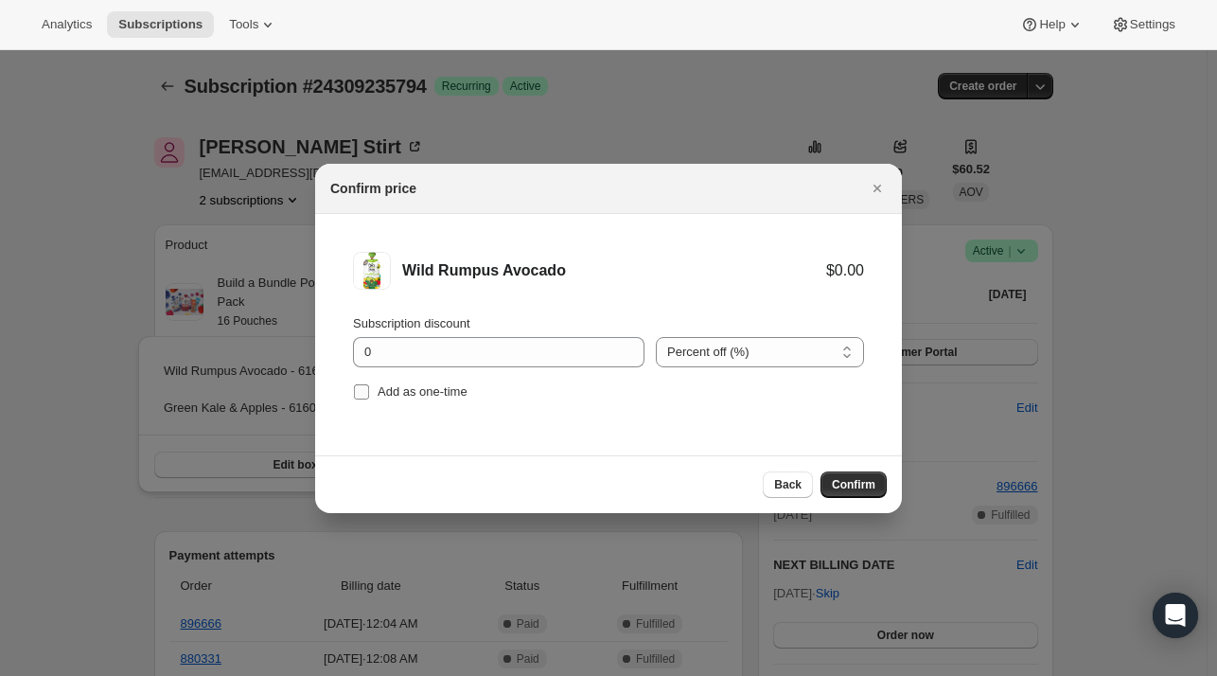
click at [453, 394] on span "Add as one-time" at bounding box center [423, 391] width 90 height 14
click at [369, 394] on input "Add as one-time" at bounding box center [361, 391] width 15 height 15
checkbox input "true"
click at [825, 484] on button "Confirm" at bounding box center [854, 484] width 66 height 26
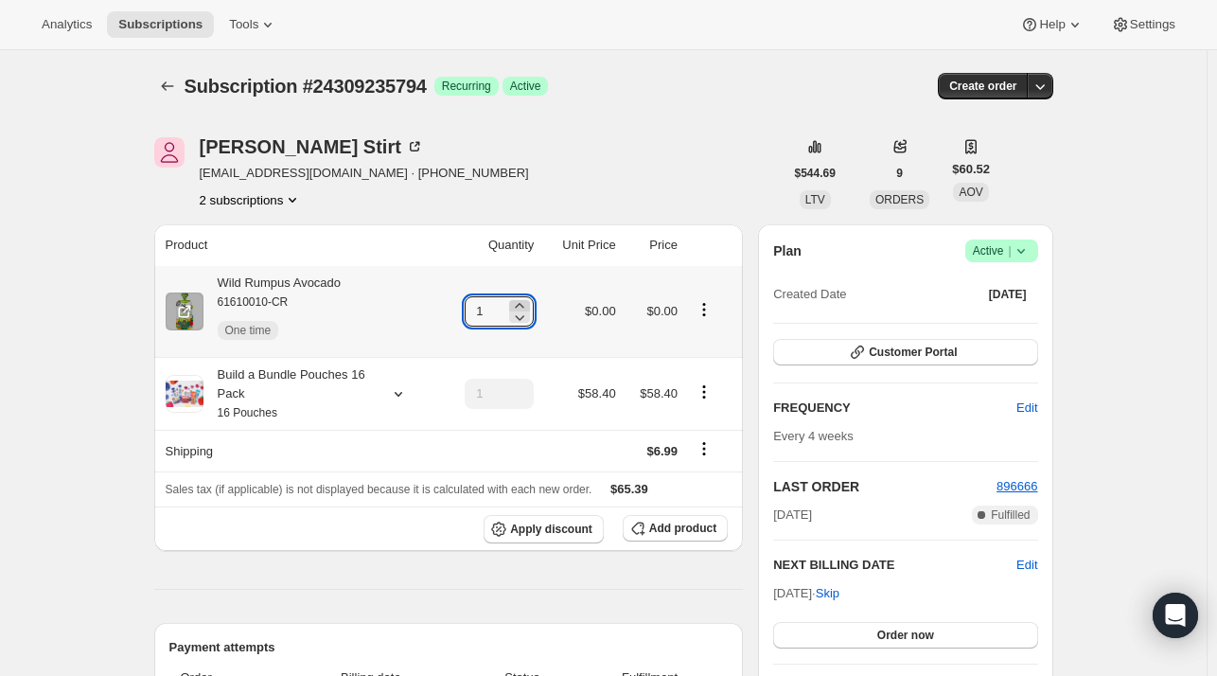
click at [526, 299] on icon at bounding box center [519, 305] width 19 height 19
type input "3"
click at [281, 199] on button "2 subscriptions" at bounding box center [251, 199] width 103 height 19
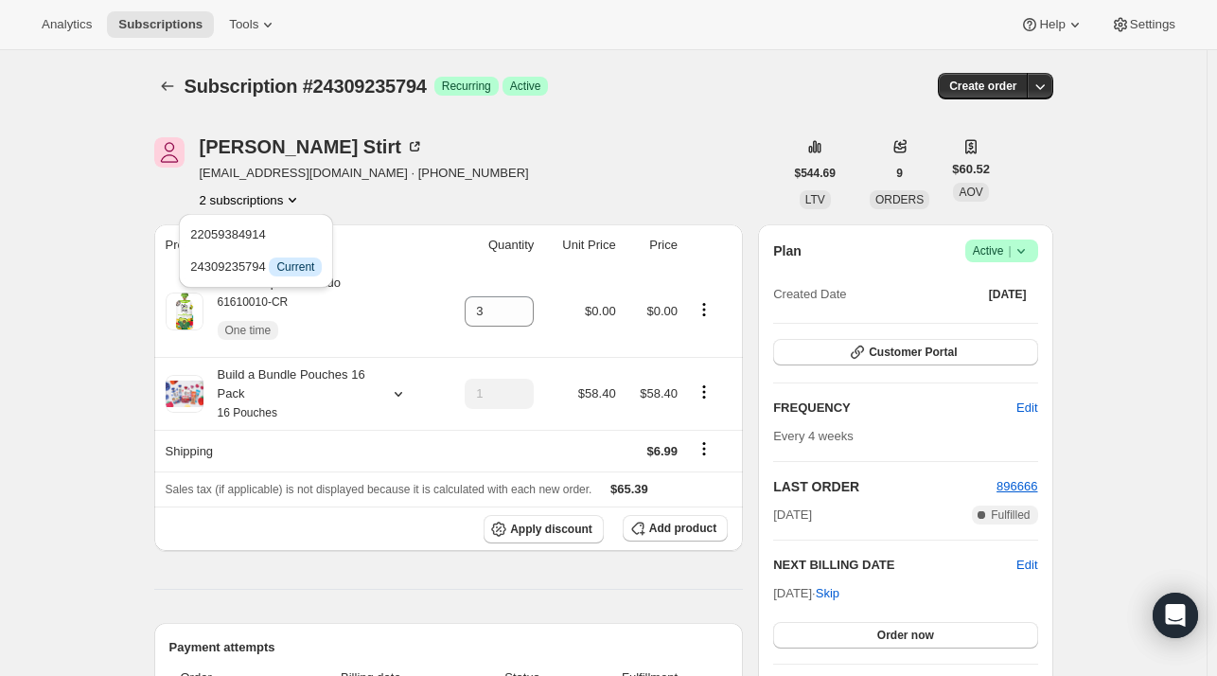
click at [279, 220] on div "22059384914 24309235794 Info Current" at bounding box center [255, 256] width 169 height 94
click at [259, 194] on button "2 subscriptions" at bounding box center [251, 199] width 103 height 19
click at [273, 238] on span "22059384914" at bounding box center [256, 234] width 132 height 19
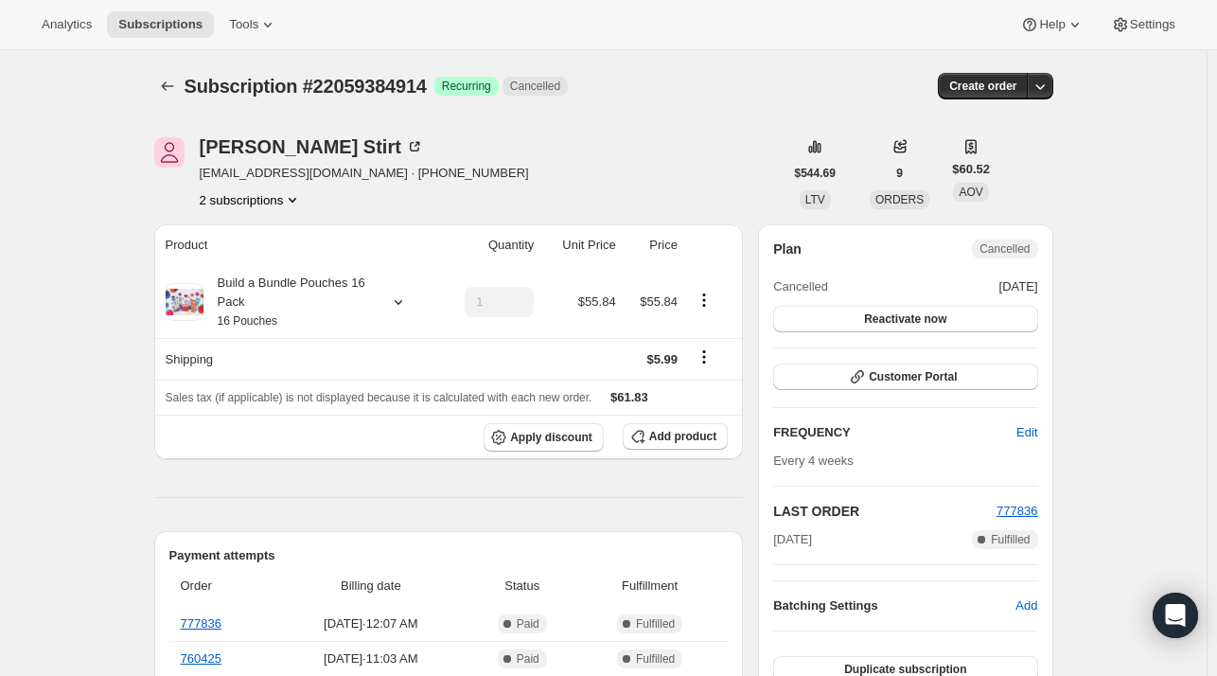
click at [291, 205] on icon "Product actions" at bounding box center [292, 199] width 19 height 19
drag, startPoint x: 281, startPoint y: 253, endPoint x: 156, endPoint y: 102, distance: 195.6
click at [284, 251] on ul "22059384914 Info Current 24309235794" at bounding box center [256, 251] width 143 height 62
